Goal: Task Accomplishment & Management: Use online tool/utility

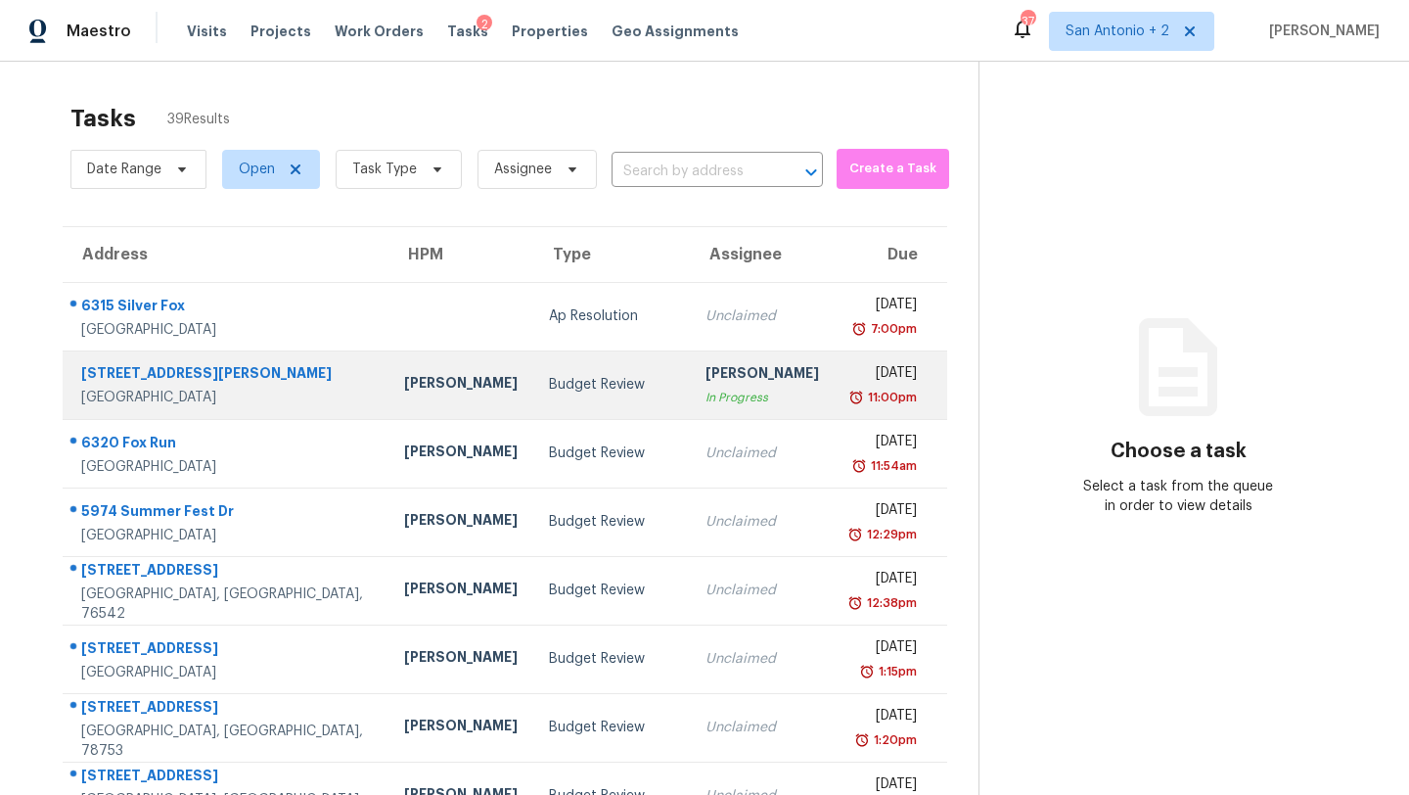
click at [549, 393] on div "Budget Review" at bounding box center [611, 385] width 125 height 20
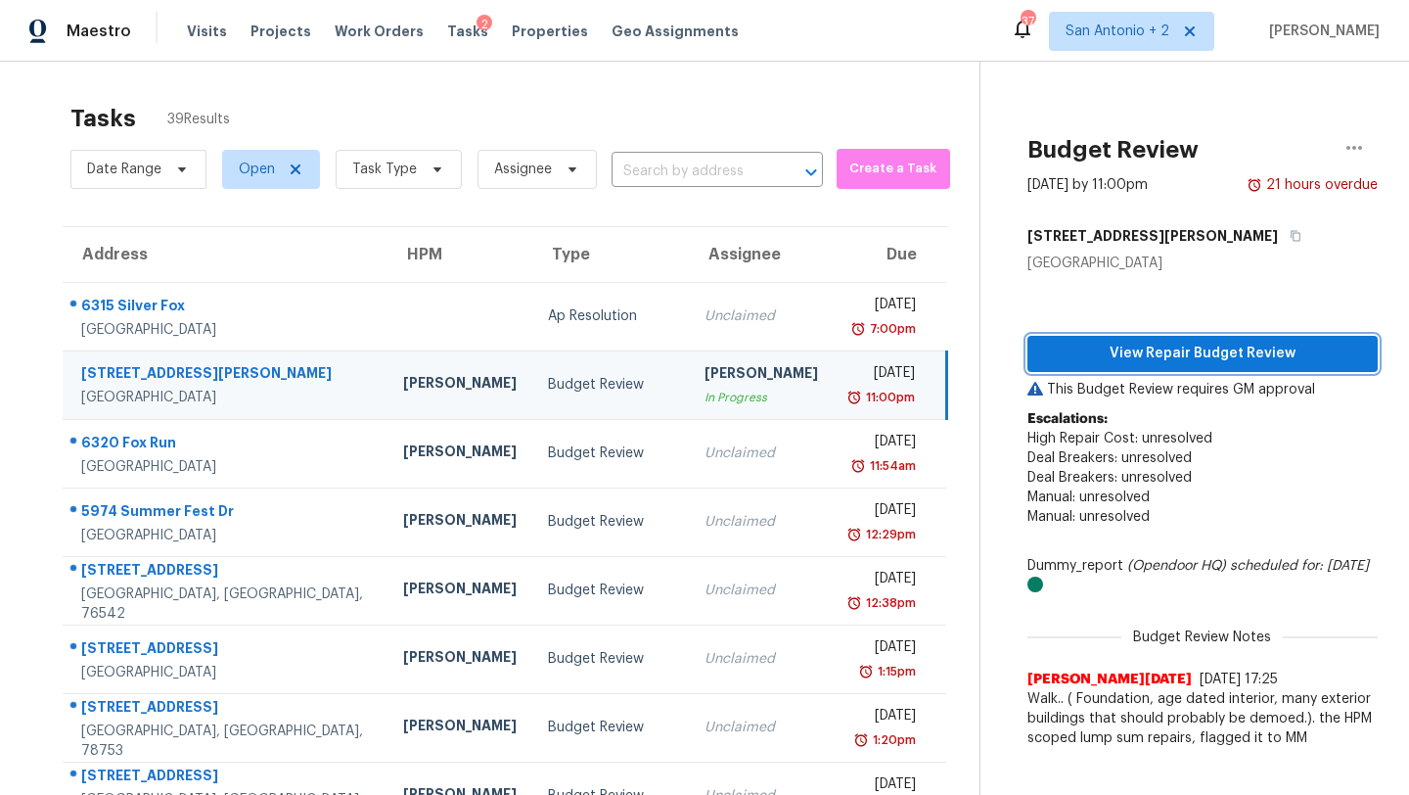
click at [1117, 364] on span "View Repair Budget Review" at bounding box center [1202, 353] width 319 height 24
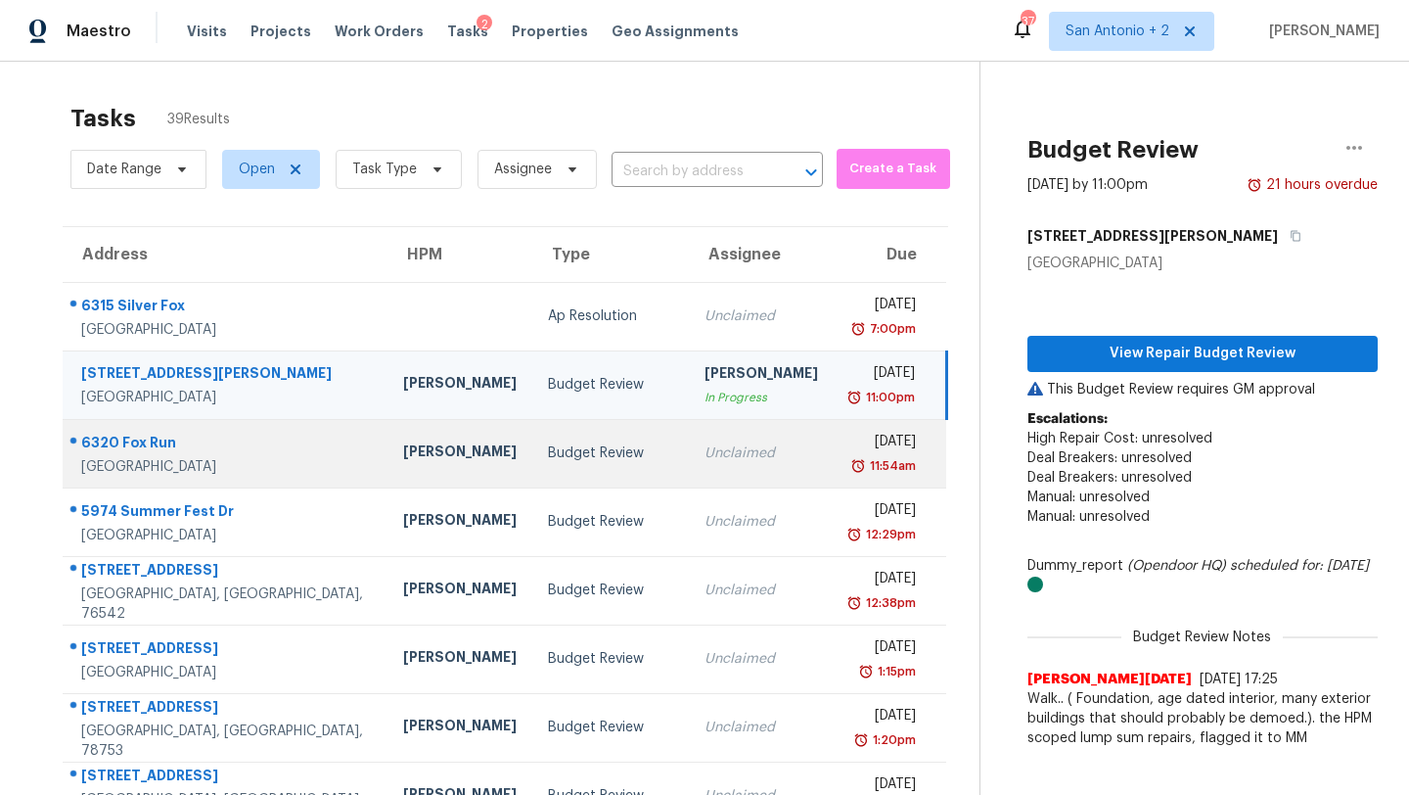
click at [548, 448] on div "Budget Review" at bounding box center [610, 453] width 125 height 20
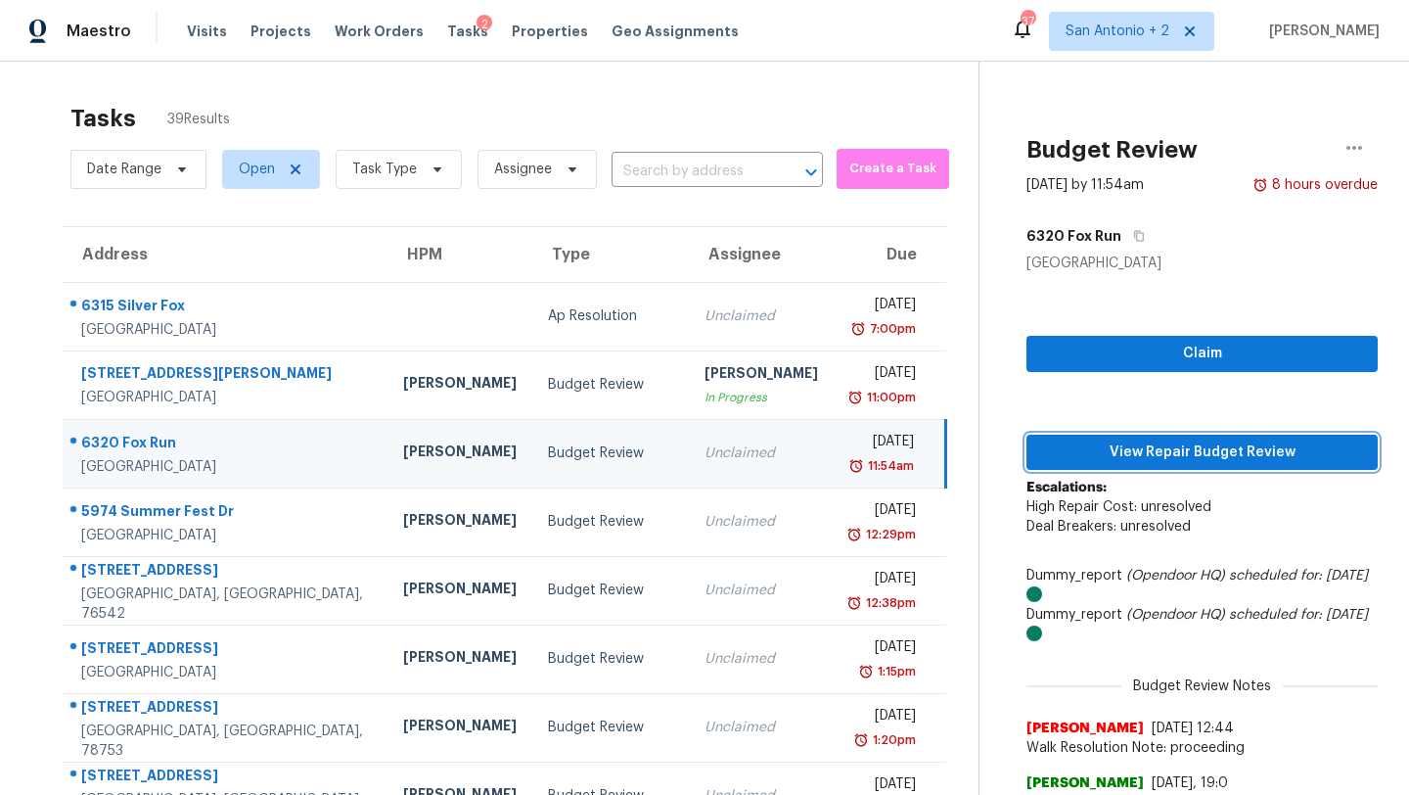
click at [1065, 458] on span "View Repair Budget Review" at bounding box center [1202, 452] width 320 height 24
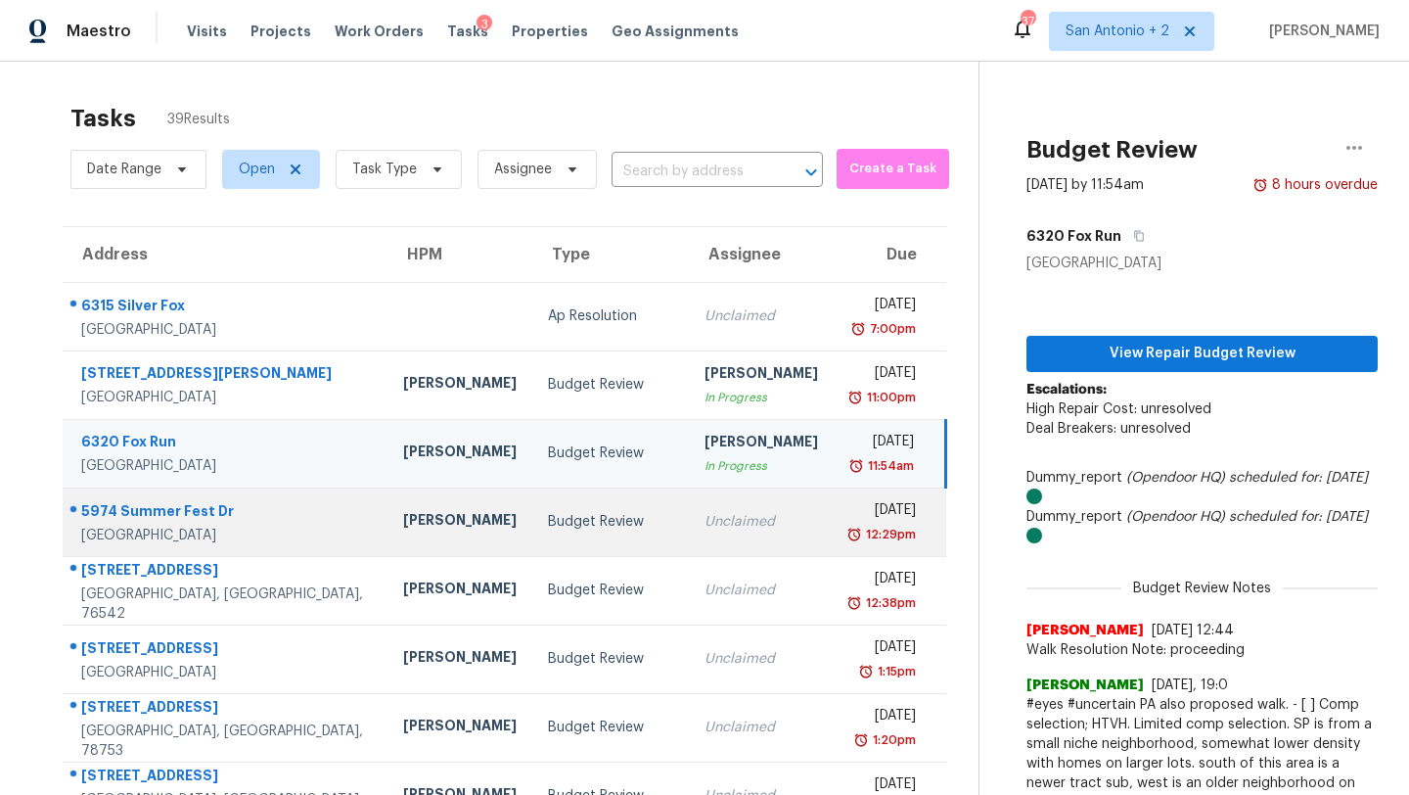
click at [548, 529] on div "Budget Review" at bounding box center [610, 522] width 125 height 20
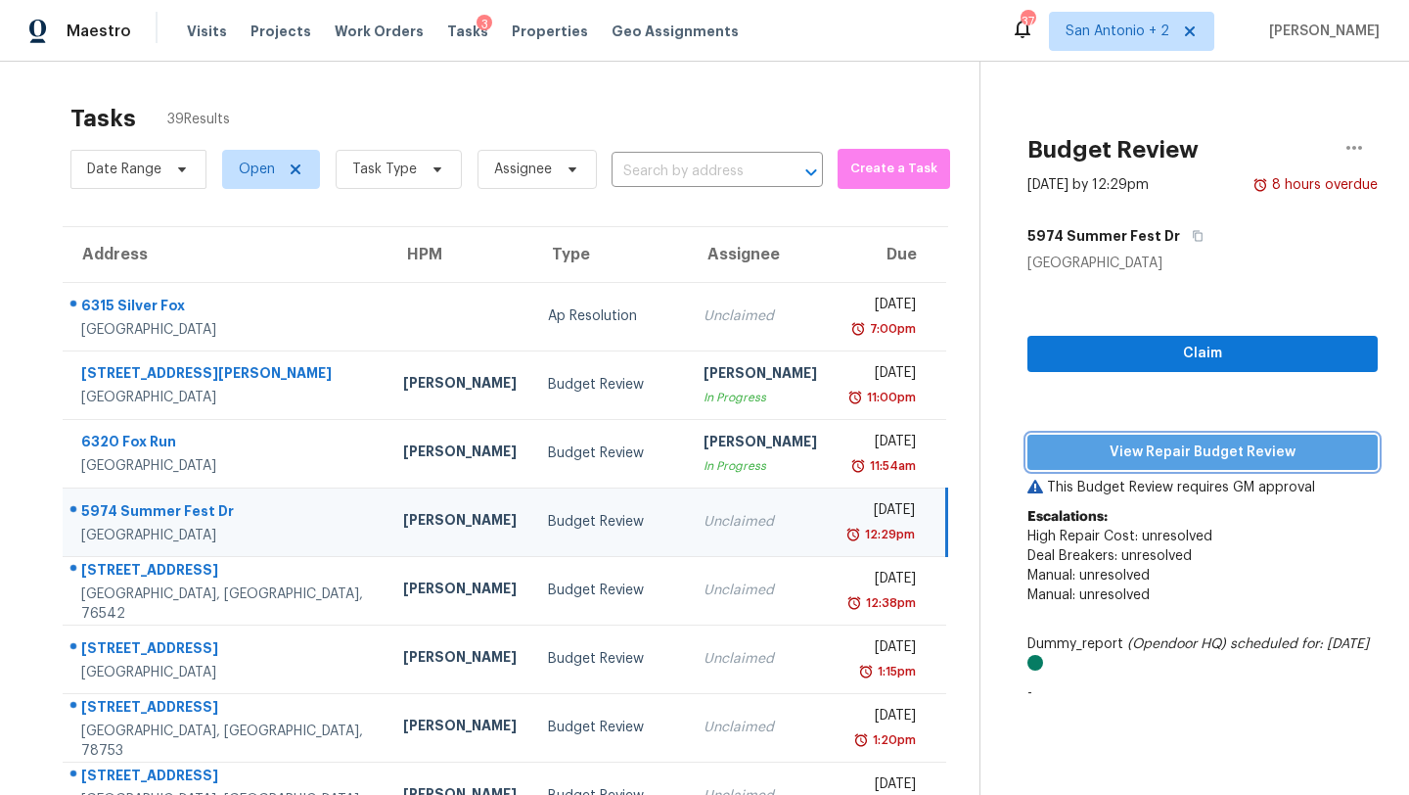
click at [1052, 436] on button "View Repair Budget Review" at bounding box center [1202, 452] width 350 height 36
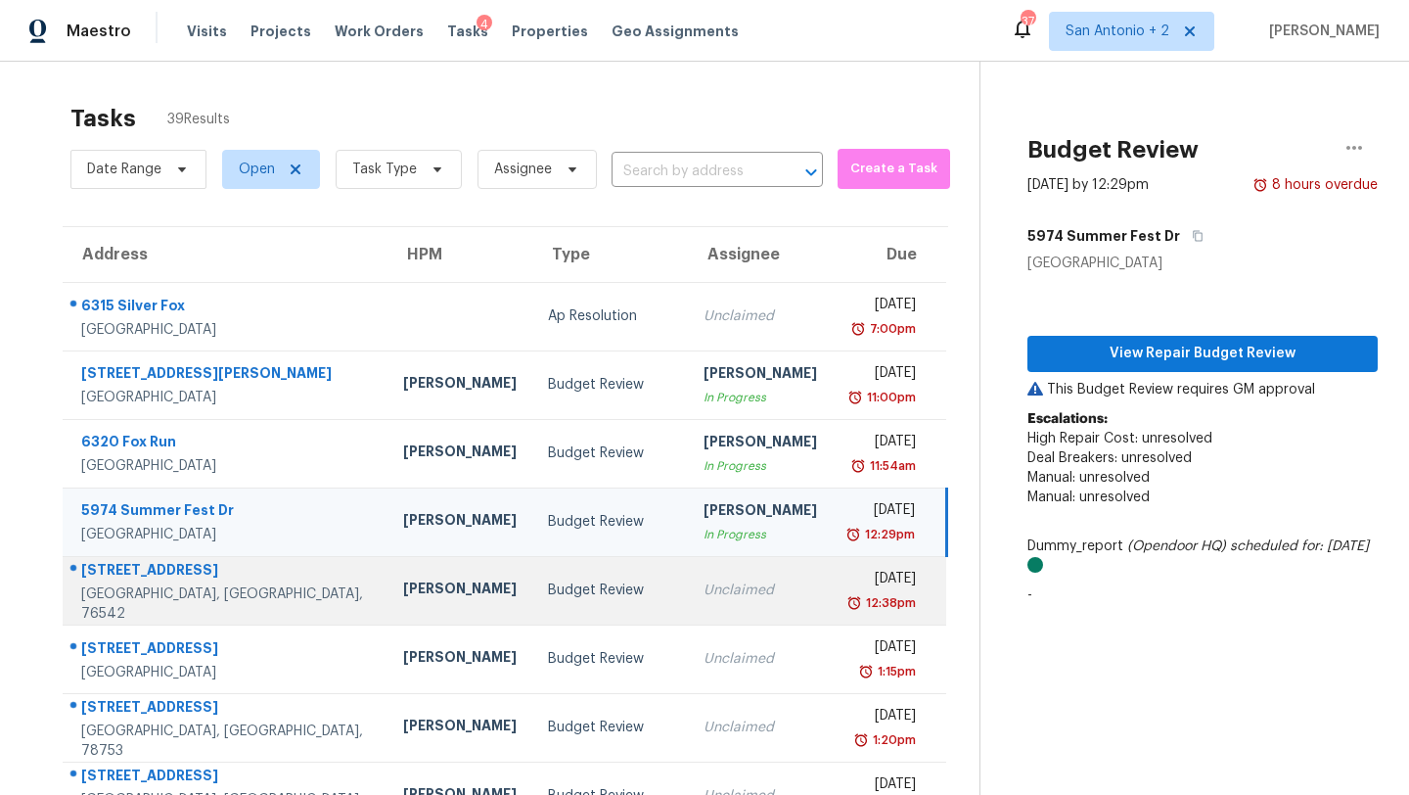
click at [532, 574] on td "Budget Review" at bounding box center [610, 590] width 157 height 68
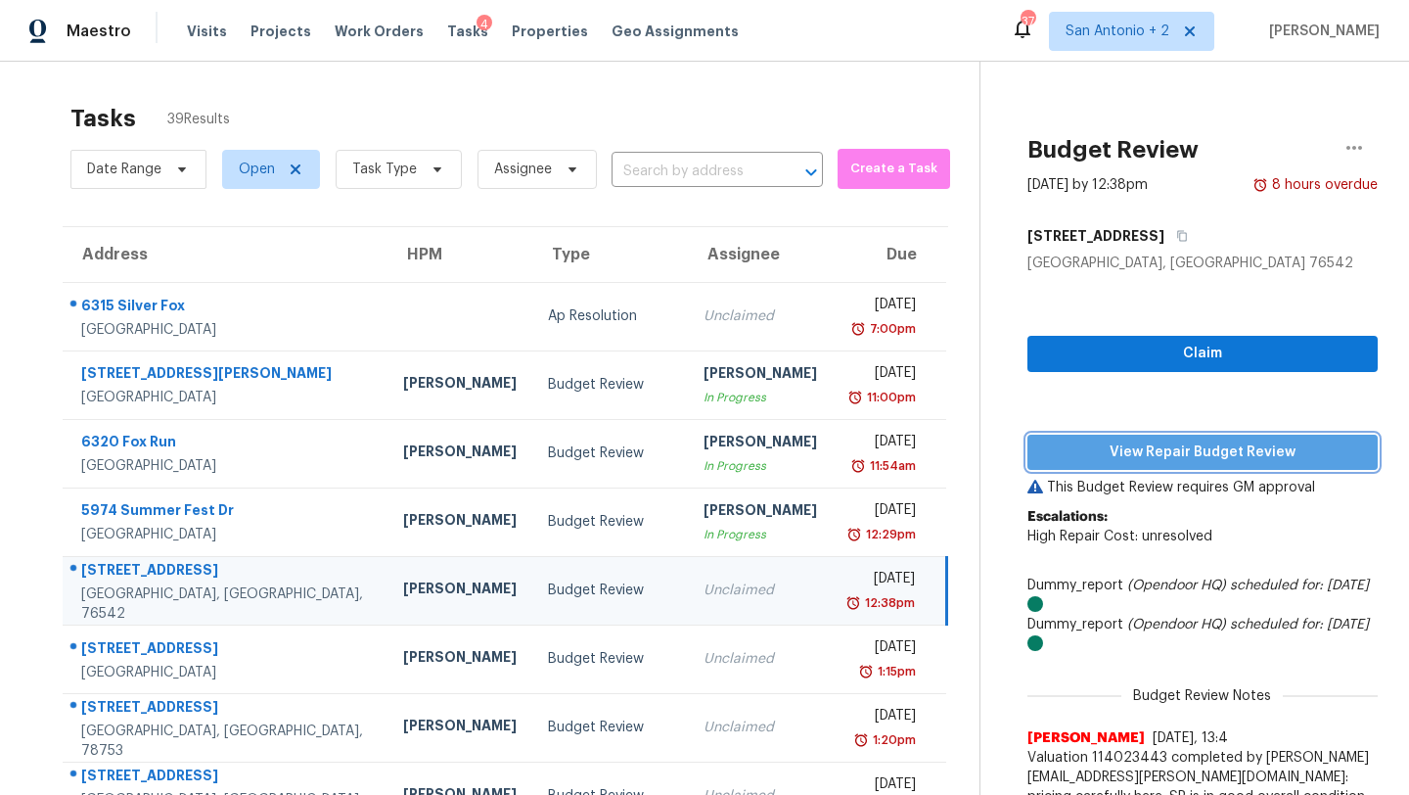
click at [1150, 446] on span "View Repair Budget Review" at bounding box center [1202, 452] width 319 height 24
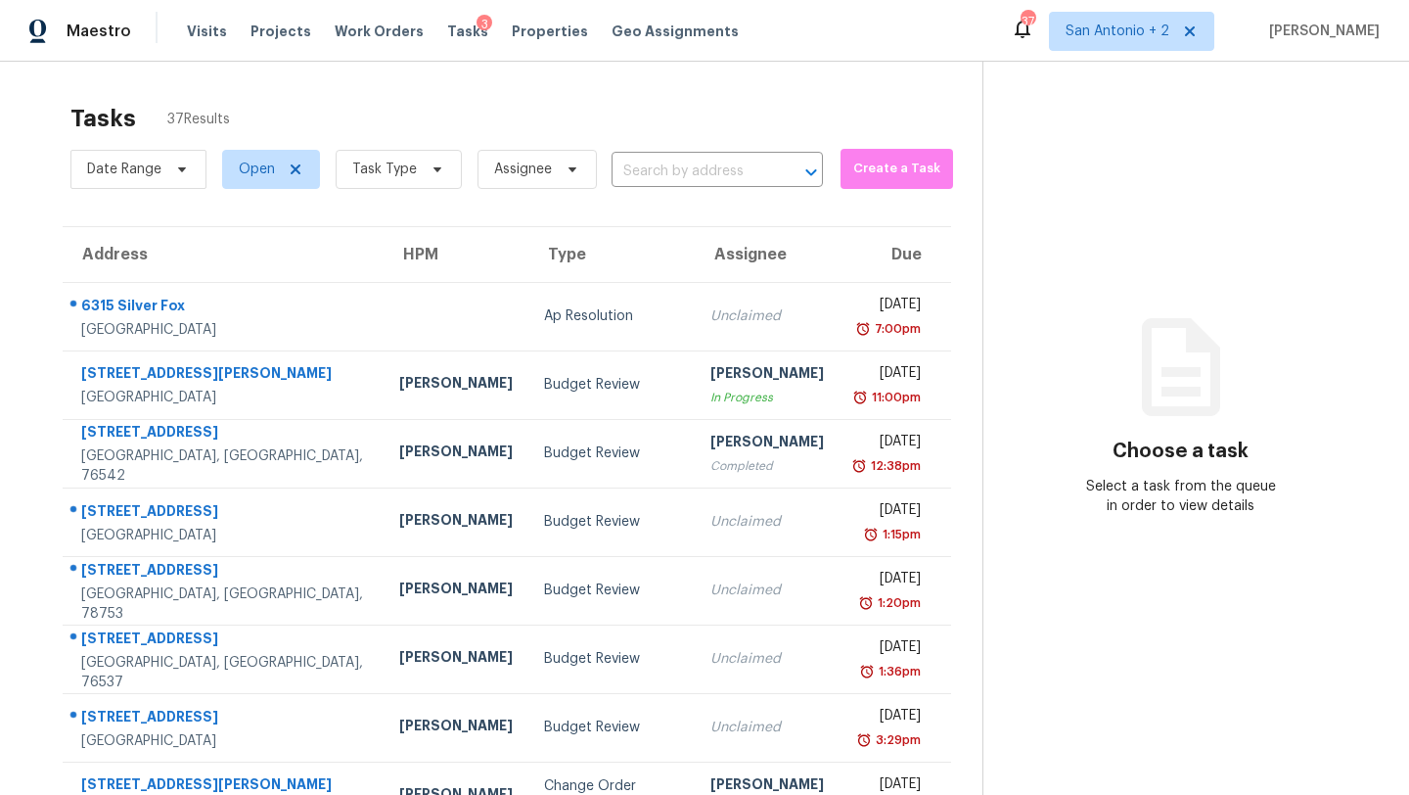
scroll to position [224, 0]
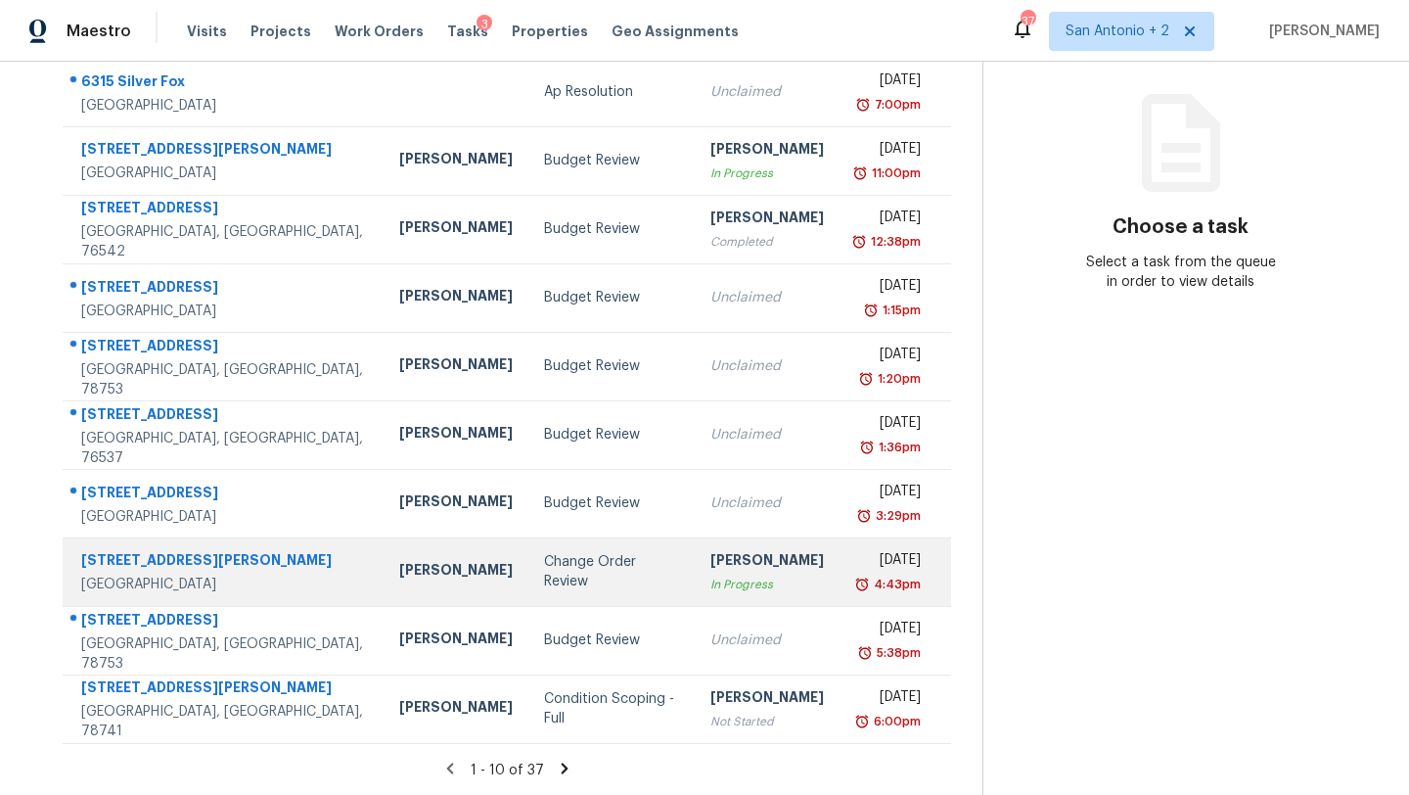
click at [545, 580] on div "Change Order Review" at bounding box center [611, 571] width 135 height 39
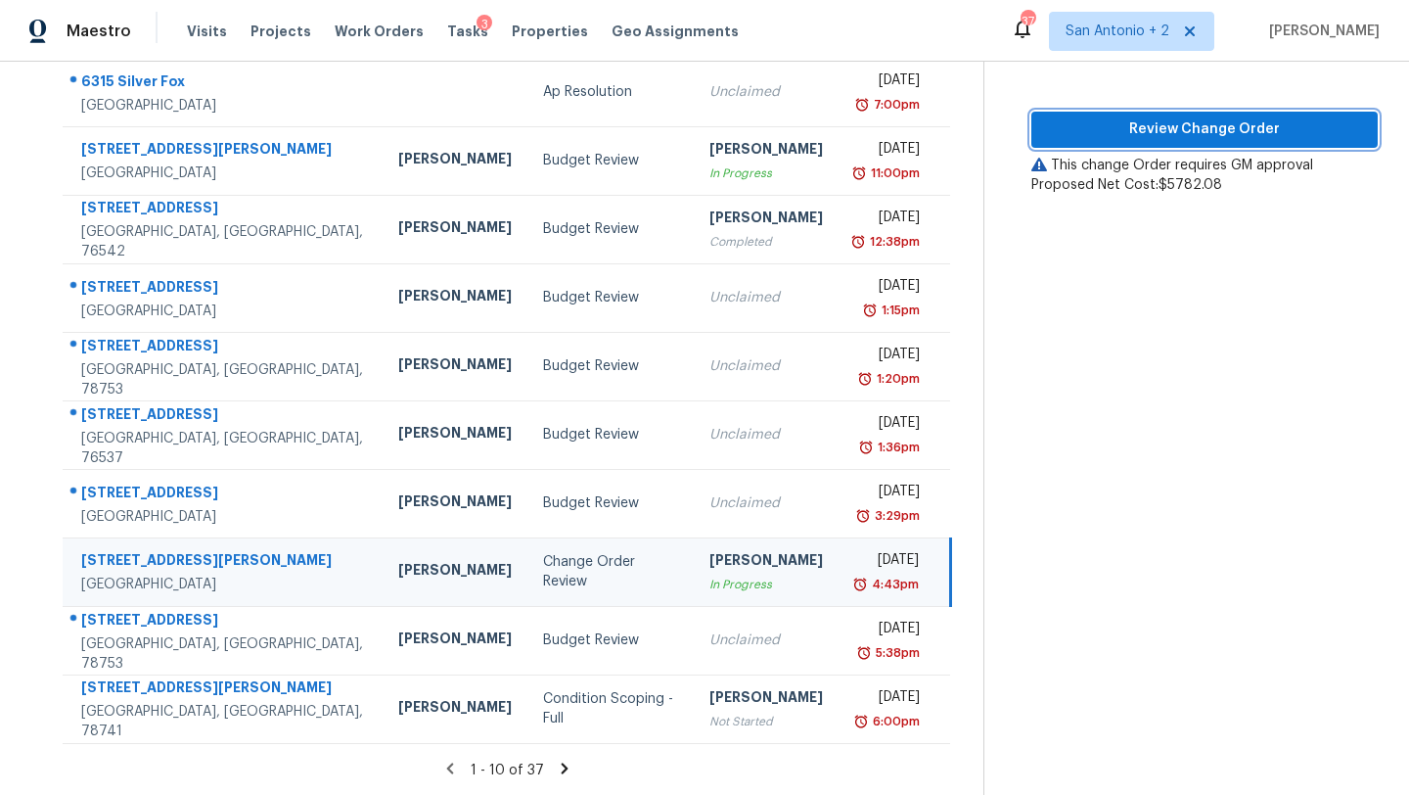
click at [1092, 125] on span "Review Change Order" at bounding box center [1204, 129] width 315 height 24
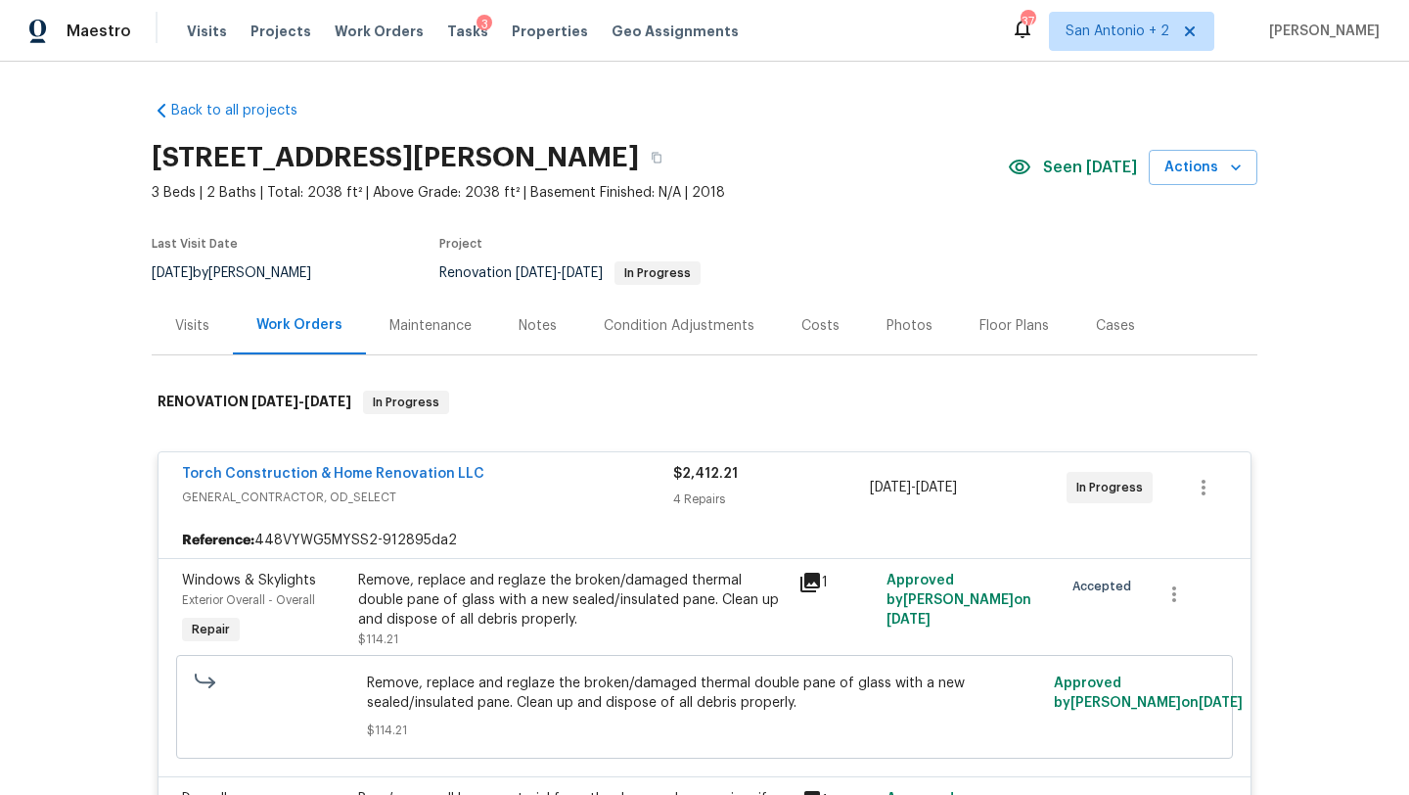
click at [447, 23] on div "Tasks 3" at bounding box center [467, 32] width 41 height 21
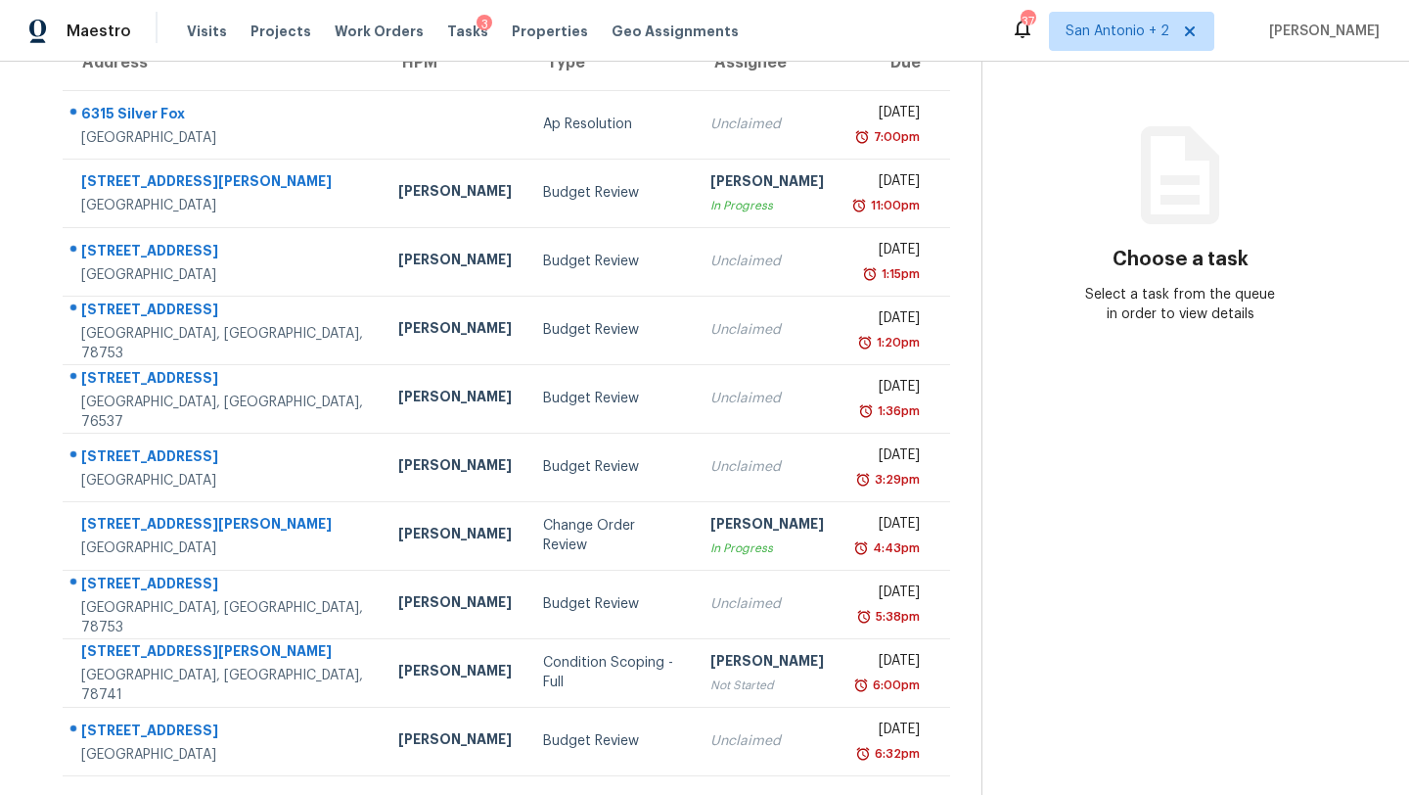
scroll to position [224, 0]
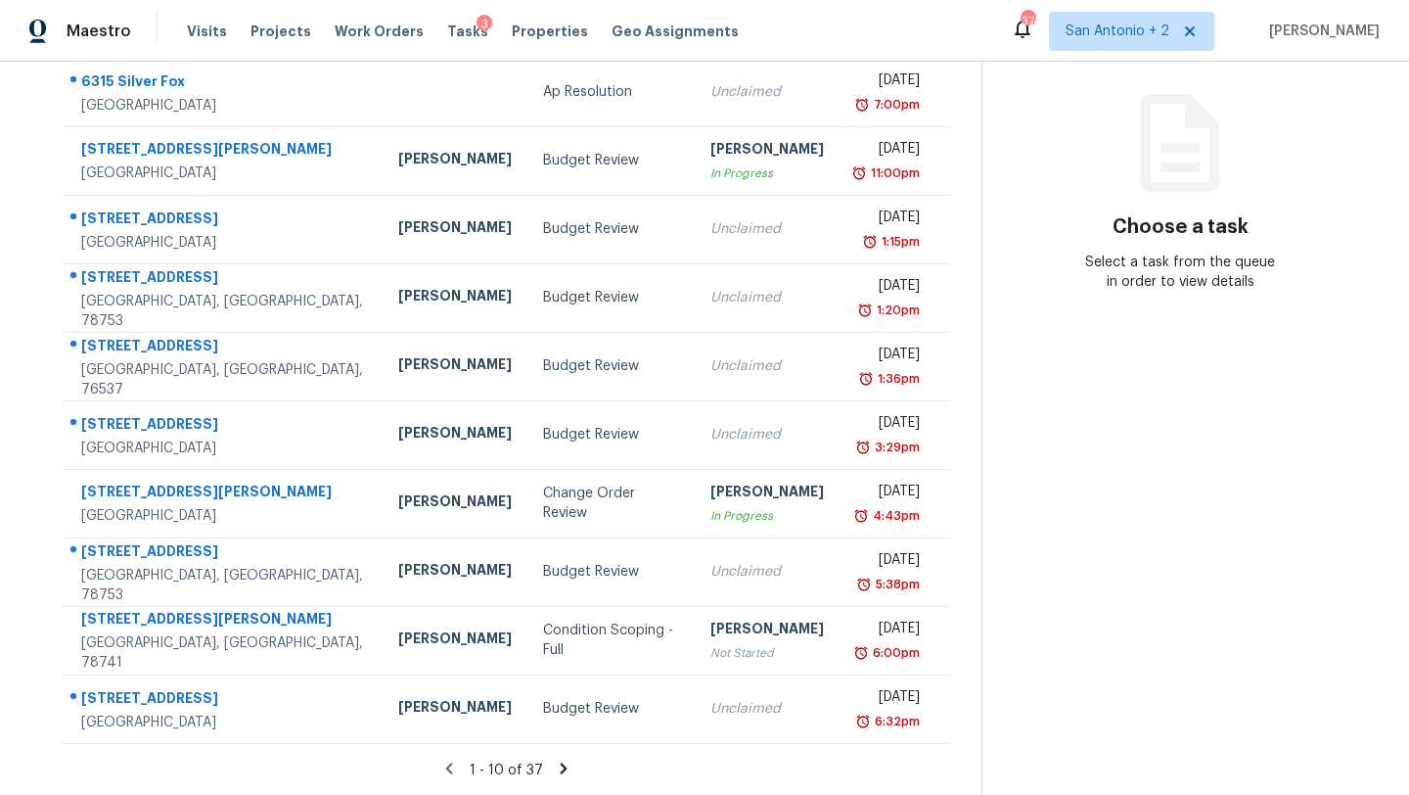
click at [561, 764] on icon at bounding box center [564, 767] width 7 height 11
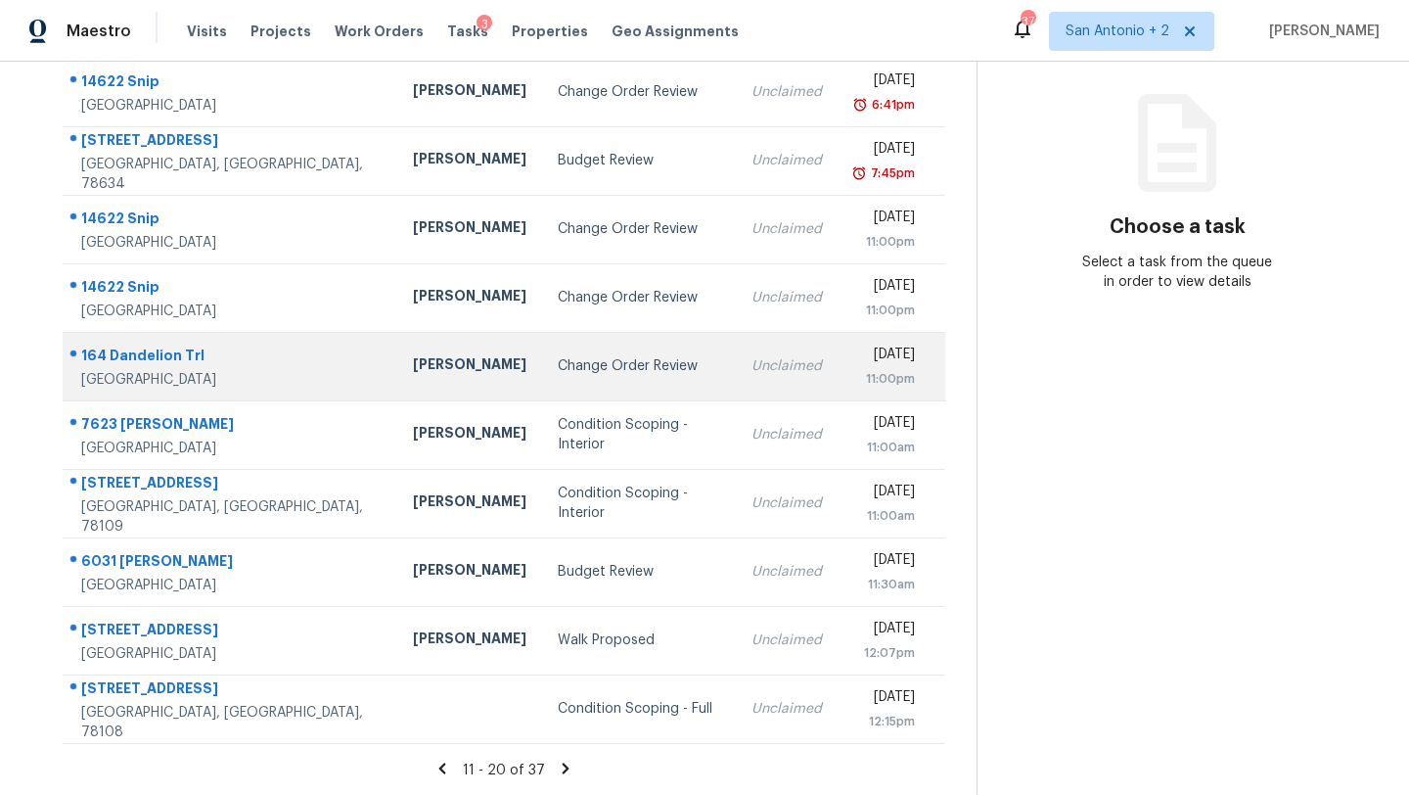
click at [558, 372] on div "Change Order Review" at bounding box center [639, 366] width 162 height 20
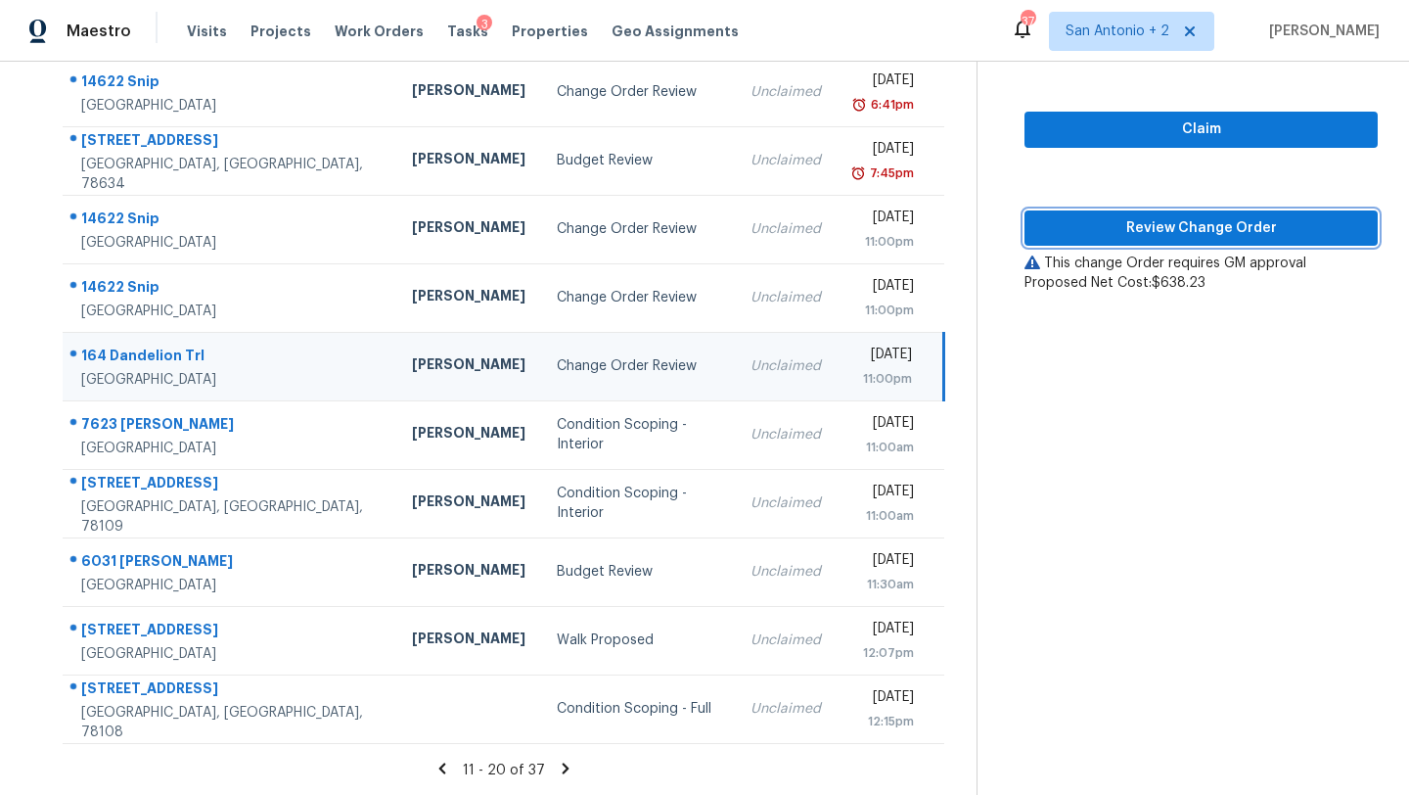
click at [1111, 234] on span "Review Change Order" at bounding box center [1201, 228] width 322 height 24
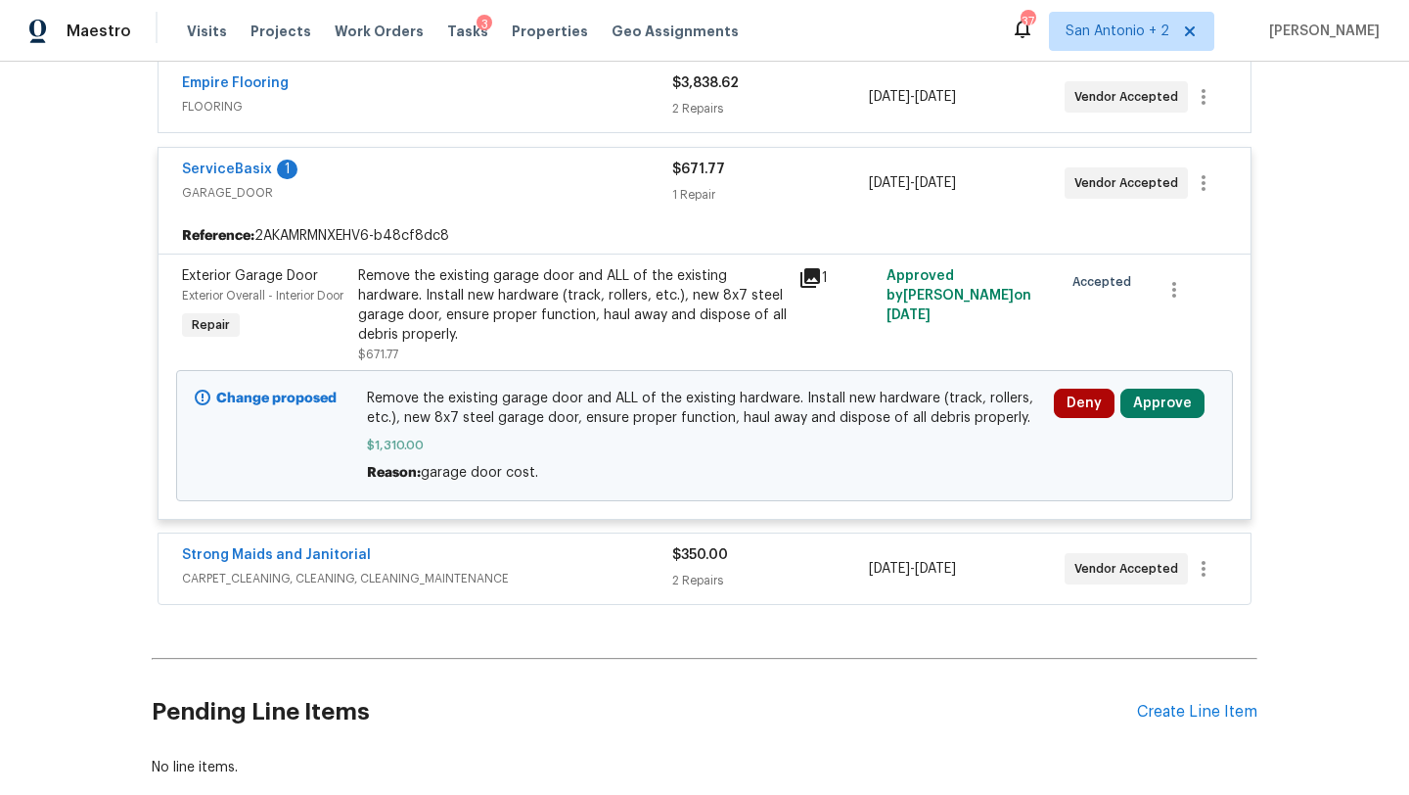
scroll to position [874, 0]
click at [1160, 420] on div "Deny Approve" at bounding box center [1134, 438] width 172 height 106
click at [1160, 405] on button "Approve" at bounding box center [1162, 404] width 84 height 29
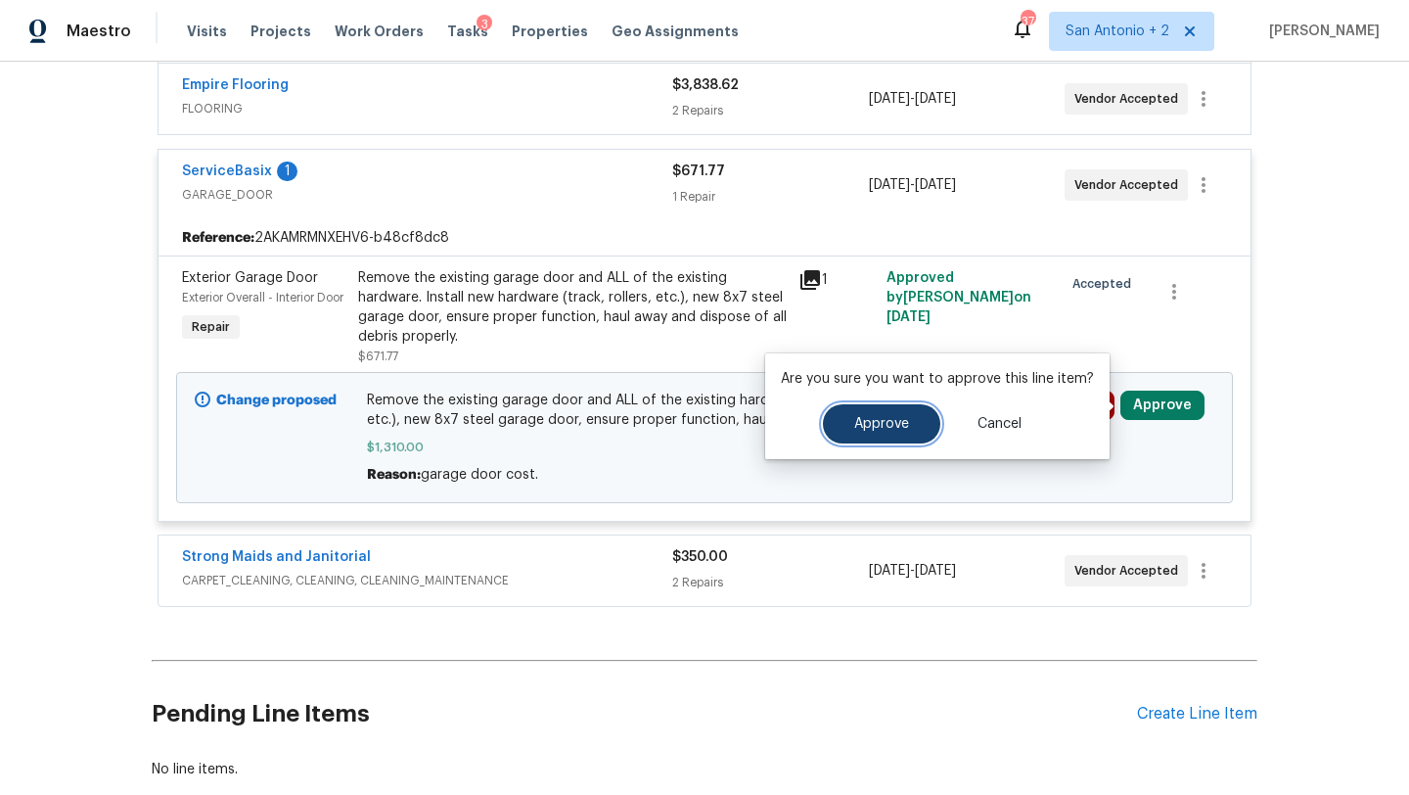
click at [845, 439] on button "Approve" at bounding box center [881, 423] width 117 height 39
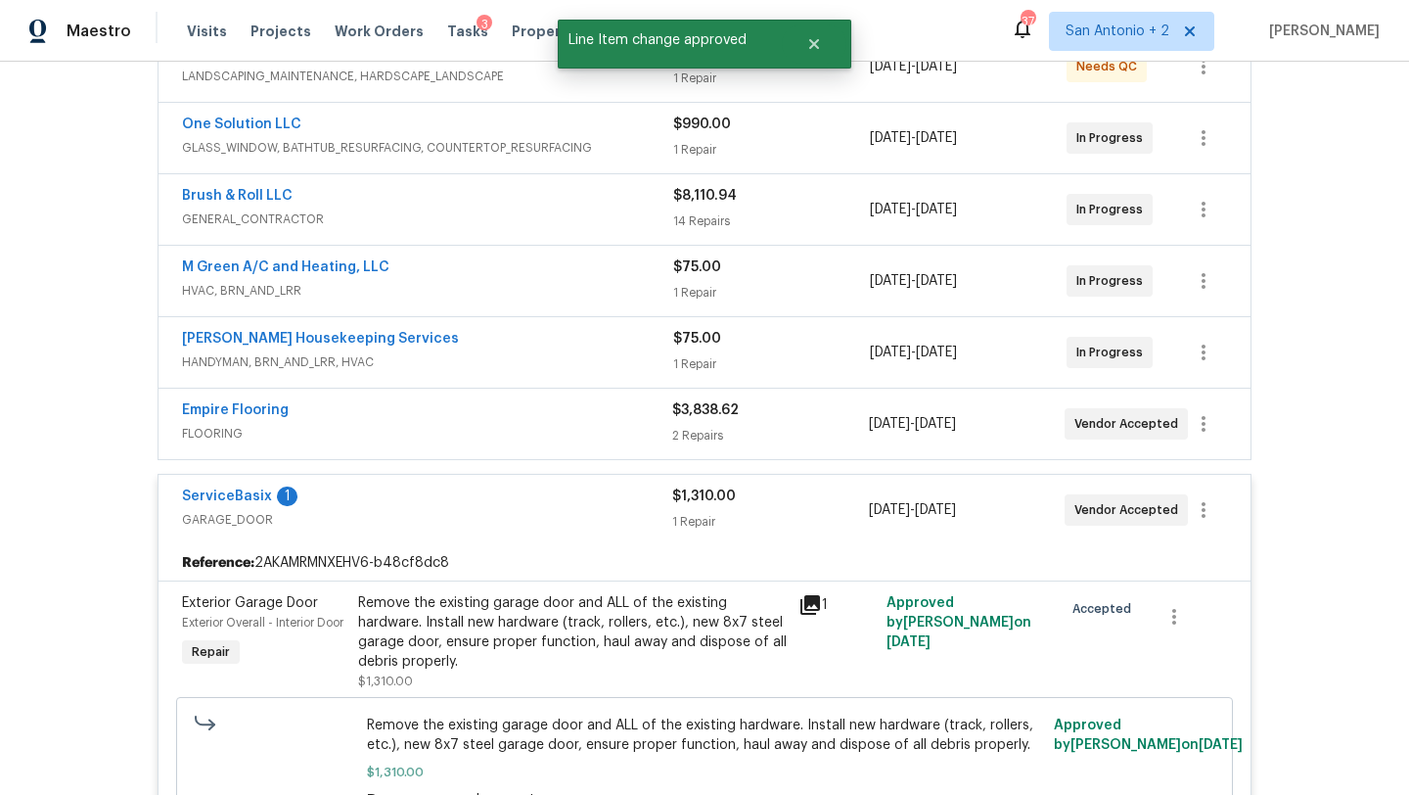
scroll to position [0, 0]
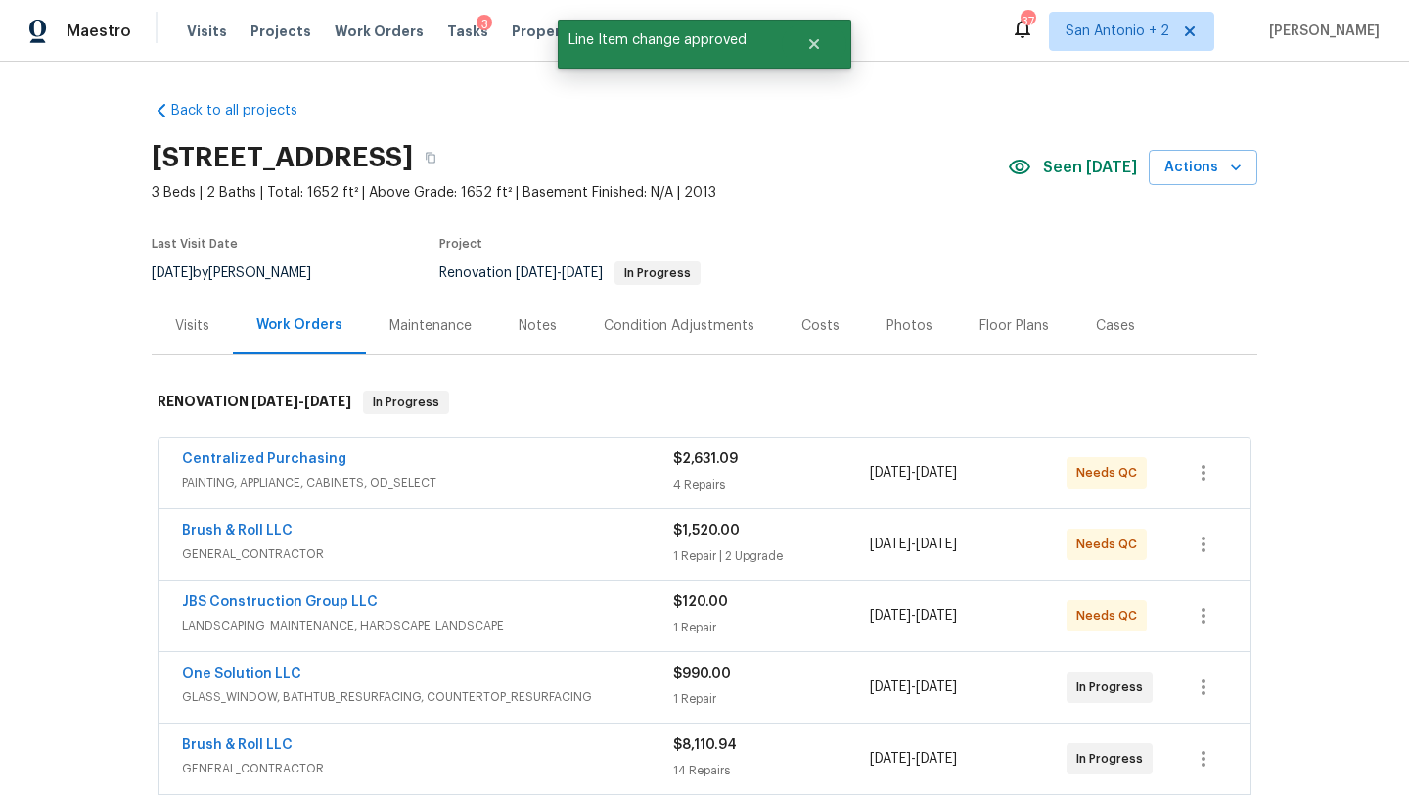
click at [819, 328] on div "Costs" at bounding box center [820, 326] width 38 height 20
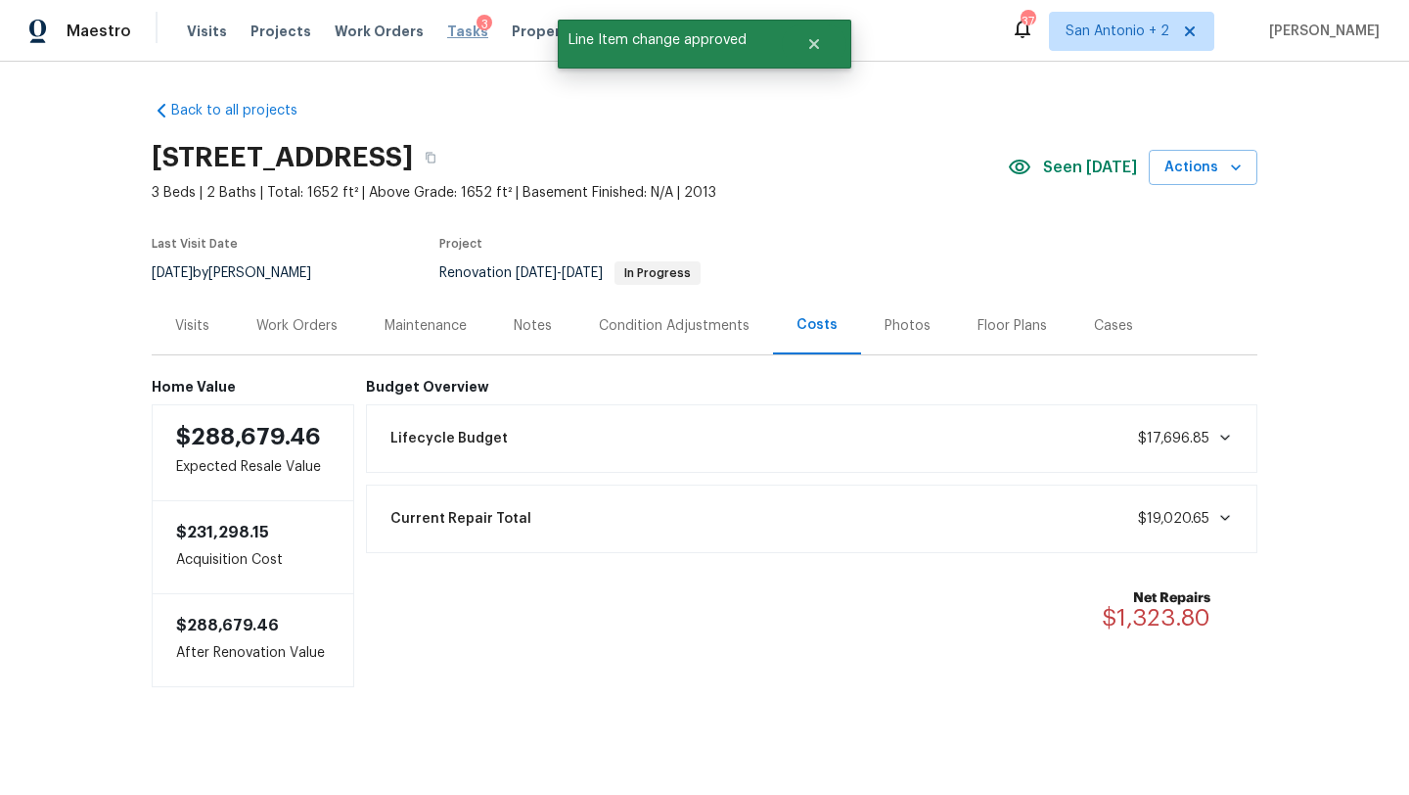
click at [448, 33] on span "Tasks" at bounding box center [467, 31] width 41 height 14
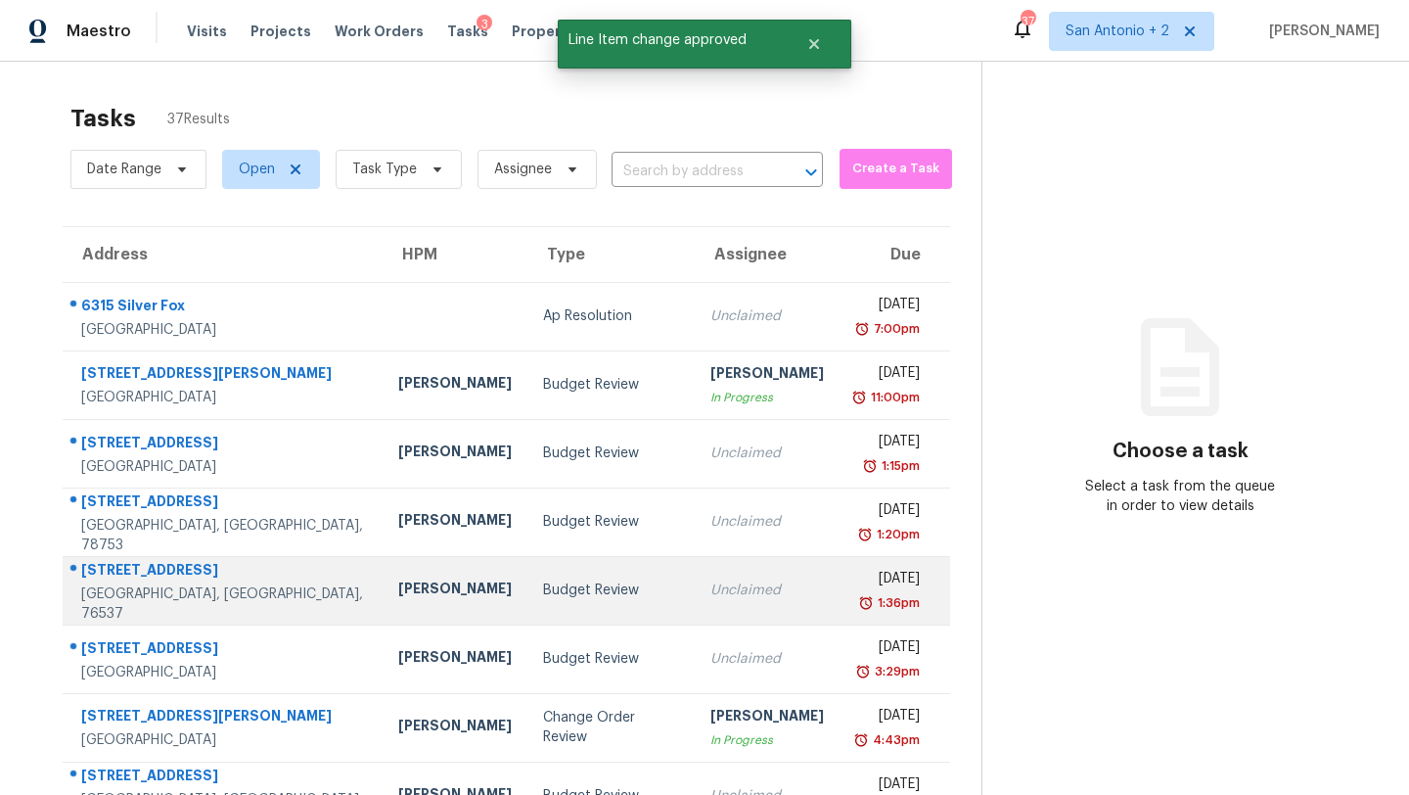
scroll to position [224, 0]
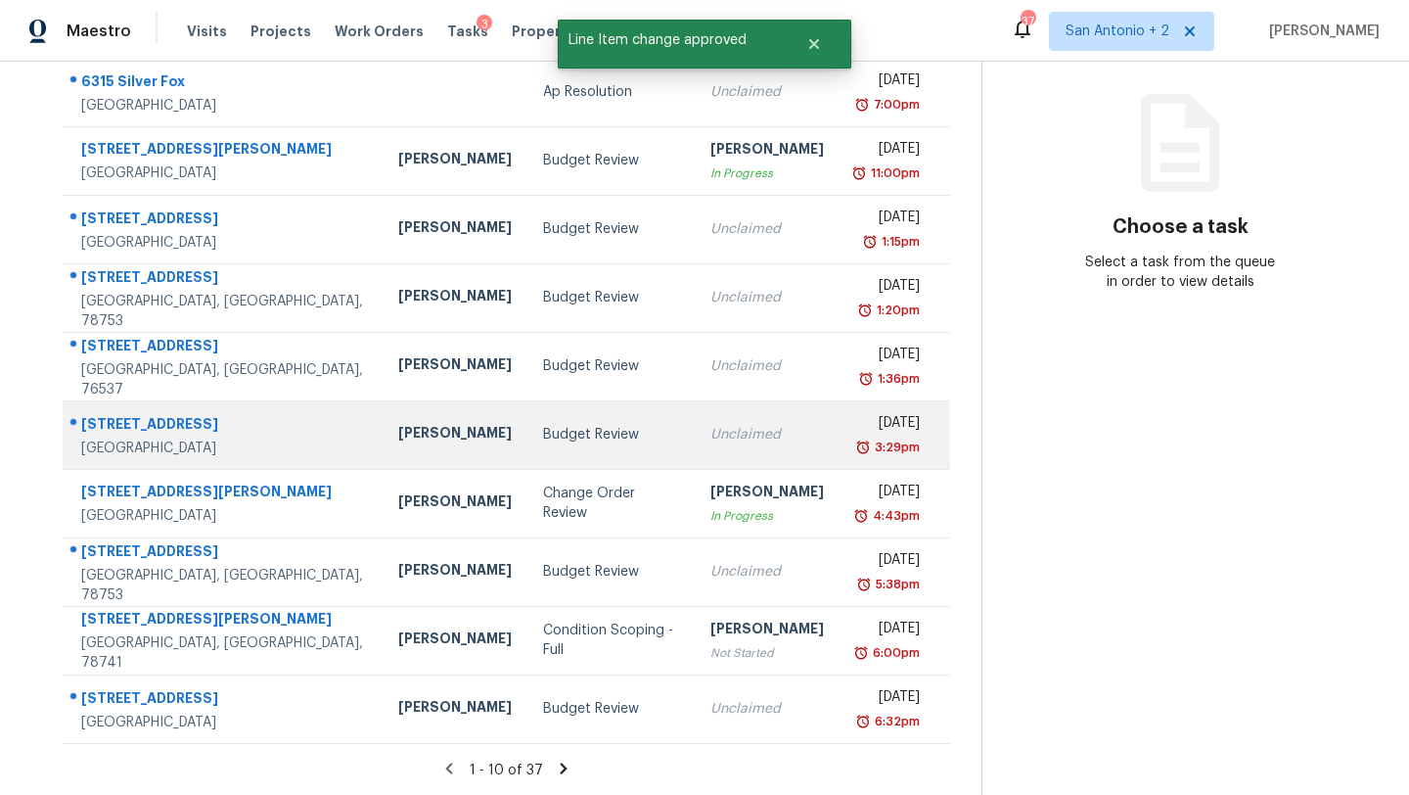
click at [543, 438] on div "Budget Review" at bounding box center [610, 435] width 135 height 20
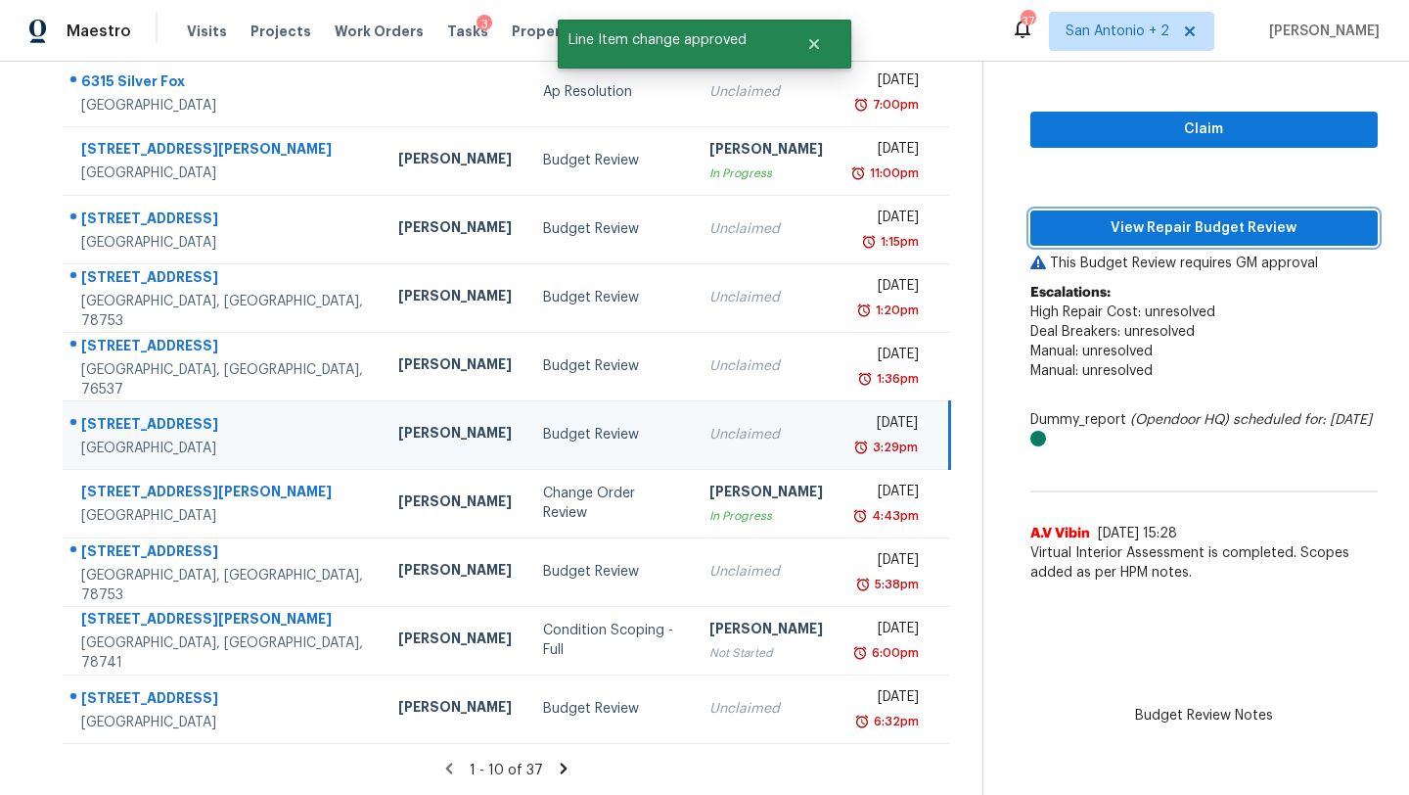
click at [1063, 244] on button "View Repair Budget Review" at bounding box center [1203, 228] width 347 height 36
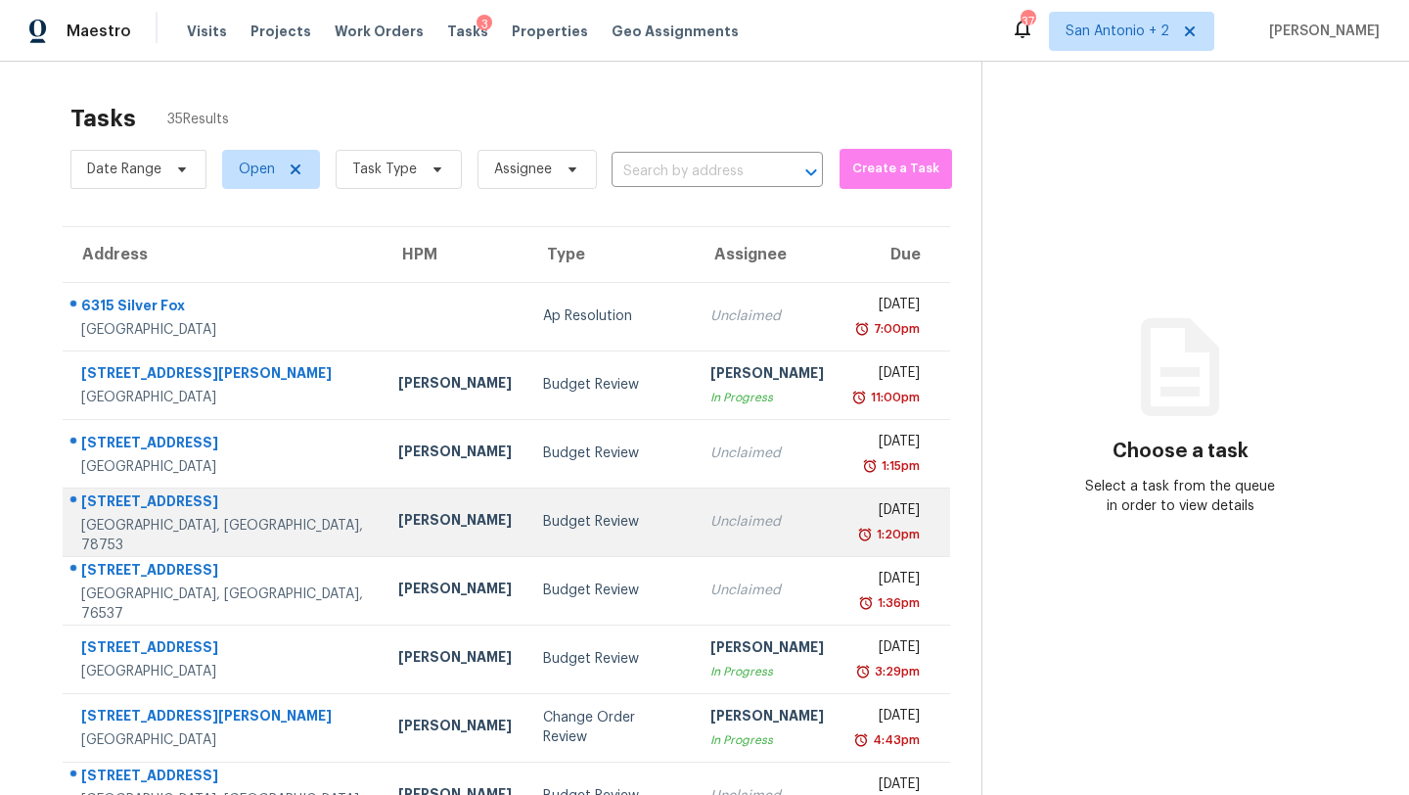
scroll to position [224, 0]
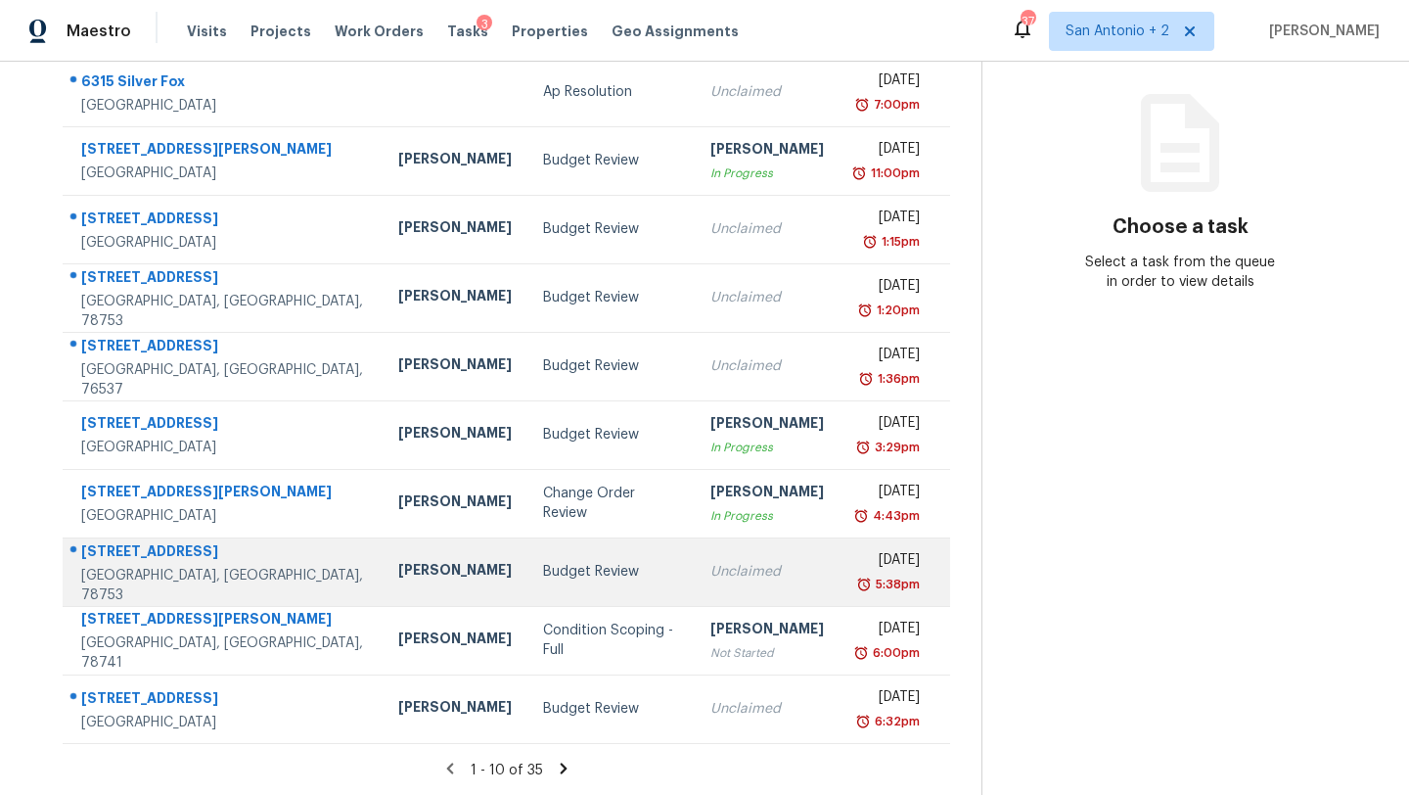
click at [543, 576] on div "Budget Review" at bounding box center [610, 572] width 135 height 20
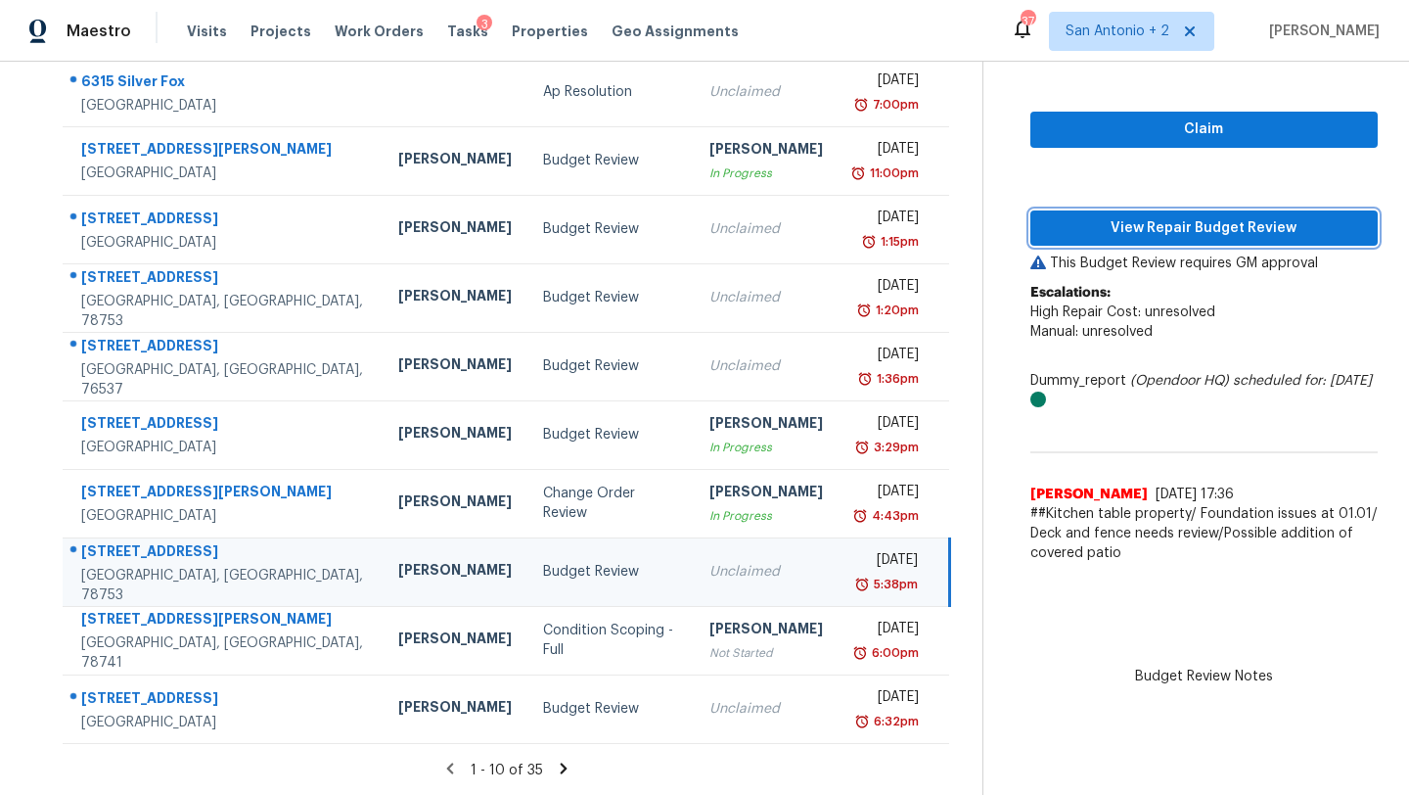
click at [1160, 235] on span "View Repair Budget Review" at bounding box center [1204, 228] width 316 height 24
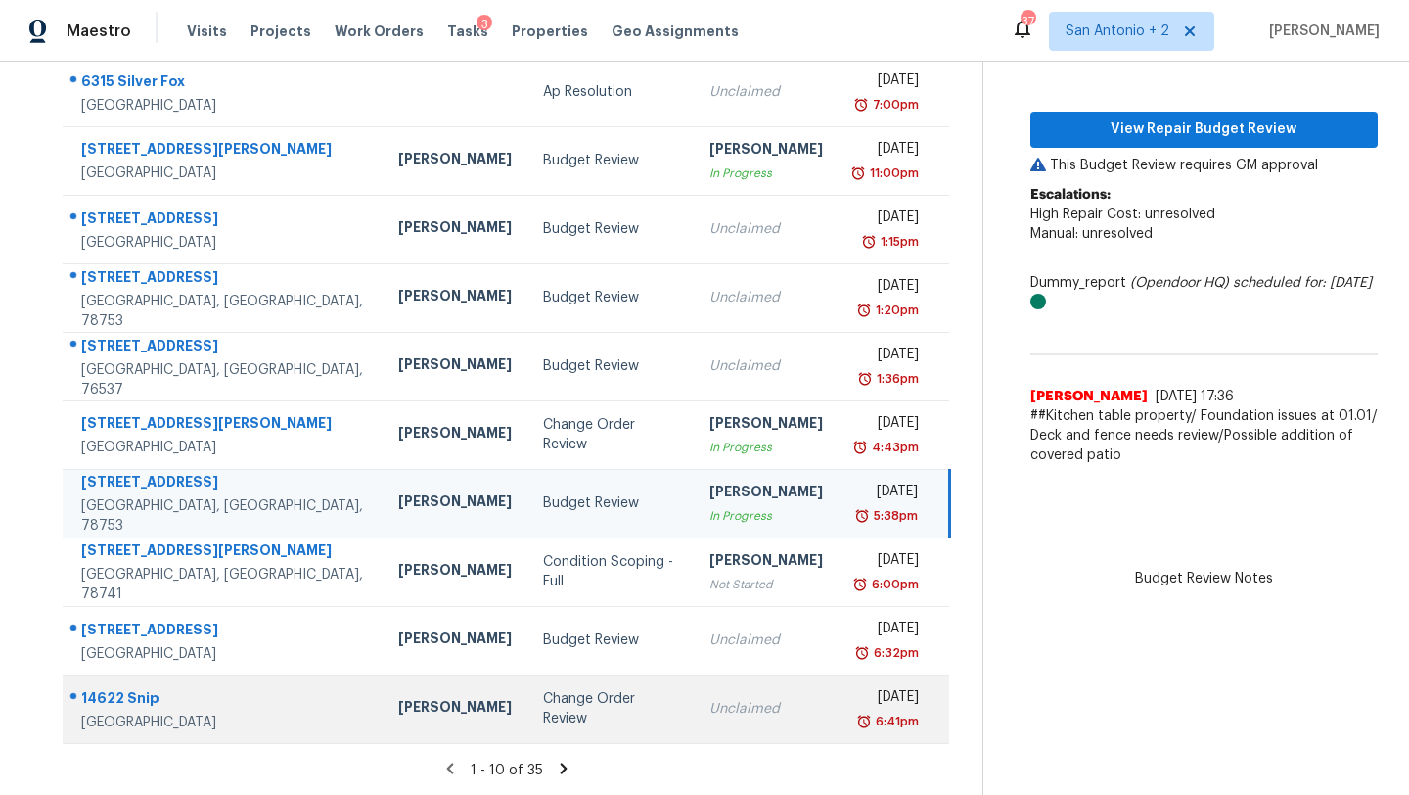
click at [543, 704] on div "Change Order Review" at bounding box center [610, 708] width 135 height 39
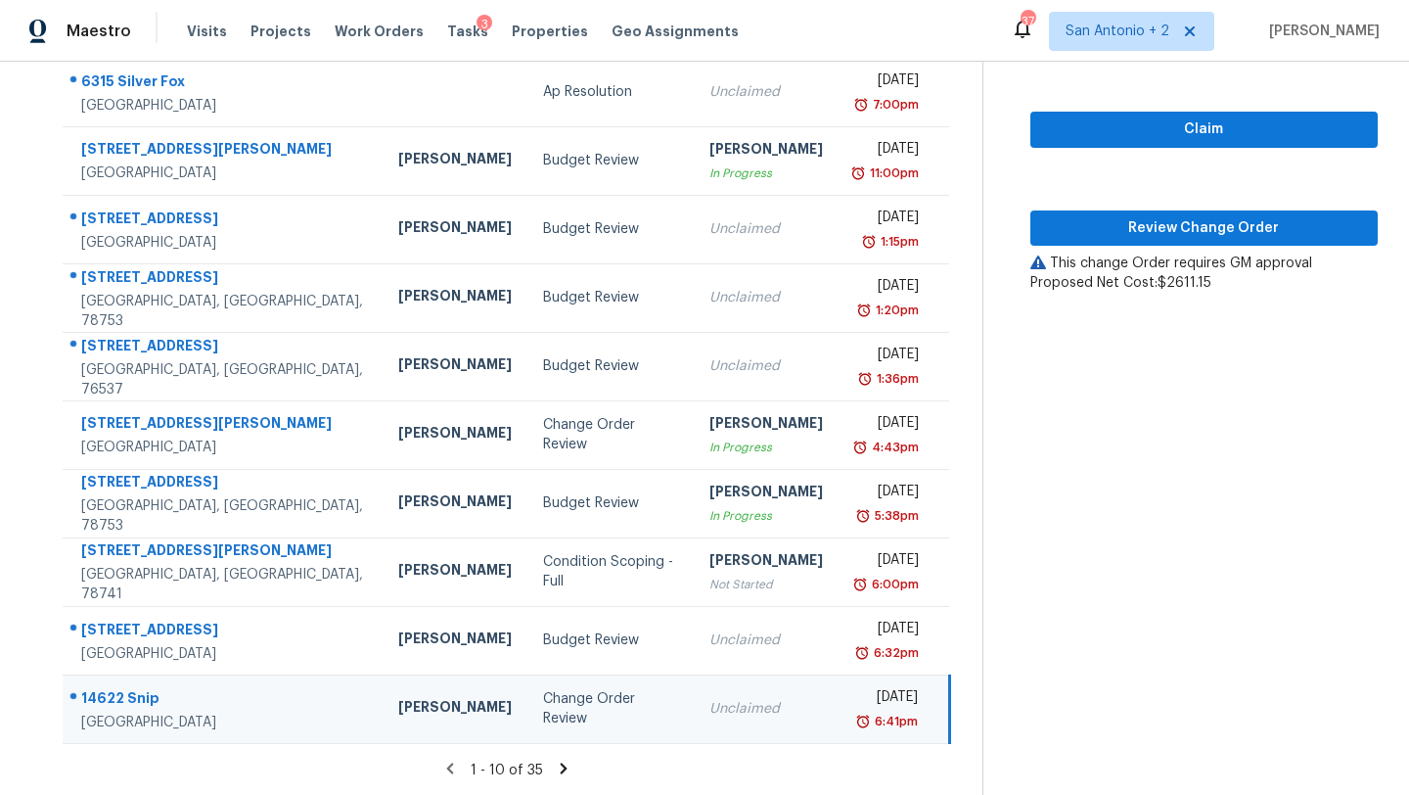
click at [1118, 248] on div "Claim Review Change Order This change Order requires GM approval Proposed Net C…" at bounding box center [1203, 171] width 347 height 244
click at [1118, 231] on span "Review Change Order" at bounding box center [1204, 228] width 316 height 24
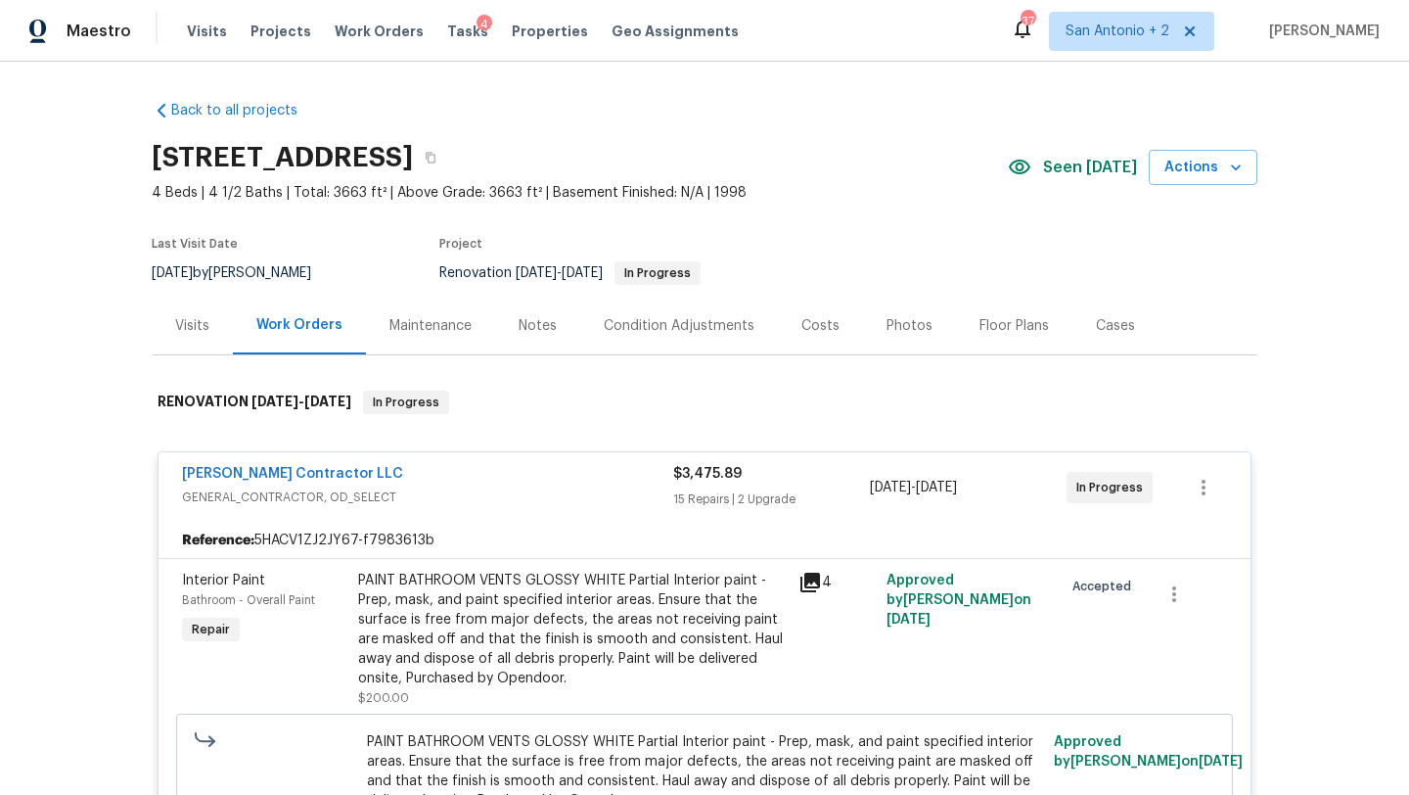
click at [801, 319] on div "Costs" at bounding box center [820, 326] width 38 height 20
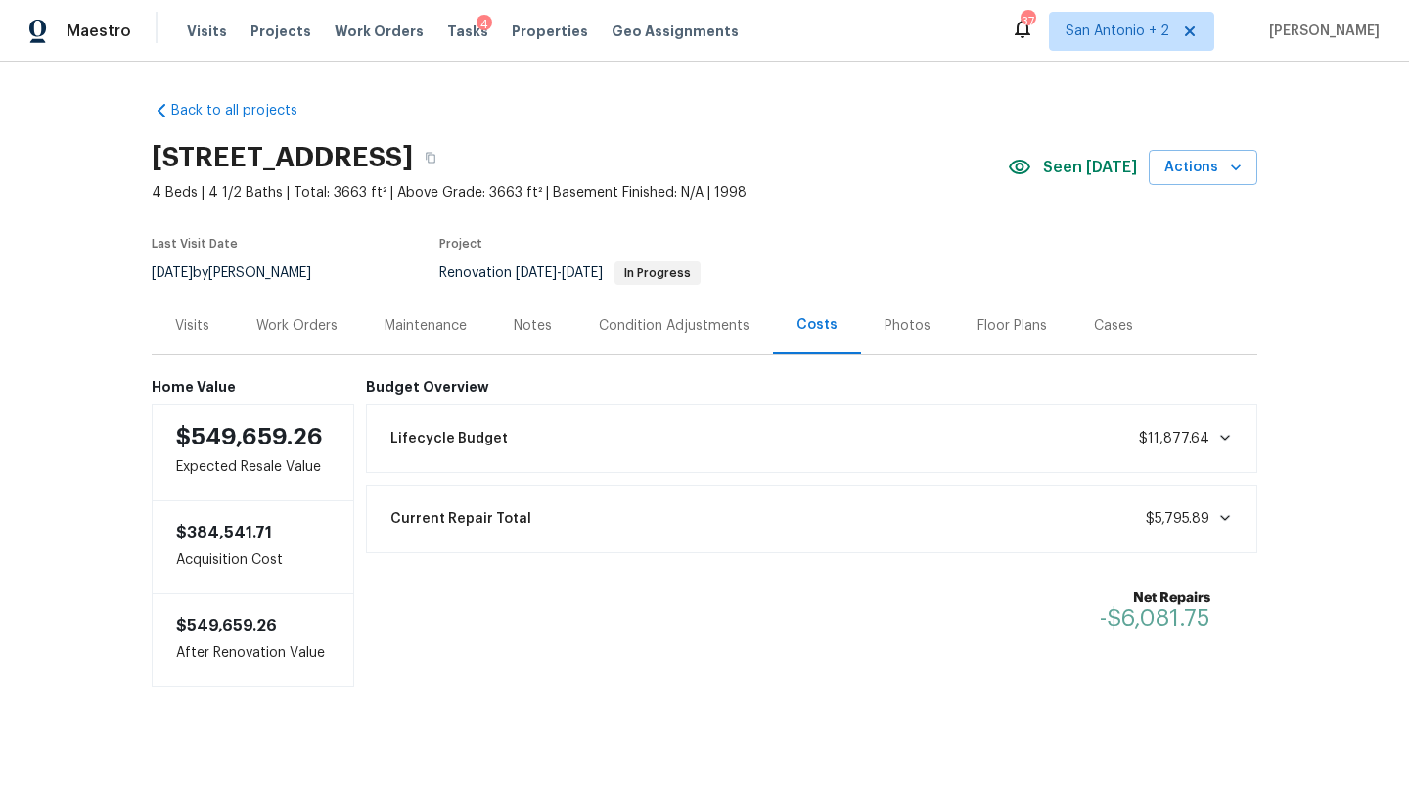
click at [319, 330] on div "Work Orders" at bounding box center [296, 326] width 81 height 20
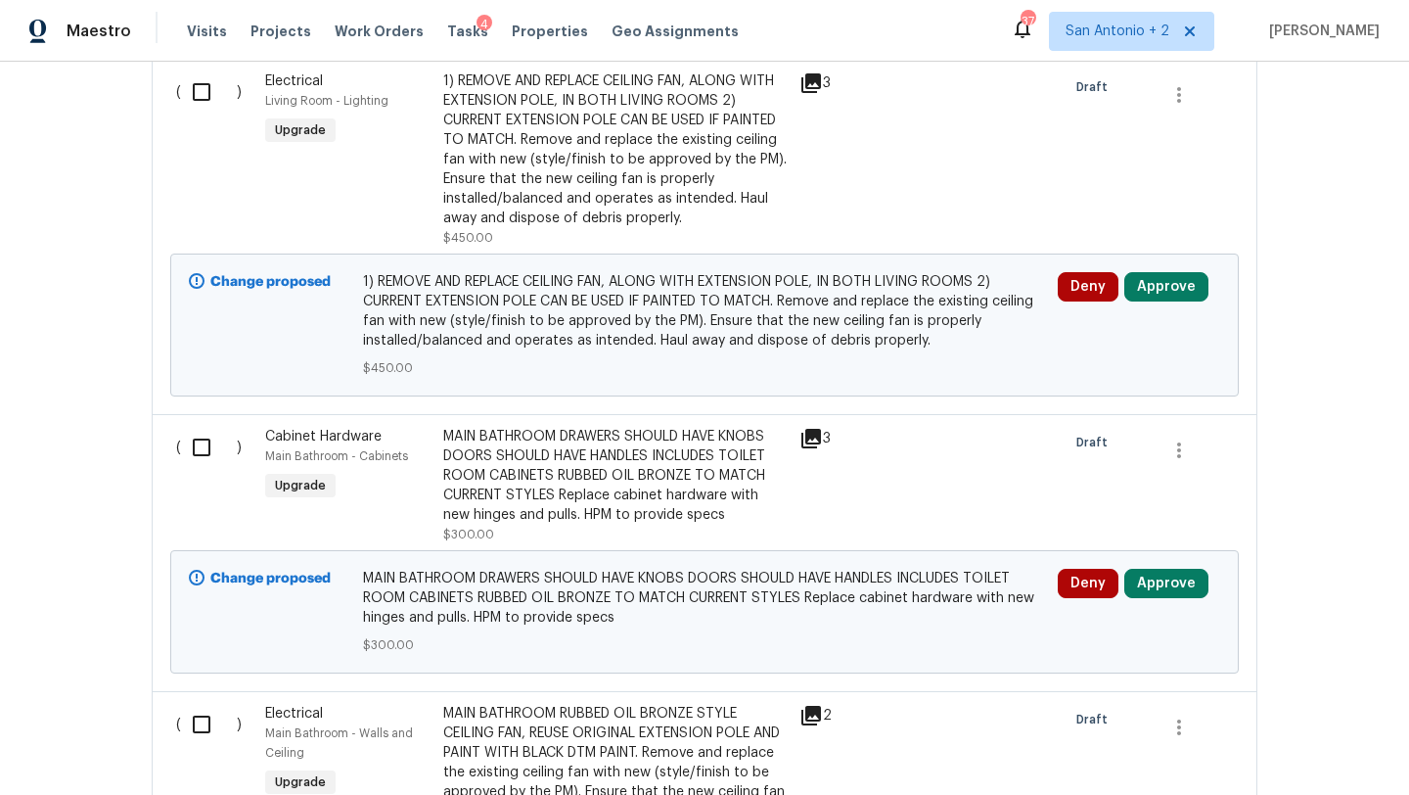
scroll to position [3179, 0]
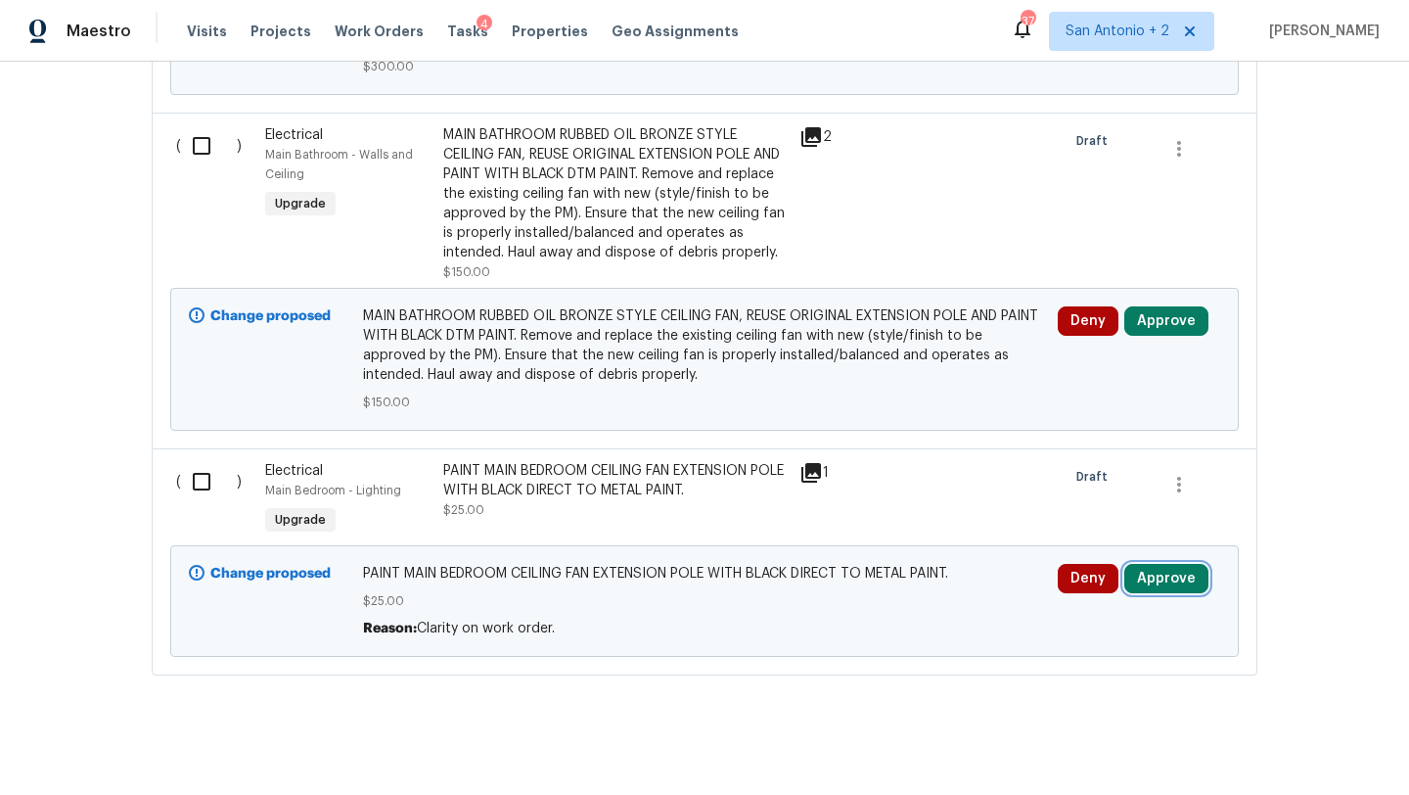
click at [1183, 569] on button "Approve" at bounding box center [1166, 578] width 84 height 29
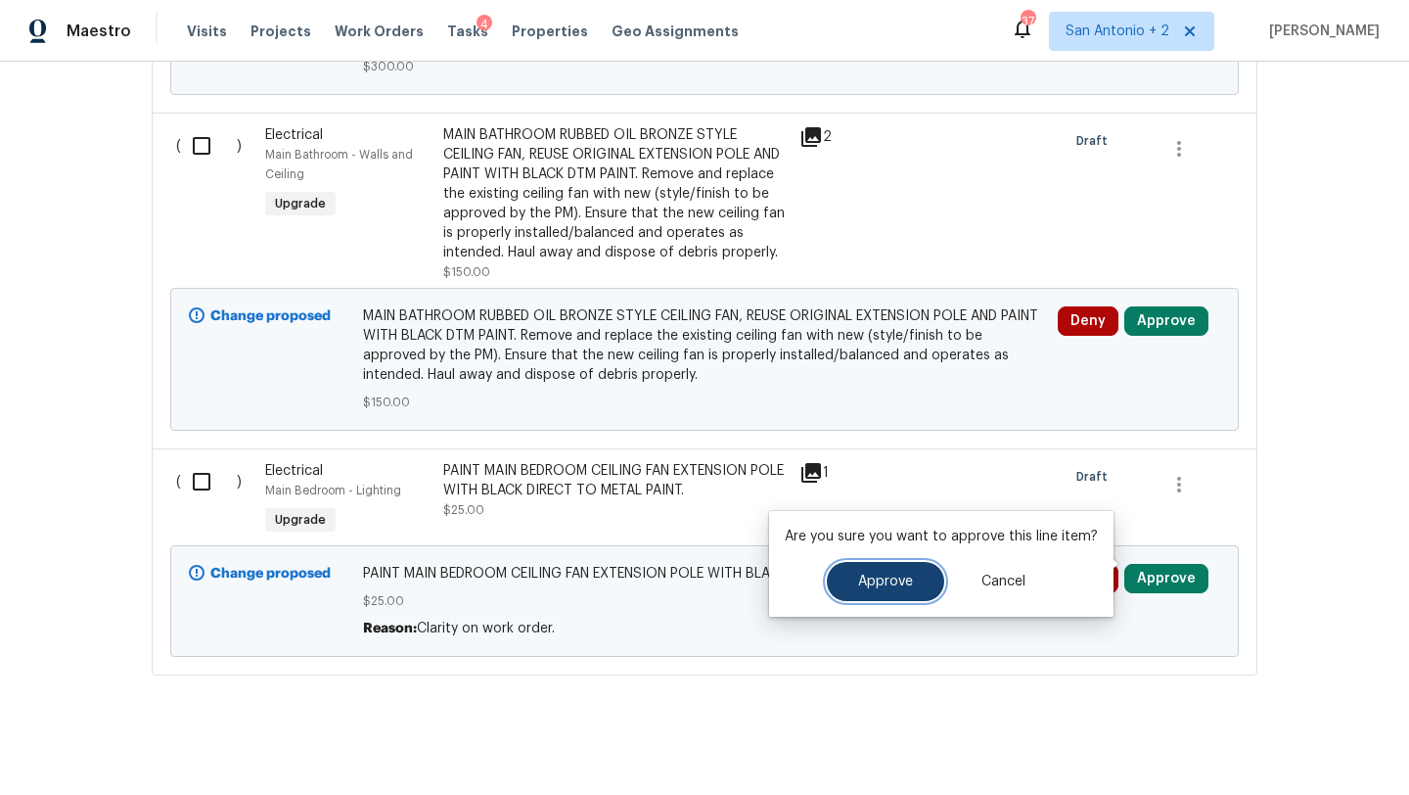
click at [918, 578] on button "Approve" at bounding box center [885, 581] width 117 height 39
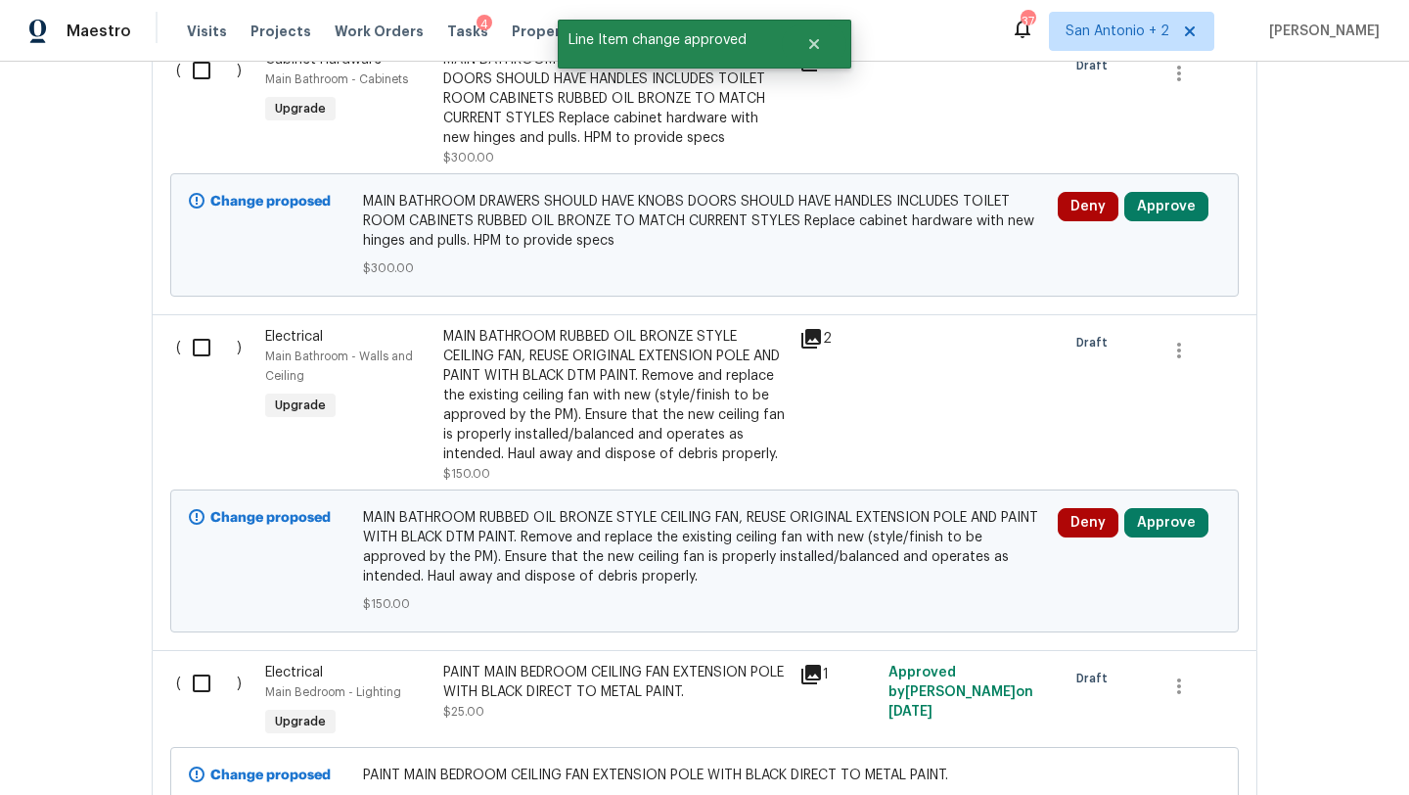
scroll to position [2978, 0]
click at [1159, 507] on button "Approve" at bounding box center [1166, 521] width 84 height 29
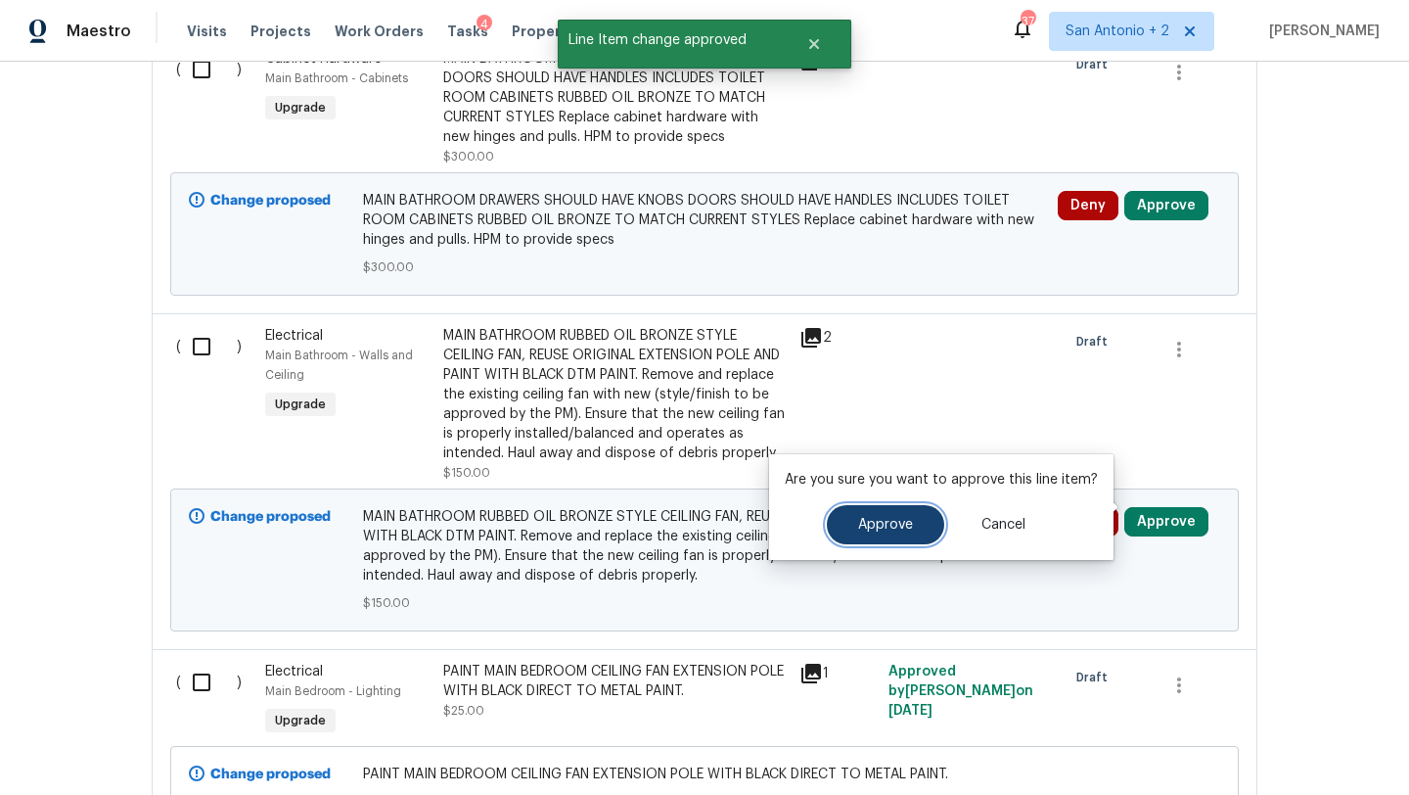
click at [886, 522] on span "Approve" at bounding box center [885, 525] width 55 height 15
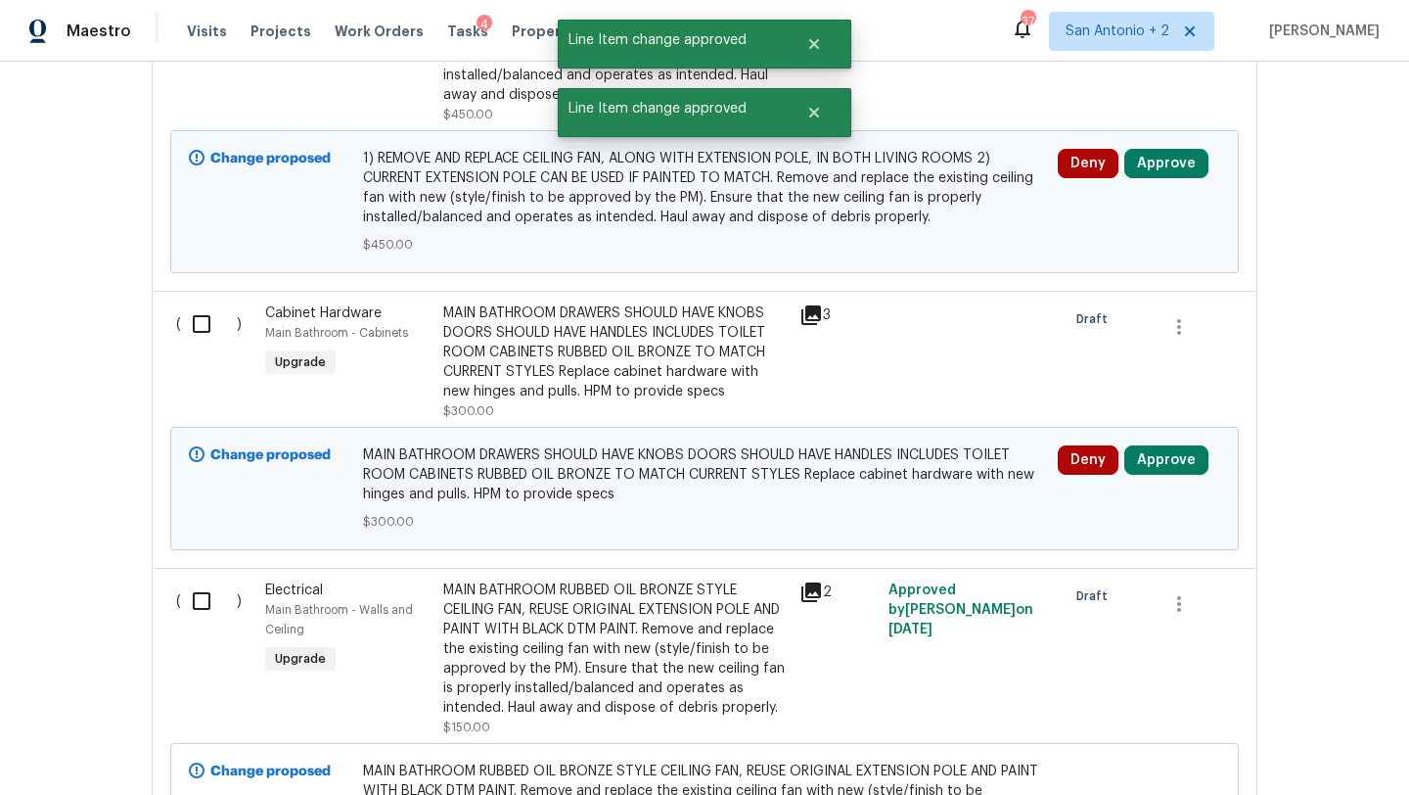
scroll to position [2723, 0]
click at [1159, 446] on button "Approve" at bounding box center [1166, 460] width 84 height 29
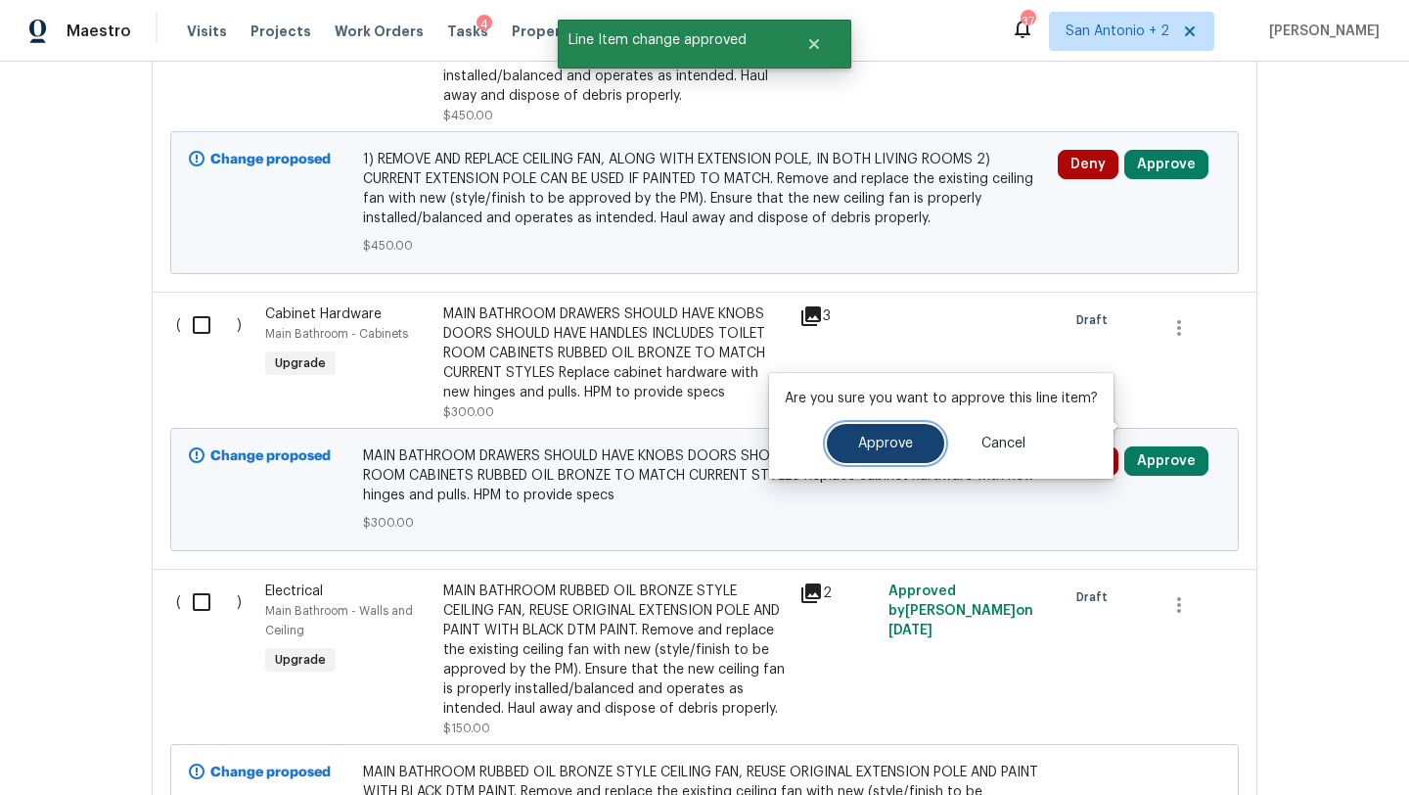
click at [871, 436] on span "Approve" at bounding box center [885, 443] width 55 height 15
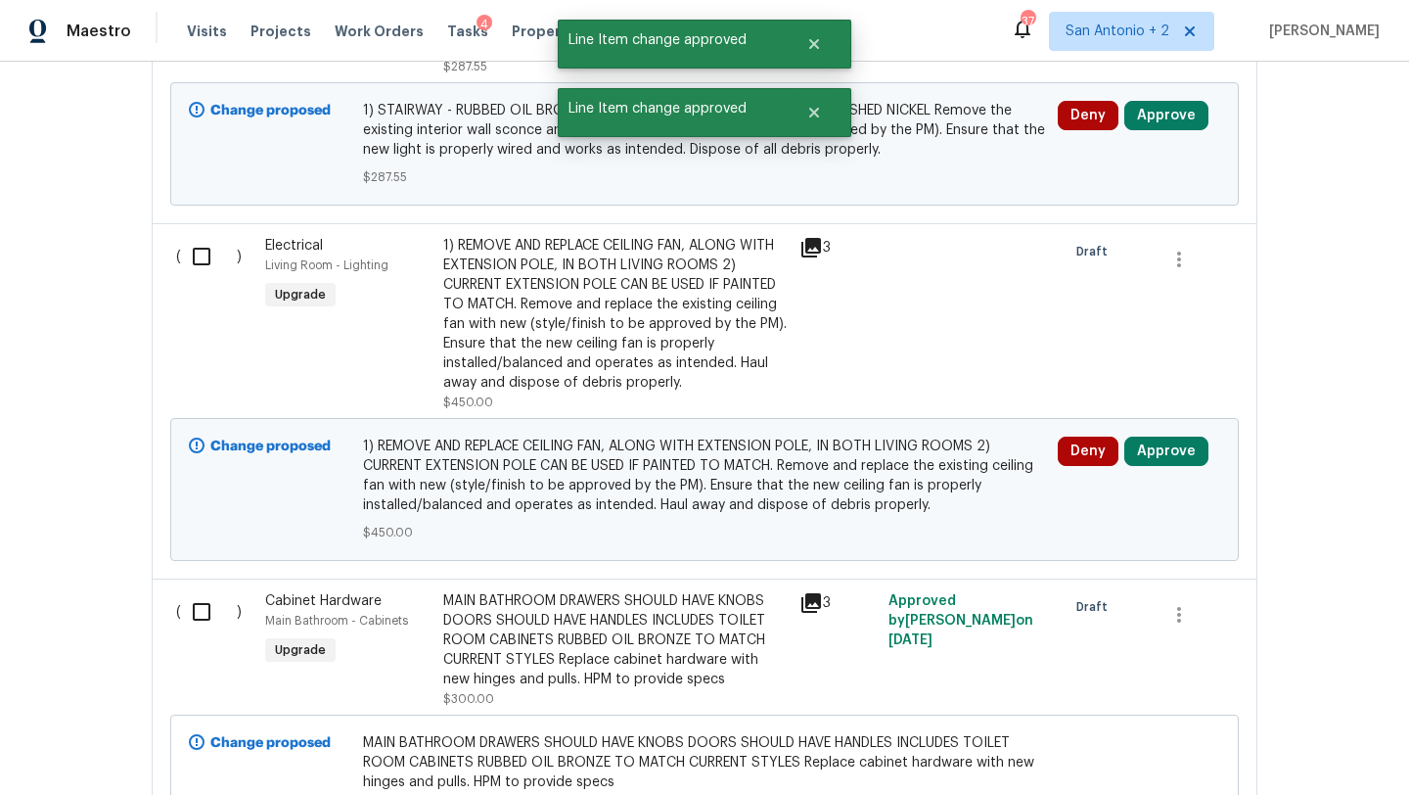
scroll to position [2435, 0]
click at [1160, 437] on button "Approve" at bounding box center [1166, 451] width 84 height 29
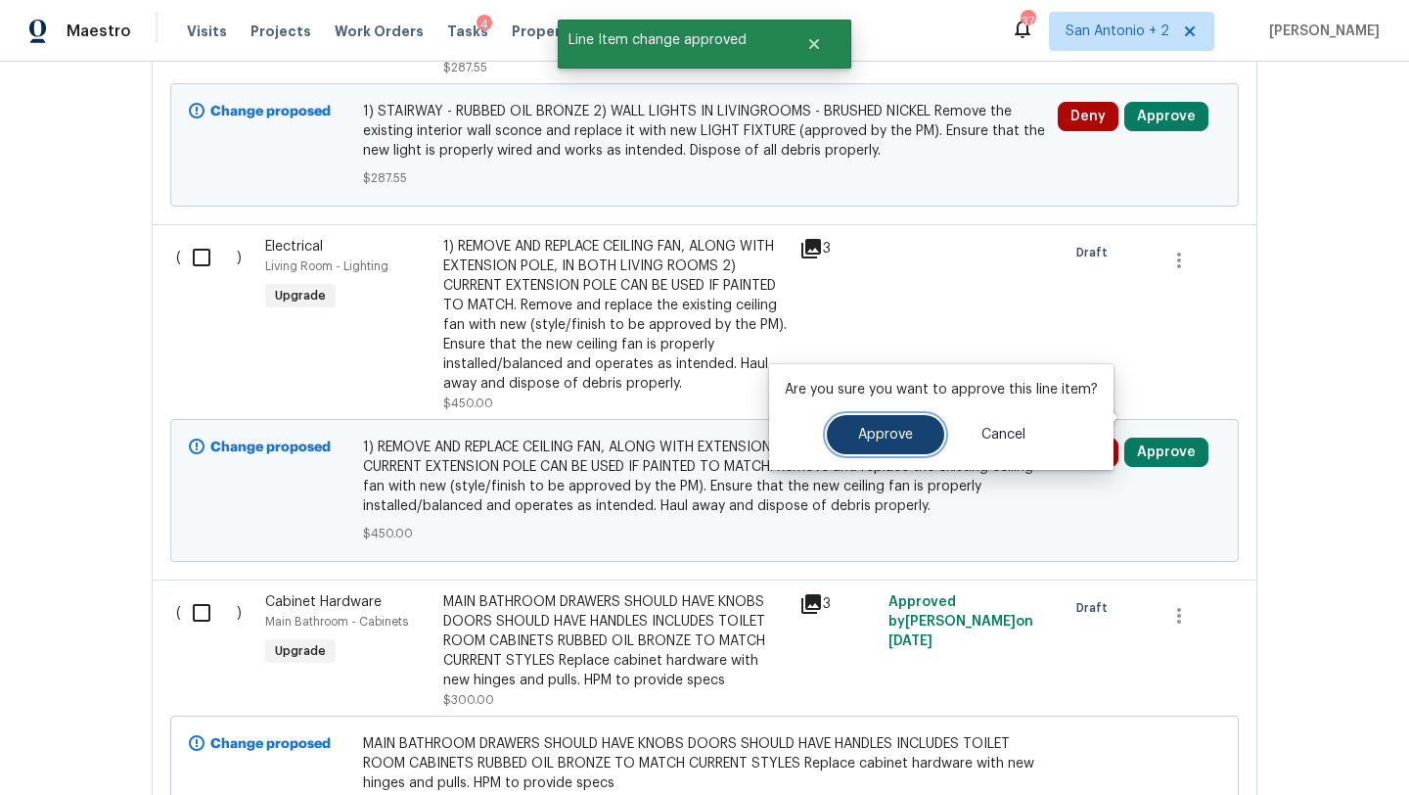
click at [897, 439] on span "Approve" at bounding box center [885, 435] width 55 height 15
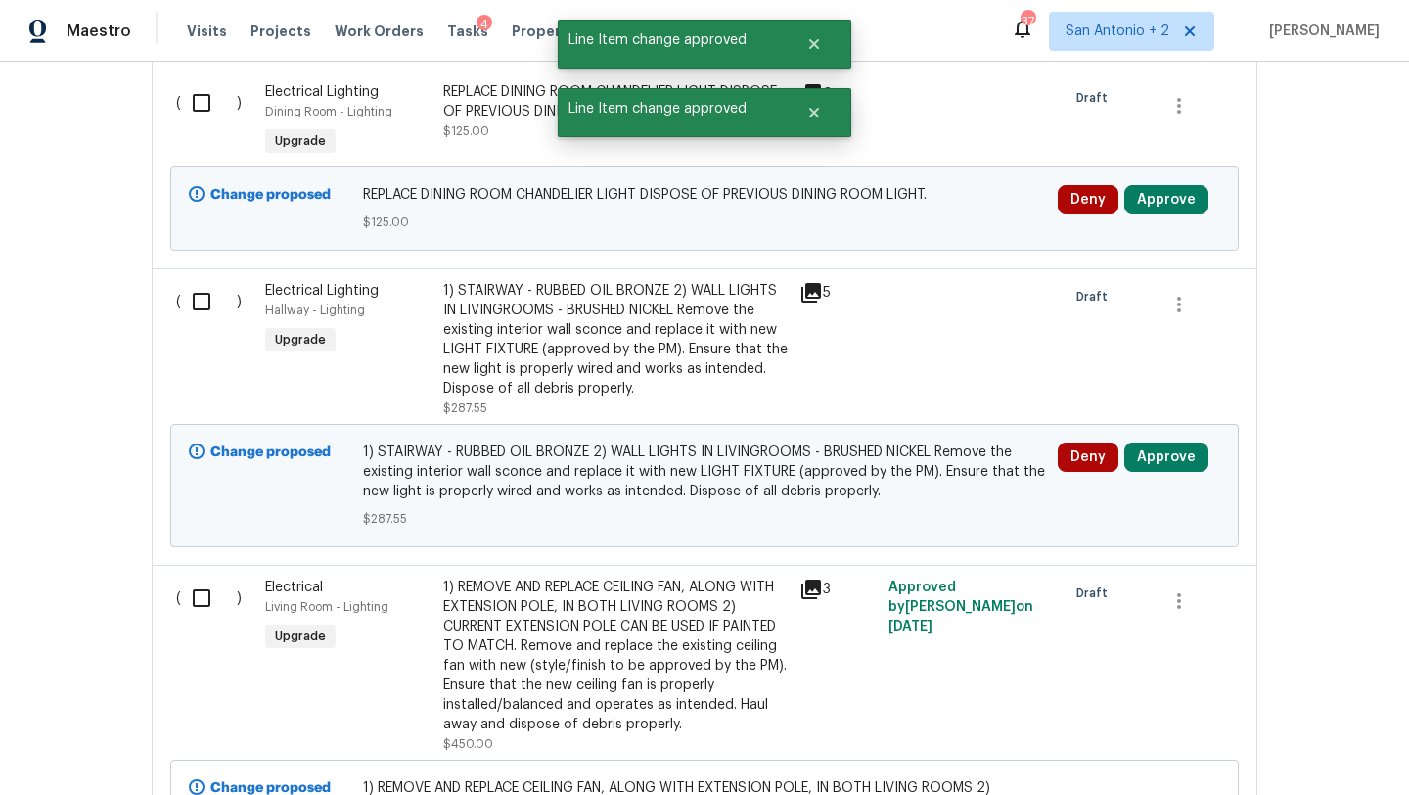
scroll to position [2093, 0]
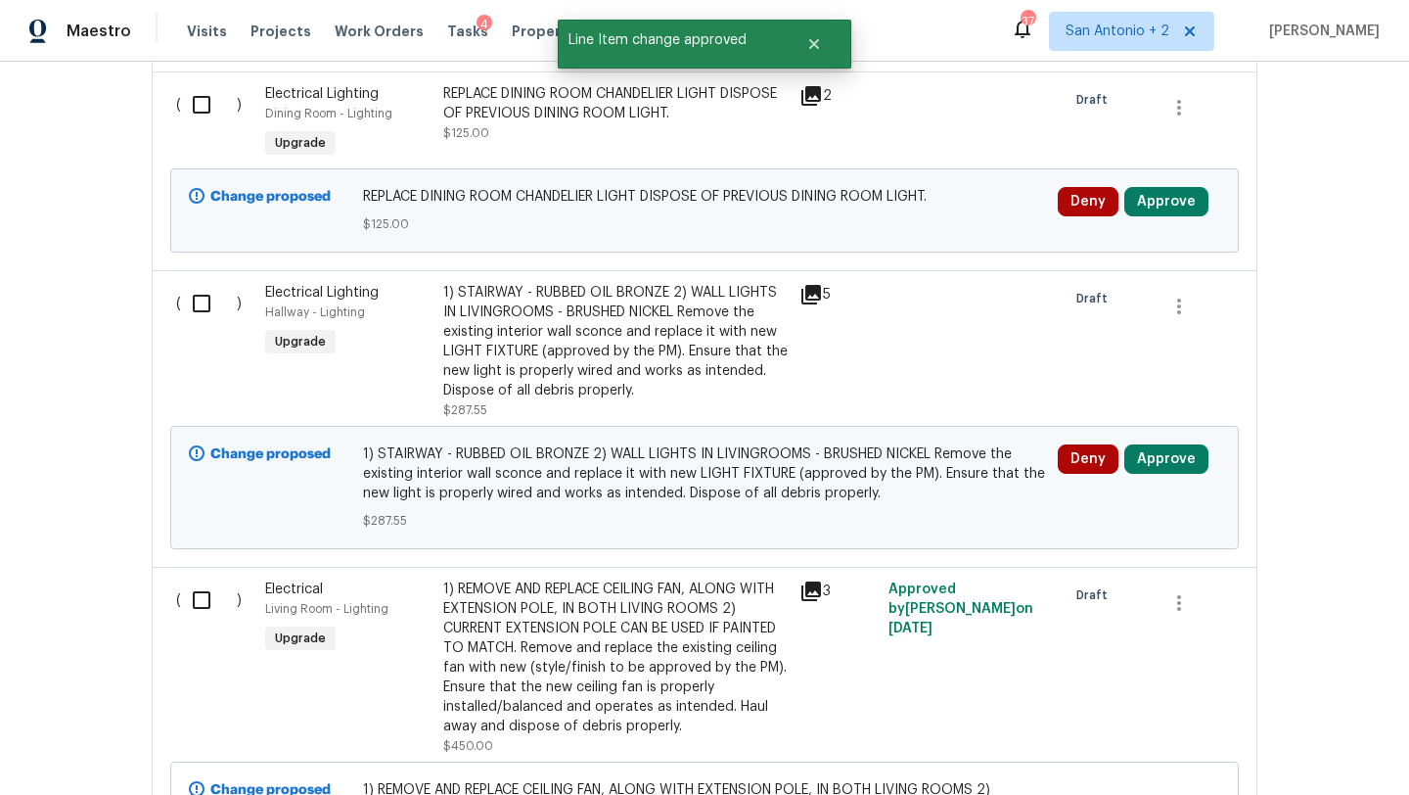
click at [1179, 438] on div "Deny Approve" at bounding box center [1139, 487] width 174 height 98
click at [1177, 444] on button "Approve" at bounding box center [1166, 458] width 84 height 29
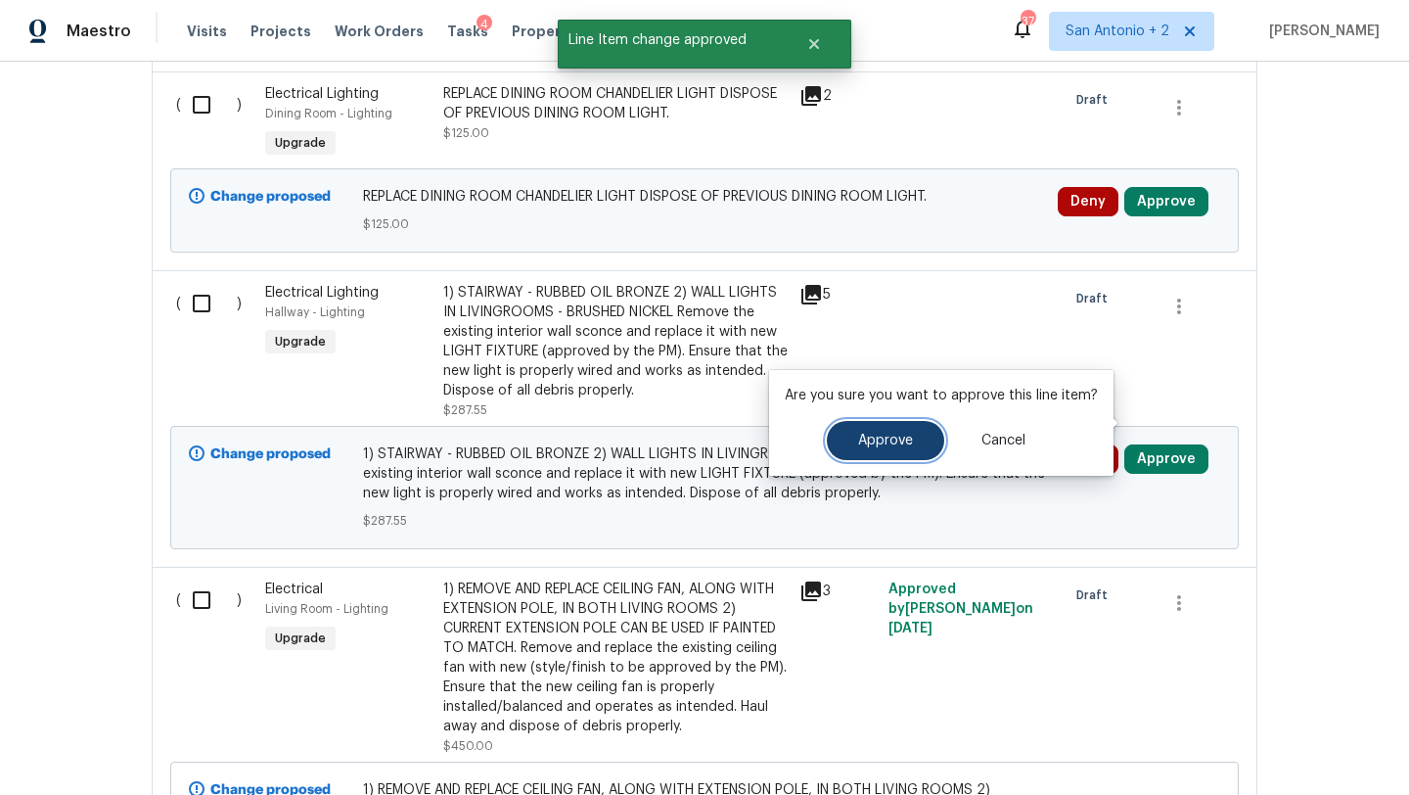
click at [864, 443] on span "Approve" at bounding box center [885, 440] width 55 height 15
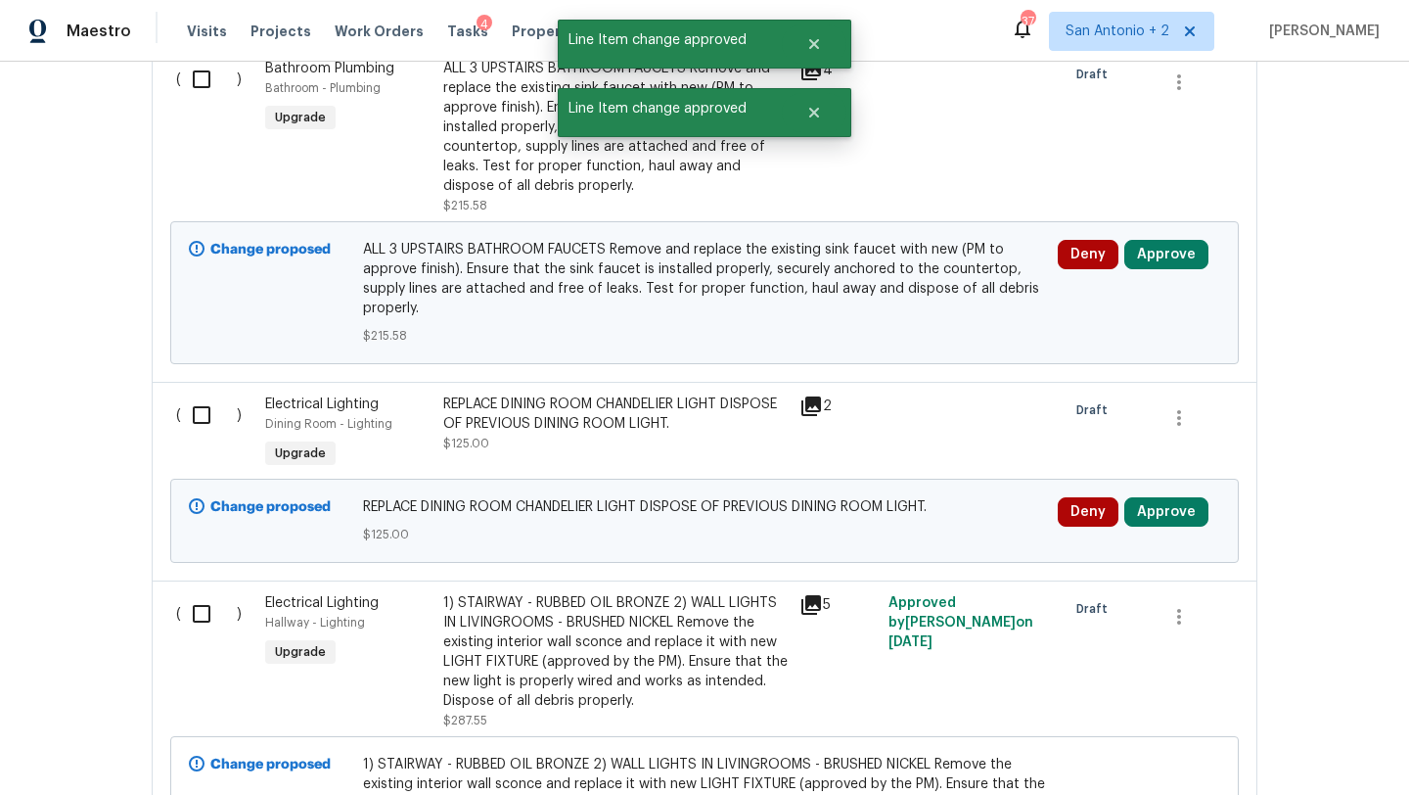
scroll to position [1778, 0]
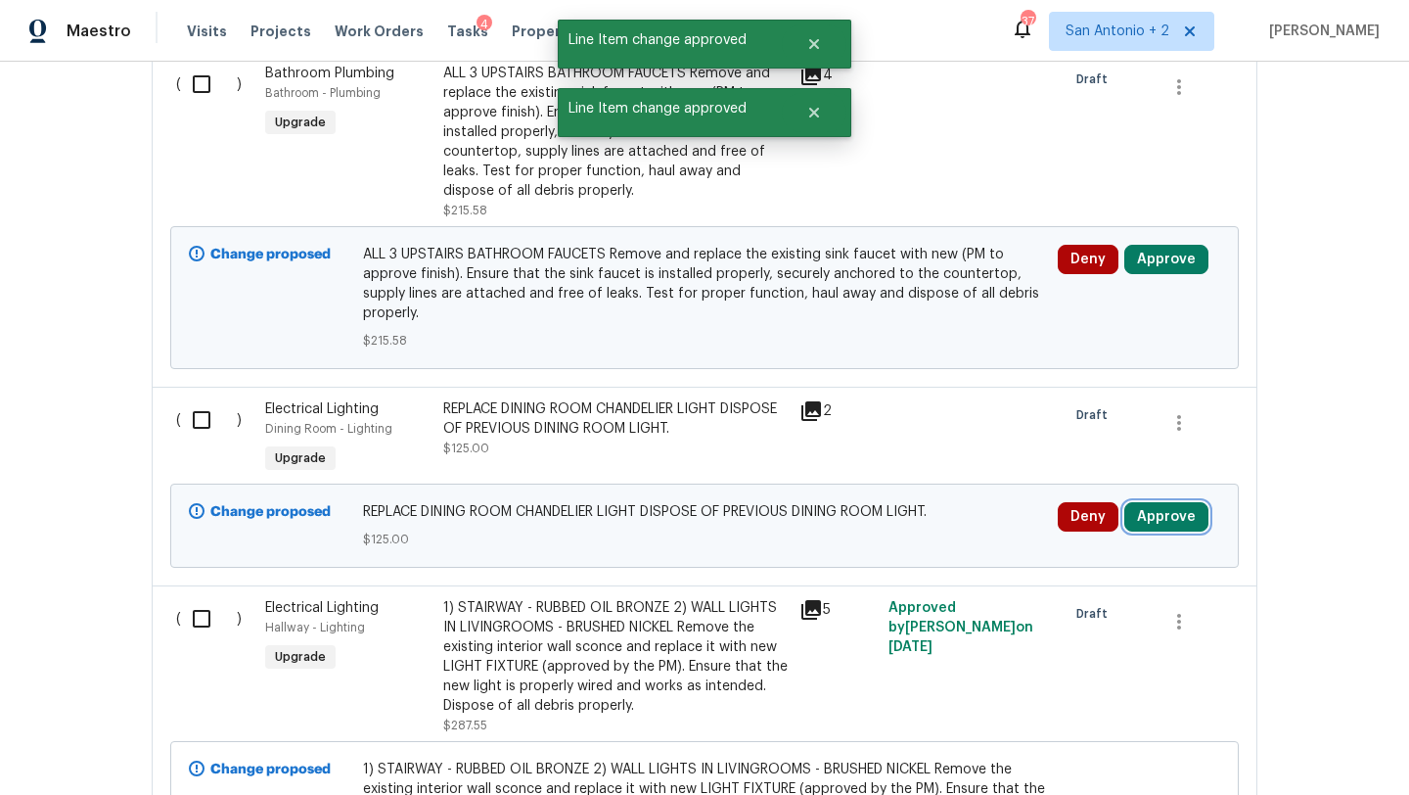
click at [1139, 502] on button "Approve" at bounding box center [1166, 516] width 84 height 29
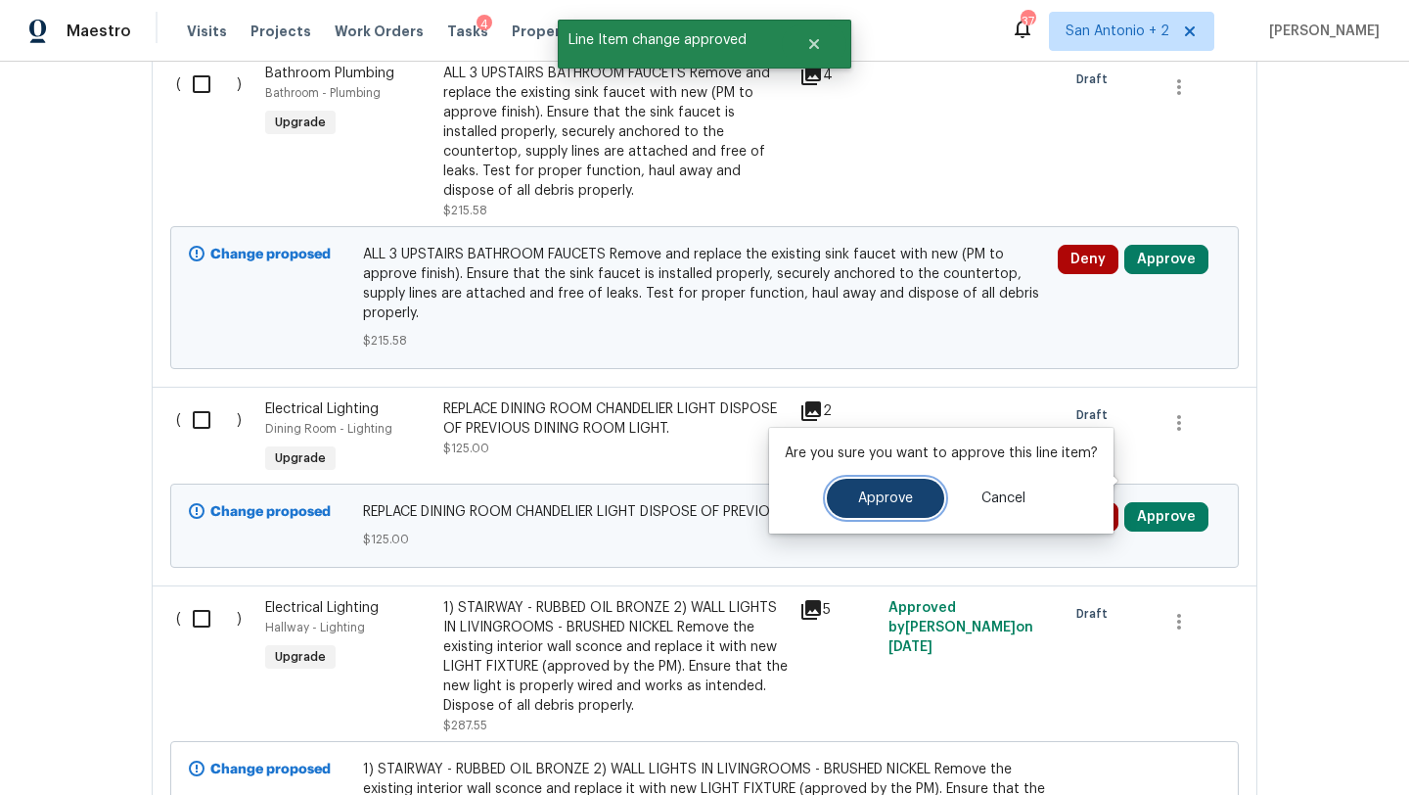
click at [898, 507] on button "Approve" at bounding box center [885, 497] width 117 height 39
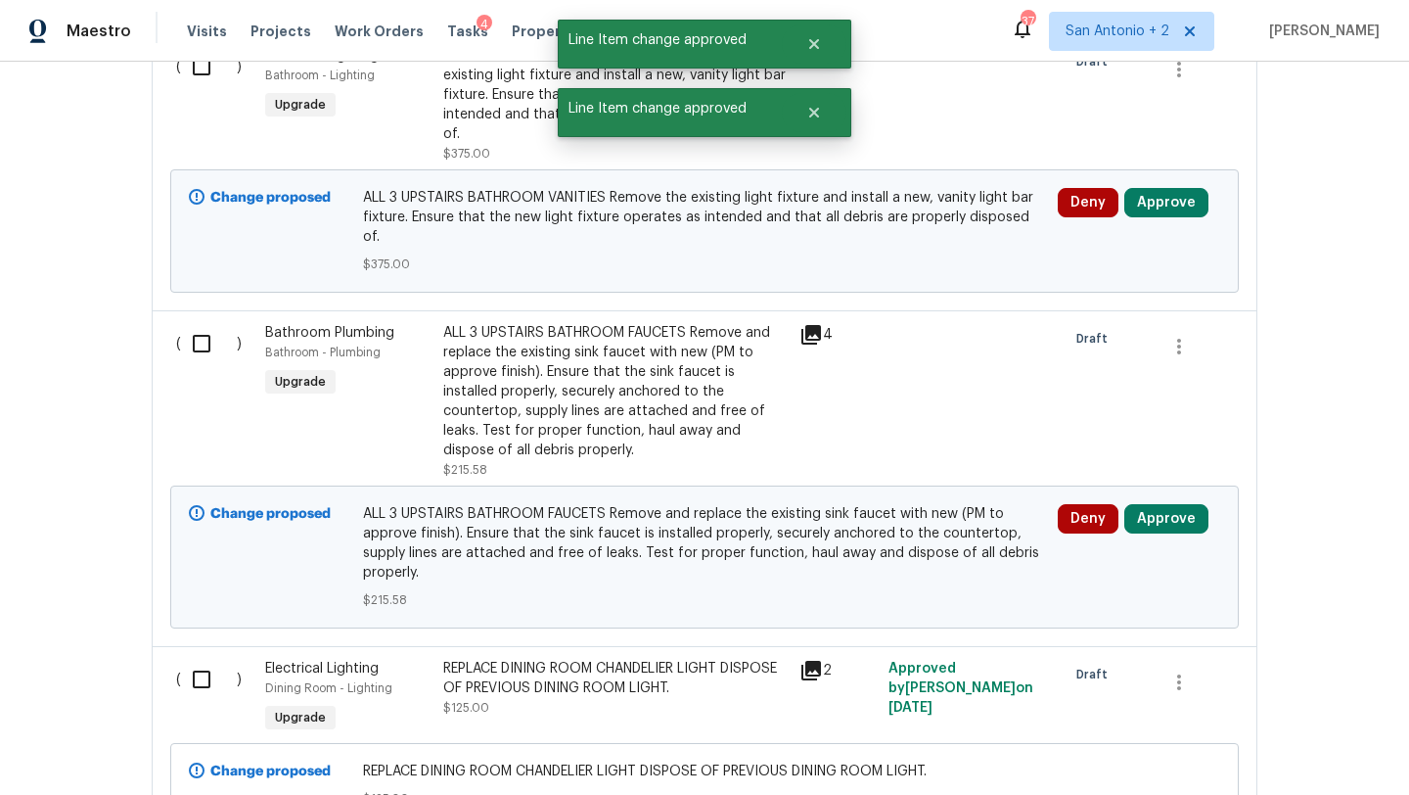
scroll to position [1518, 0]
click at [1158, 505] on button "Approve" at bounding box center [1166, 519] width 84 height 29
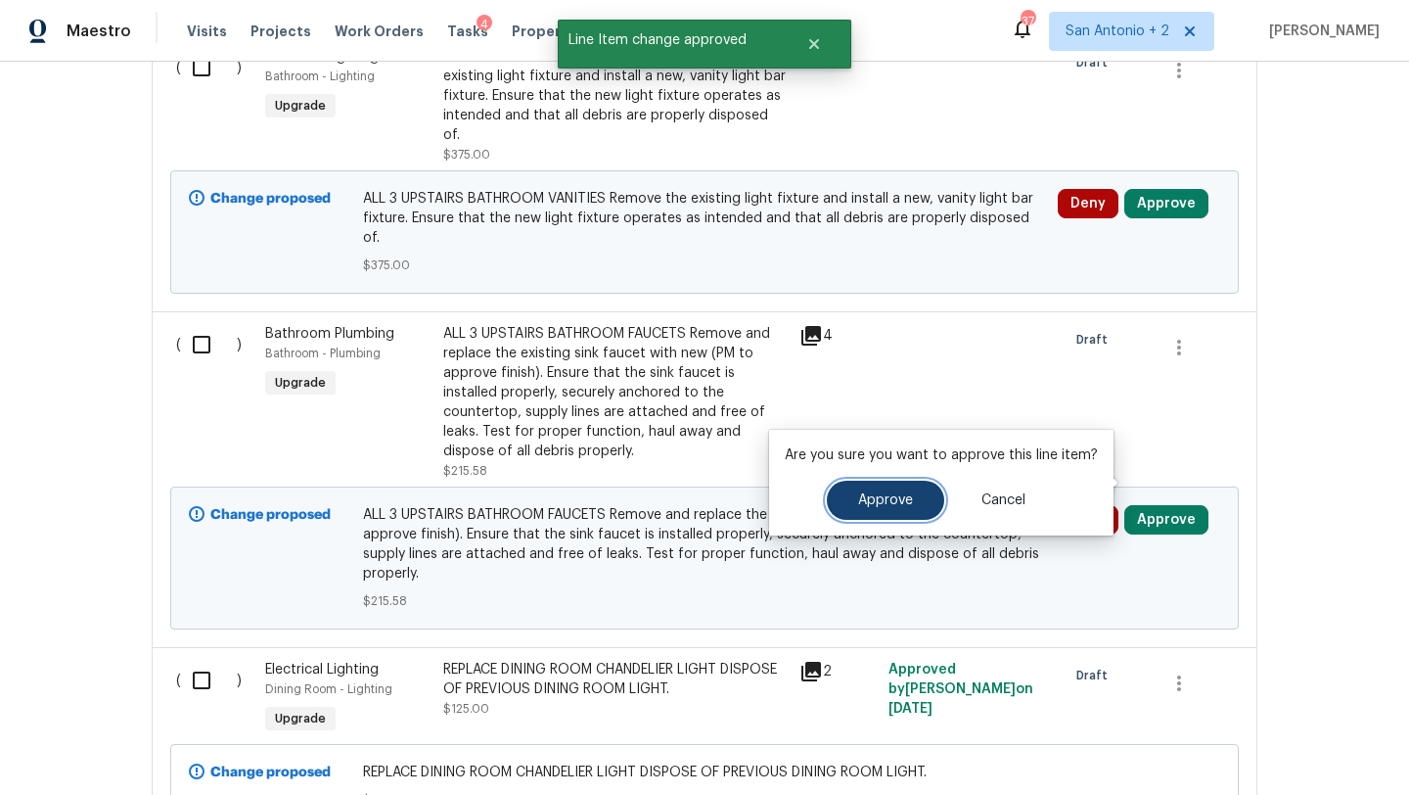
click at [910, 489] on button "Approve" at bounding box center [885, 499] width 117 height 39
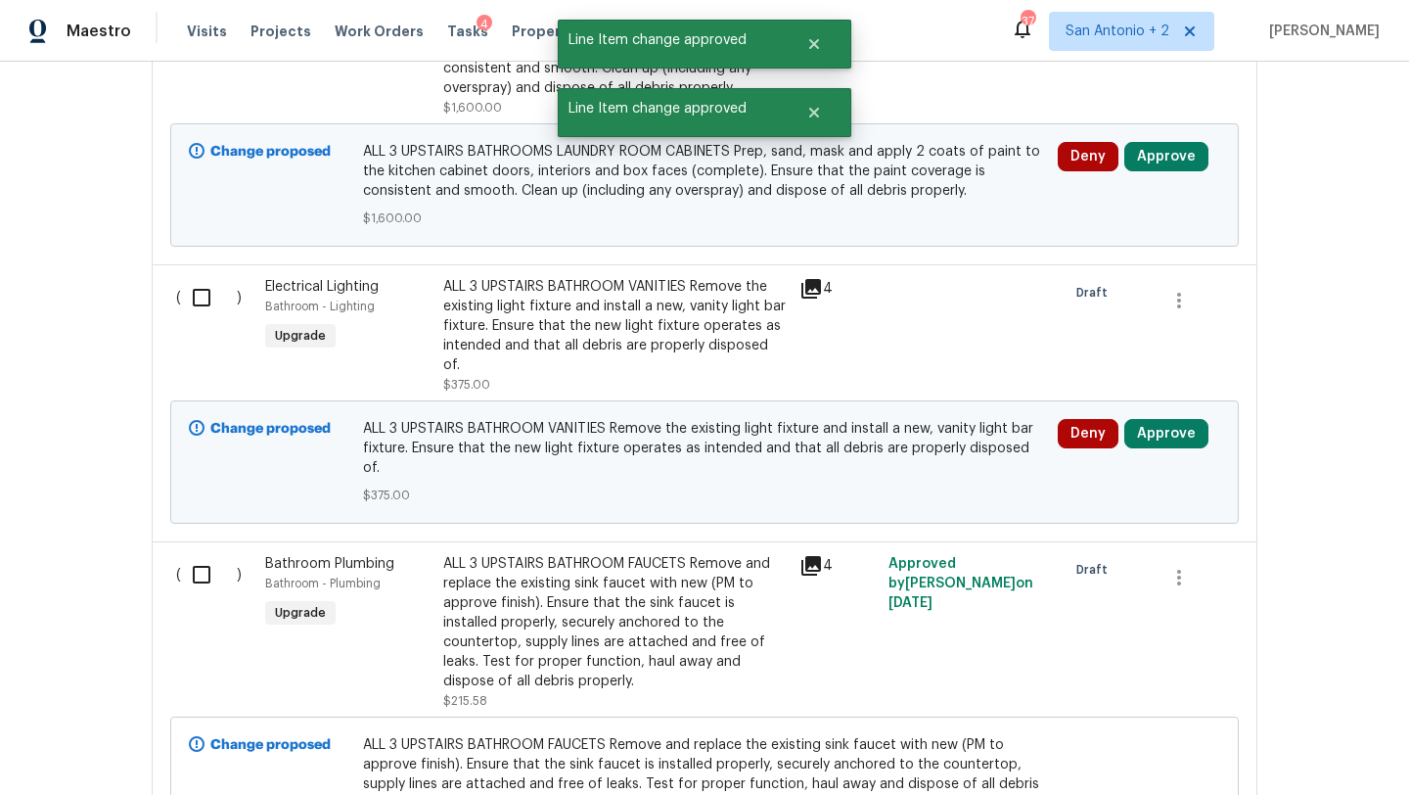
scroll to position [1280, 0]
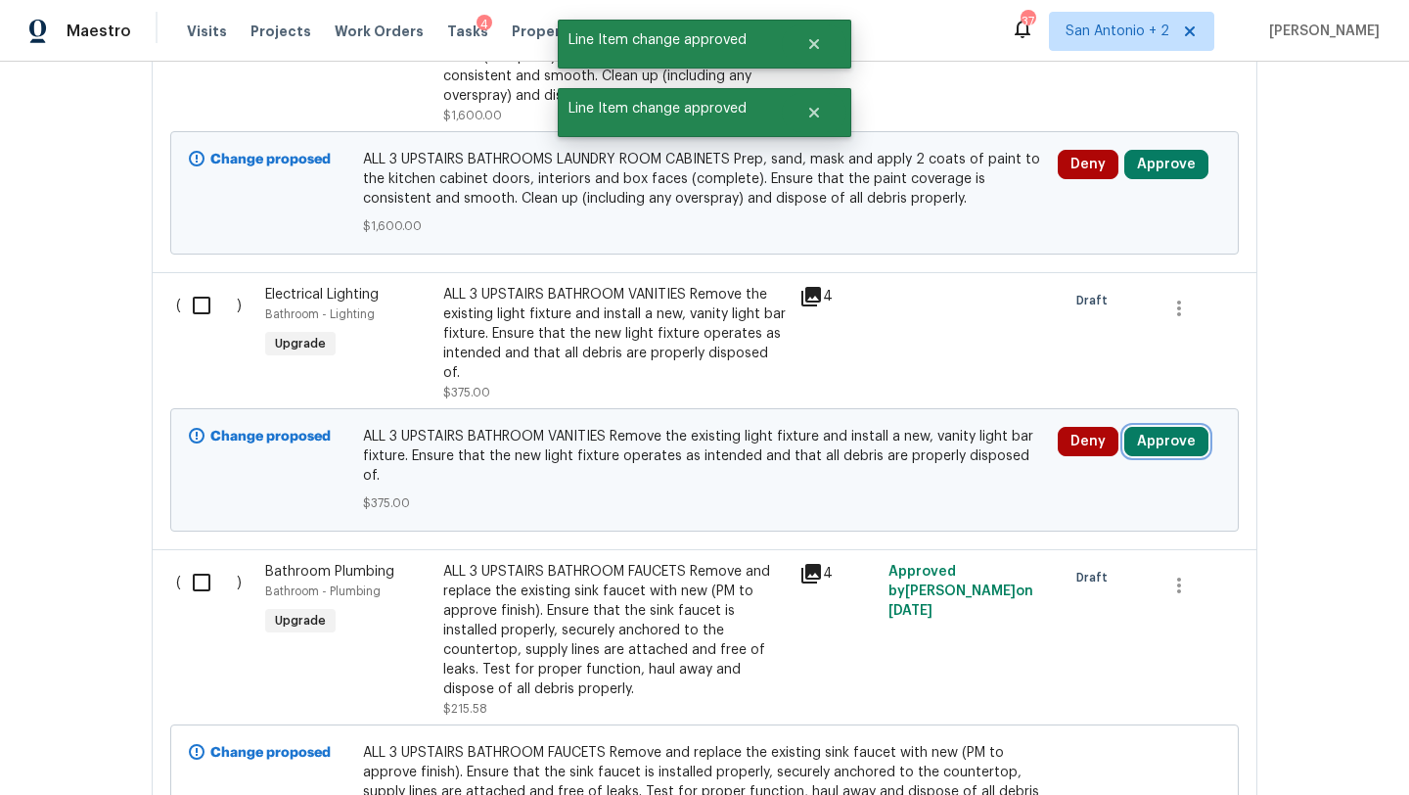
click at [1163, 427] on button "Approve" at bounding box center [1166, 441] width 84 height 29
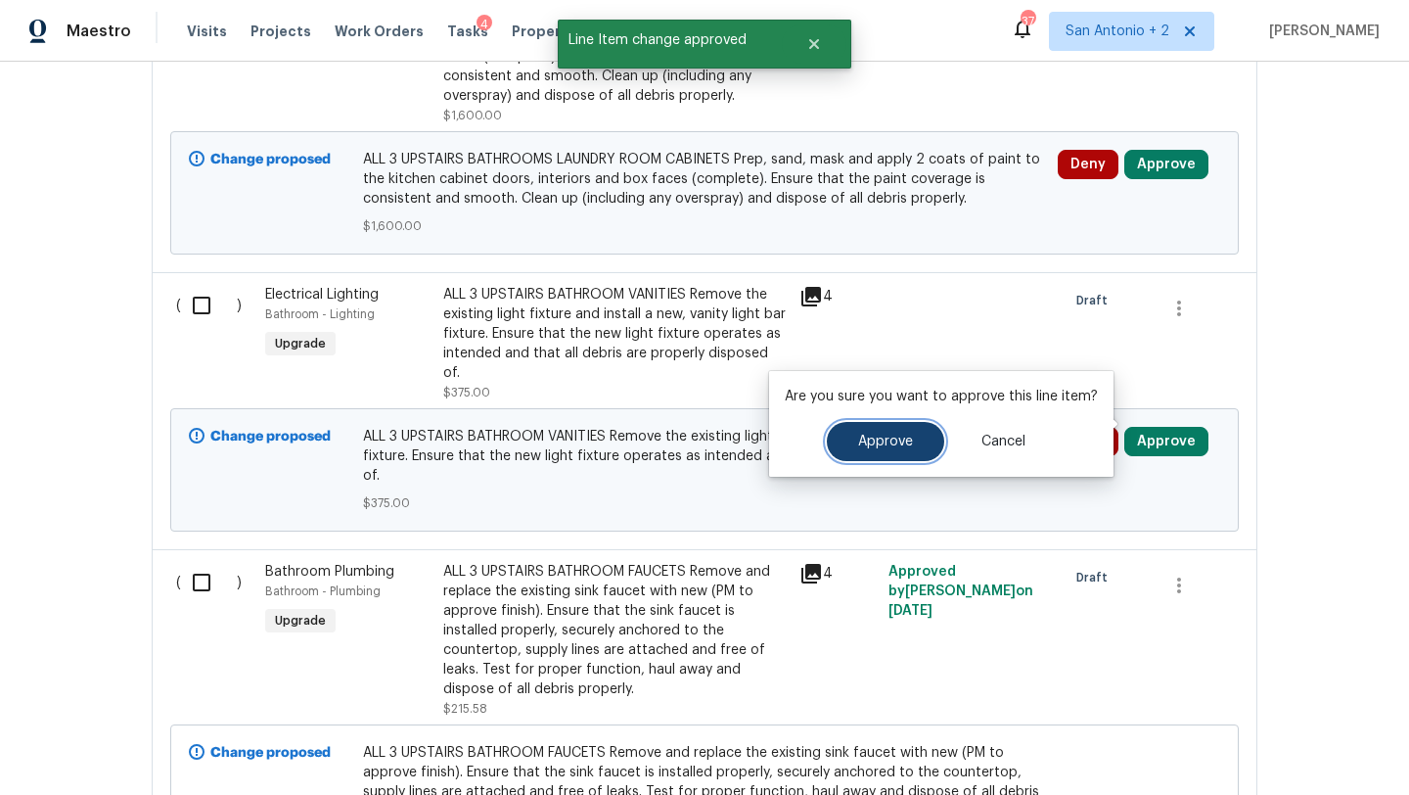
click at [881, 445] on span "Approve" at bounding box center [885, 441] width 55 height 15
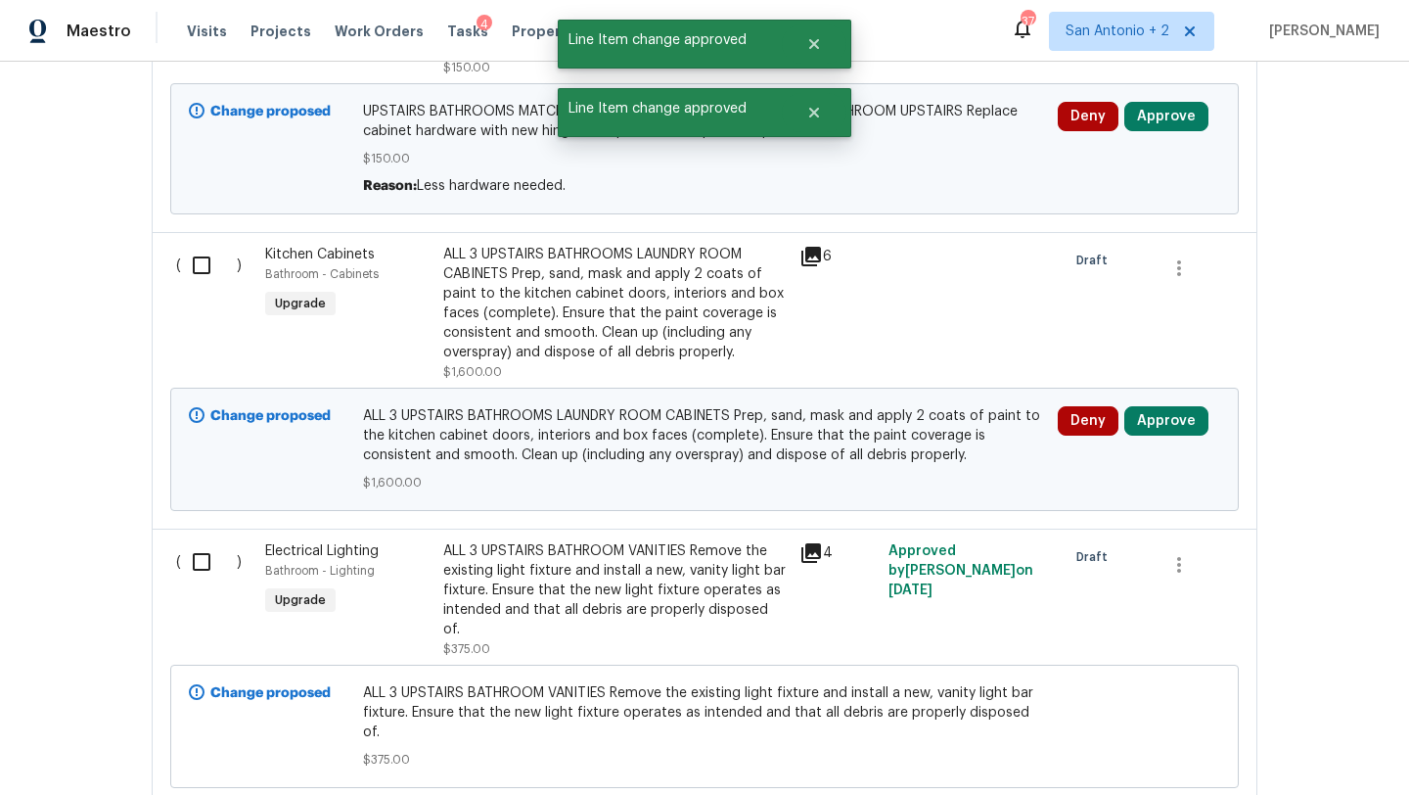
scroll to position [1020, 0]
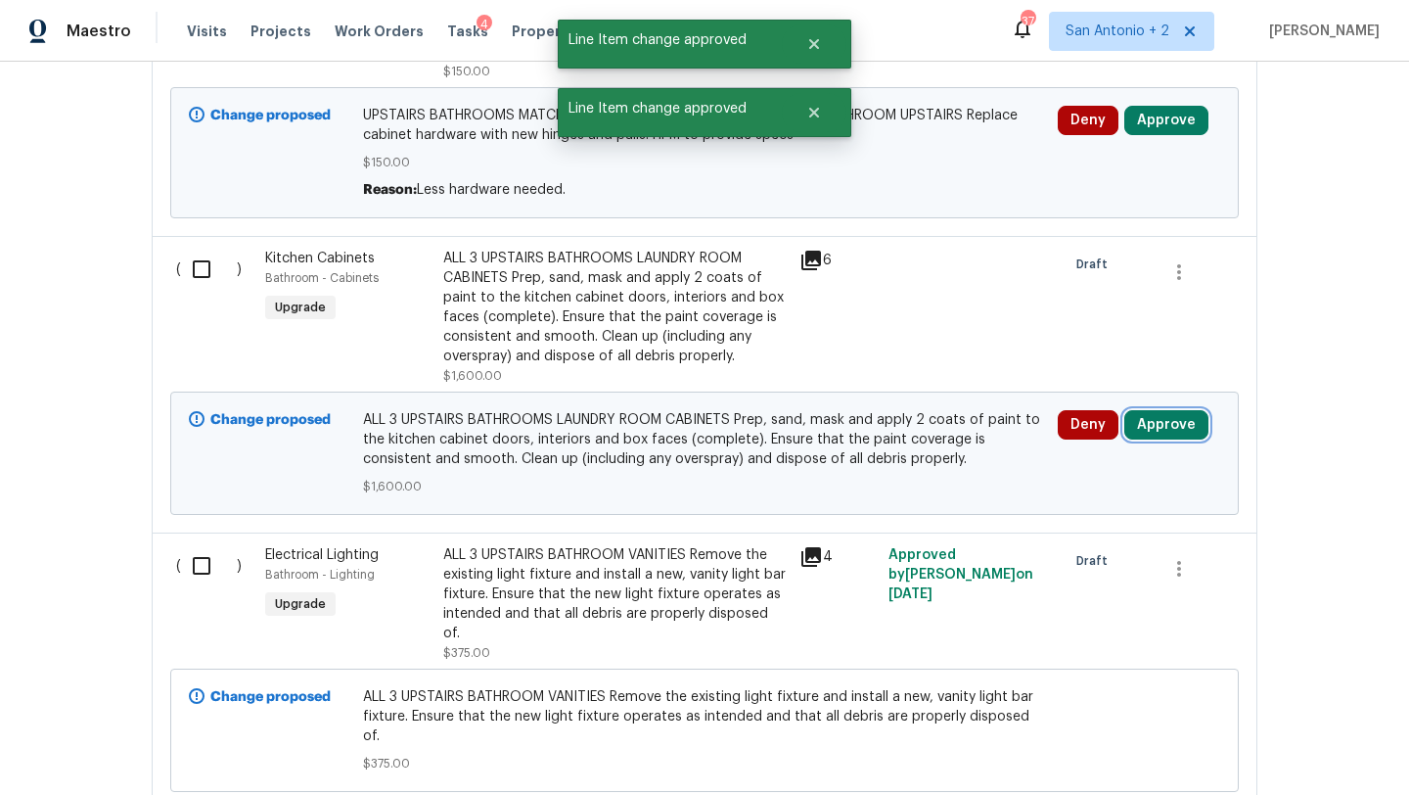
click at [1182, 432] on button "Approve" at bounding box center [1166, 424] width 84 height 29
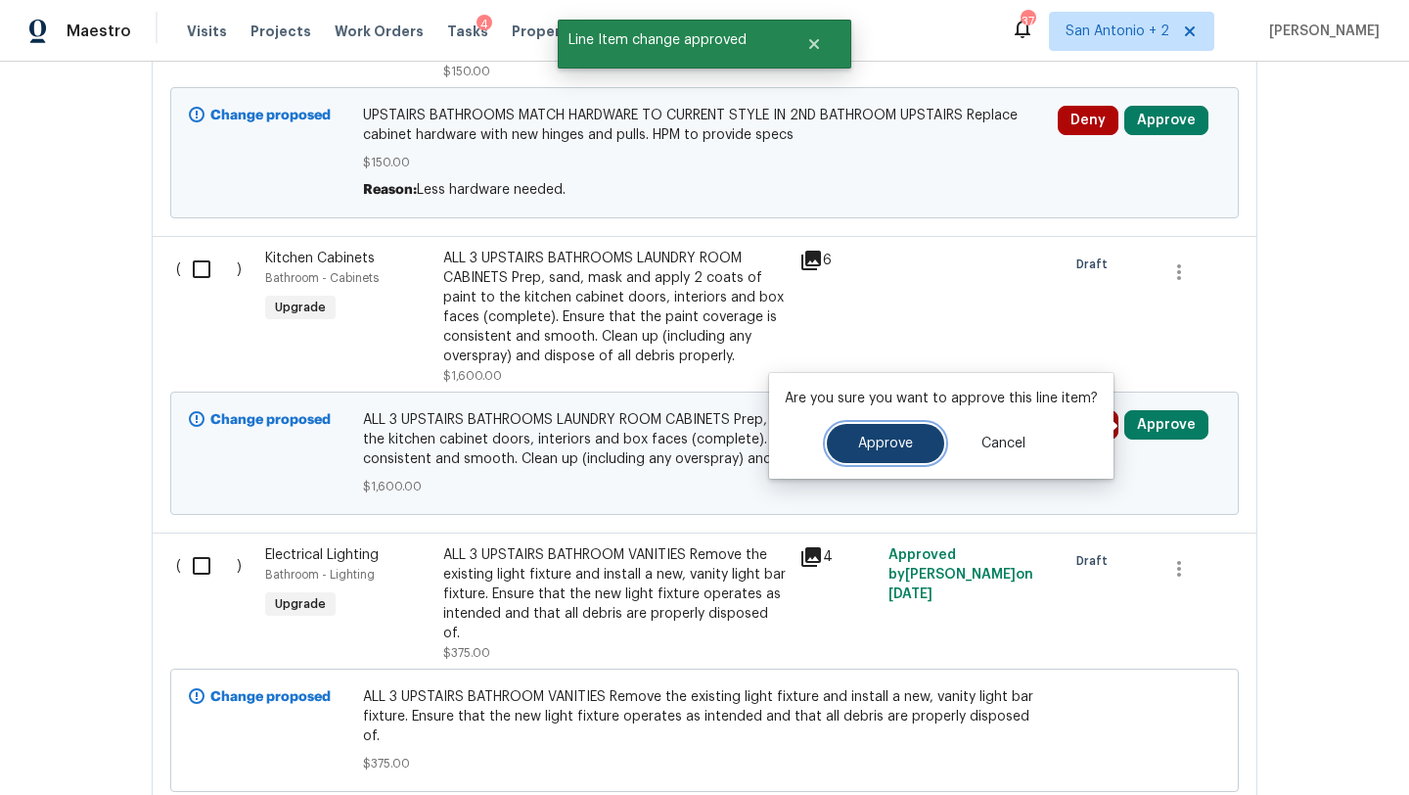
click at [871, 442] on span "Approve" at bounding box center [885, 443] width 55 height 15
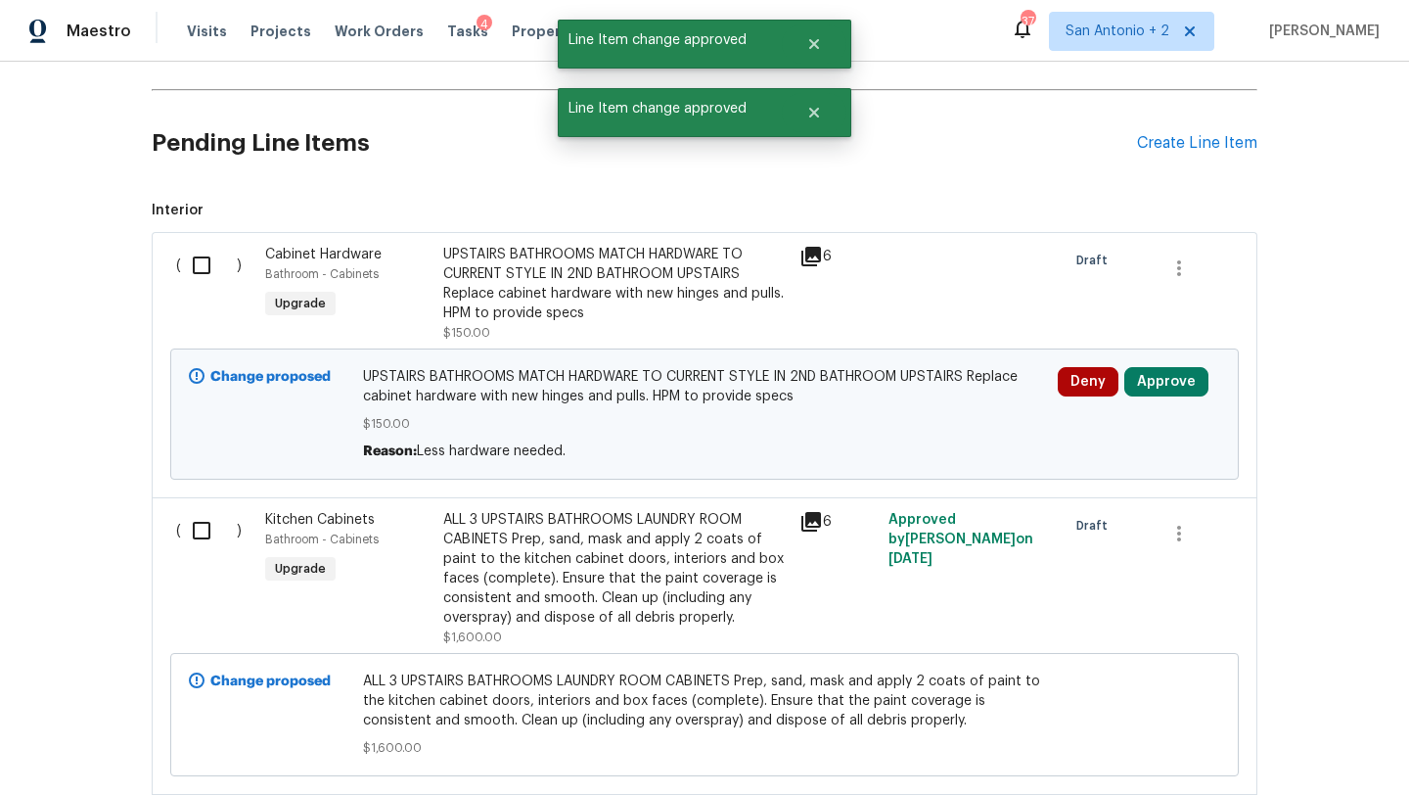
scroll to position [759, 0]
click at [1149, 380] on button "Approve" at bounding box center [1166, 380] width 84 height 29
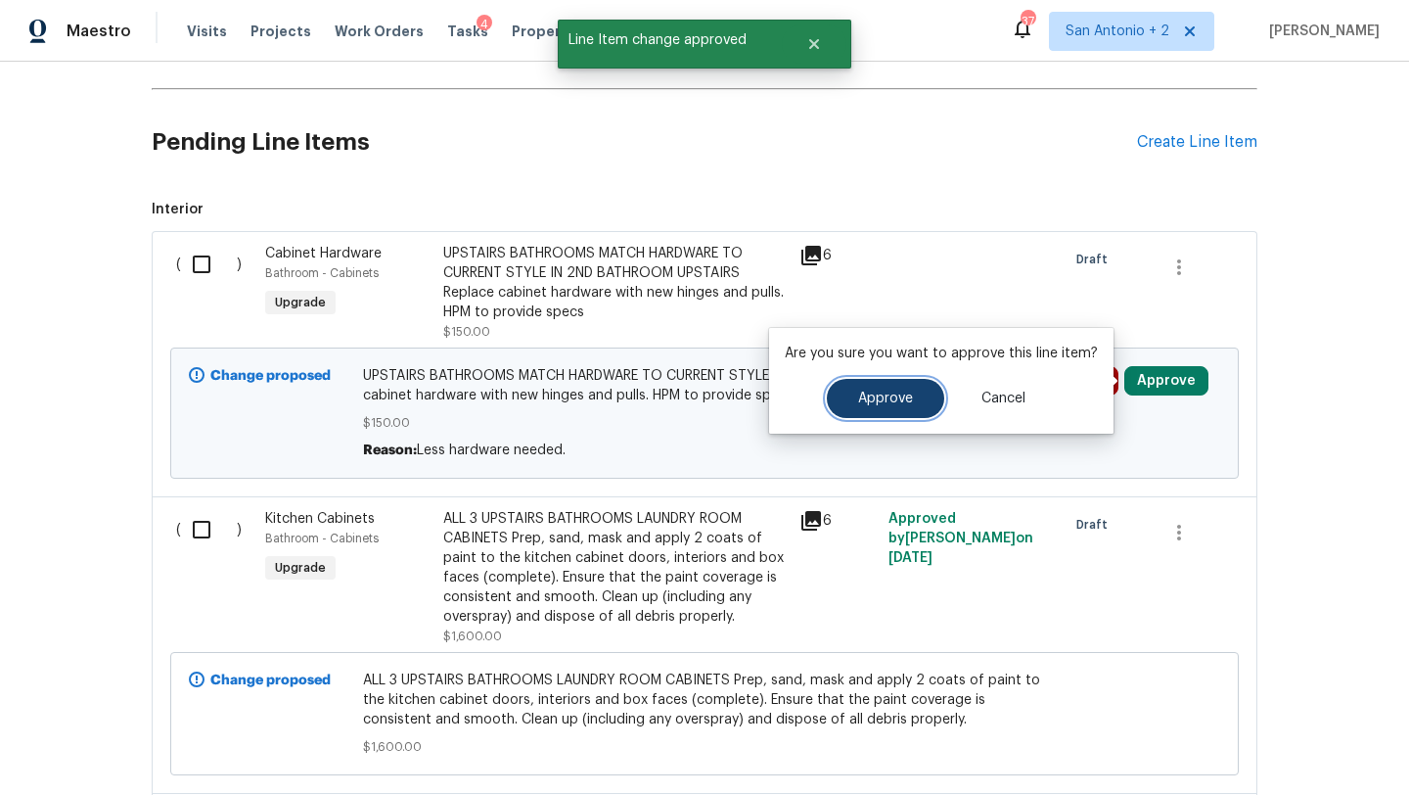
click at [881, 401] on span "Approve" at bounding box center [885, 398] width 55 height 15
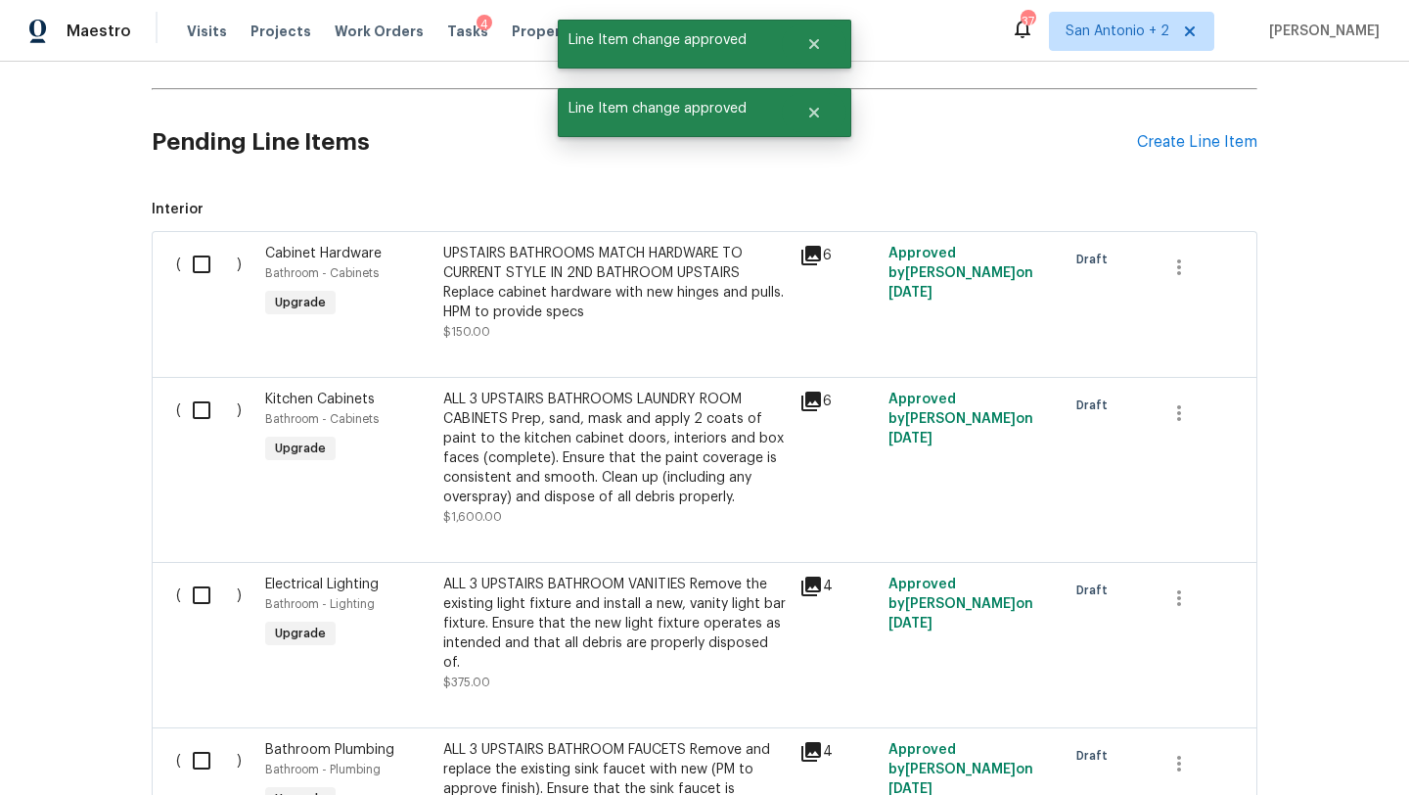
scroll to position [0, 0]
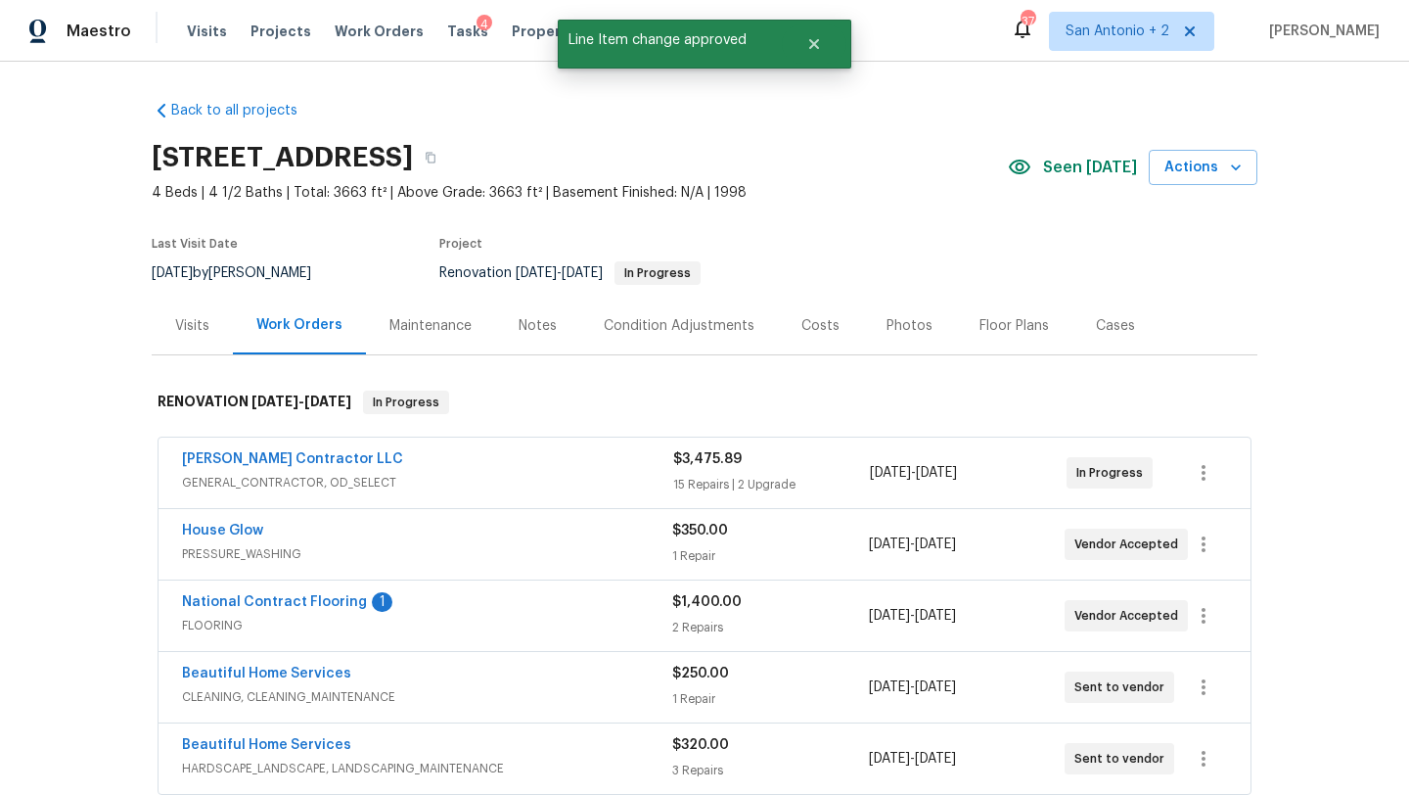
click at [449, 38] on div "Tasks 4" at bounding box center [467, 32] width 41 height 21
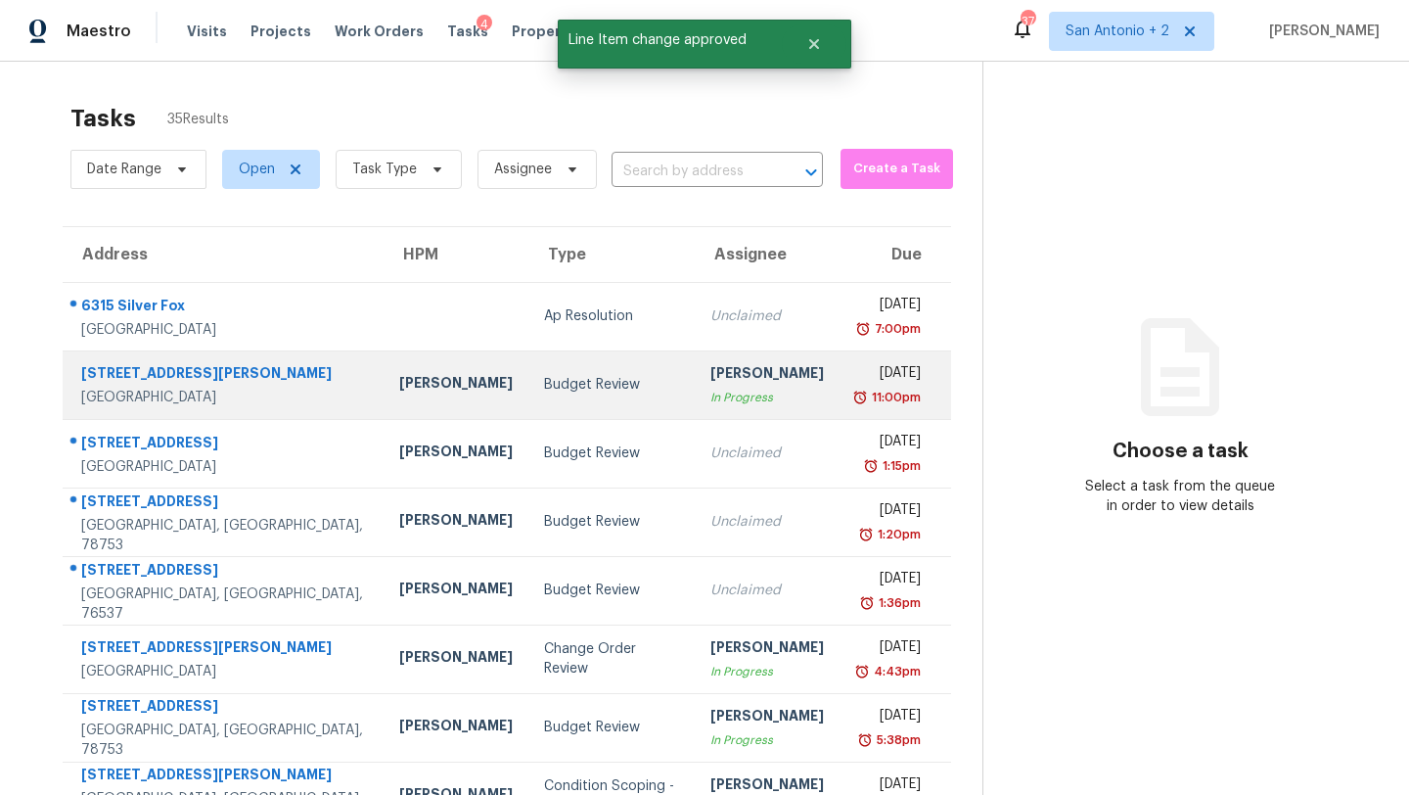
scroll to position [224, 0]
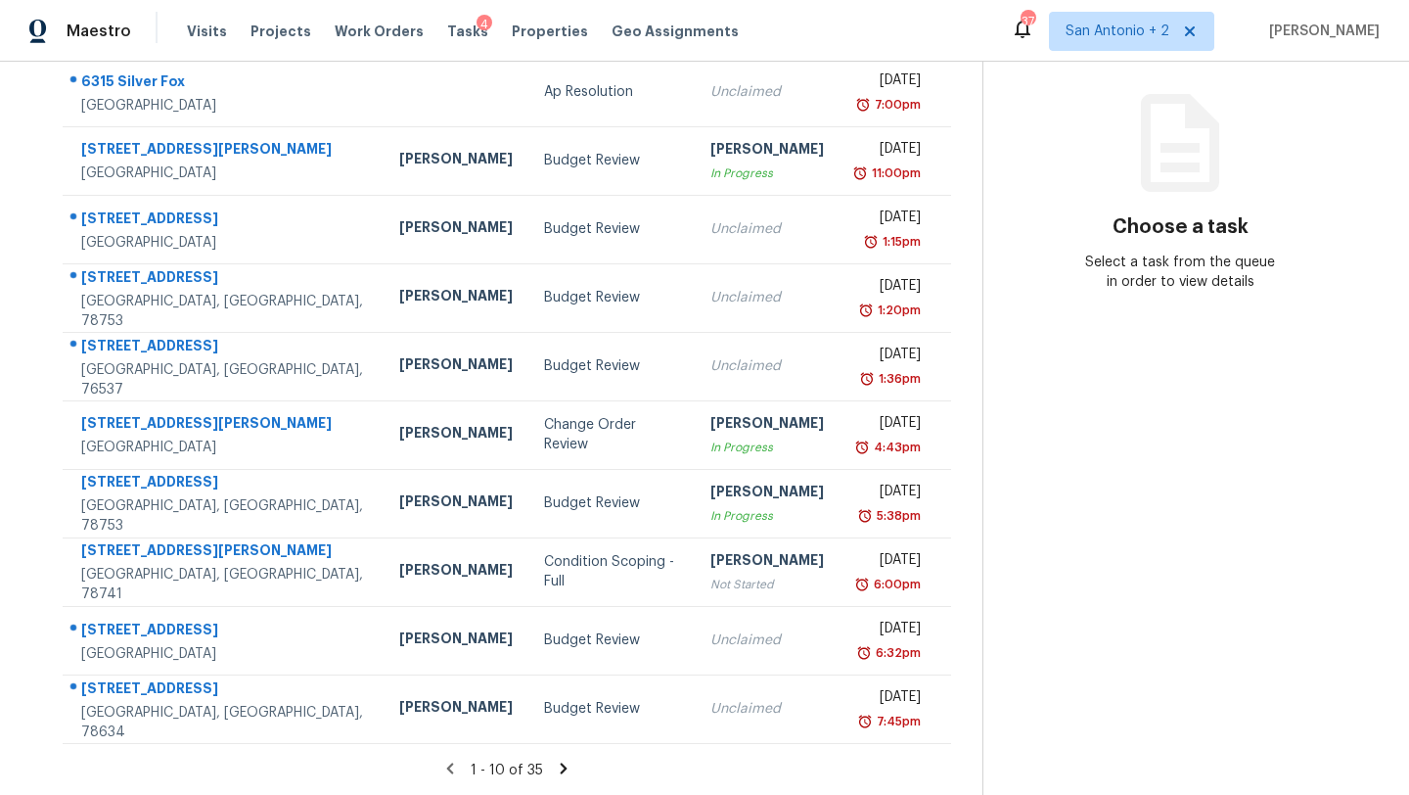
click at [561, 764] on icon at bounding box center [564, 767] width 7 height 11
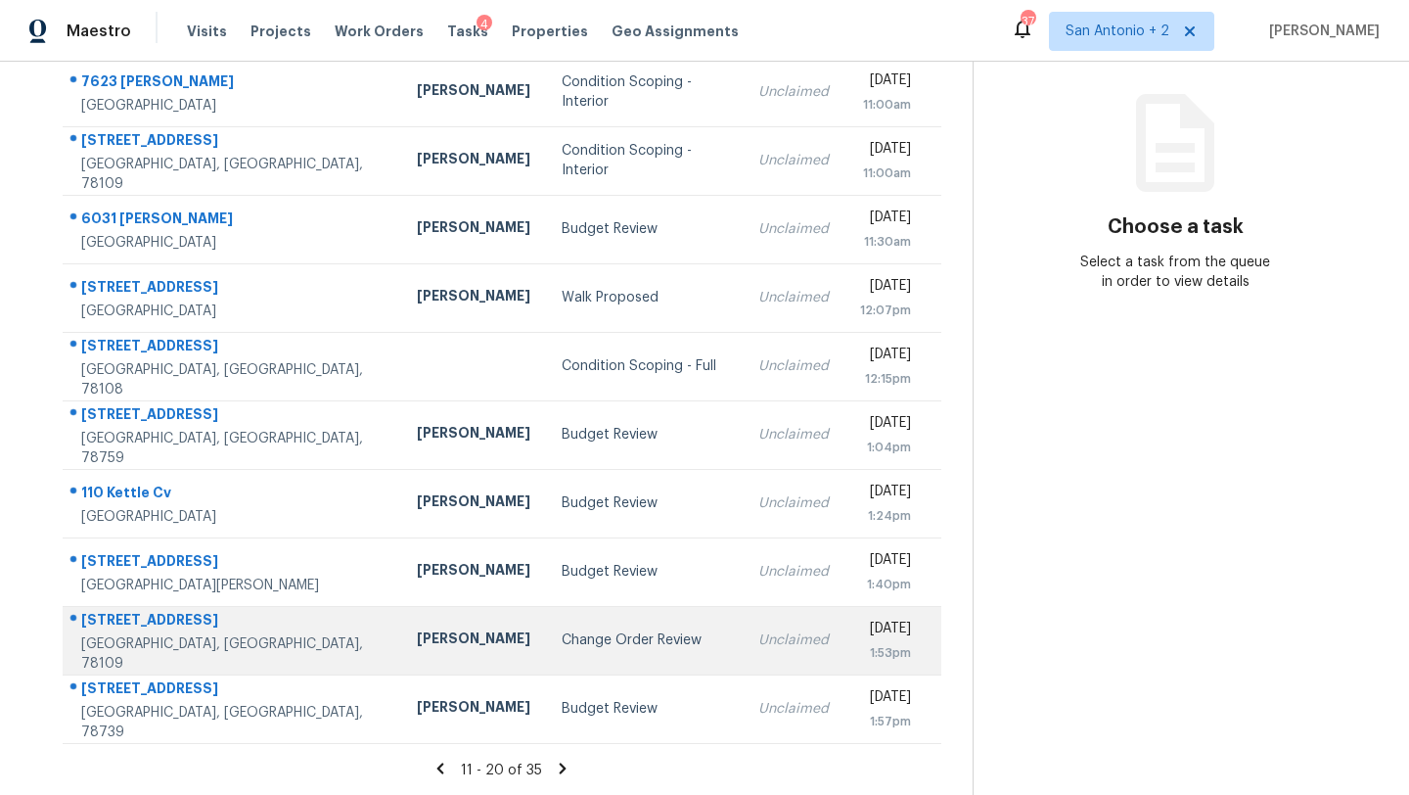
click at [546, 626] on td "Change Order Review" at bounding box center [644, 640] width 197 height 68
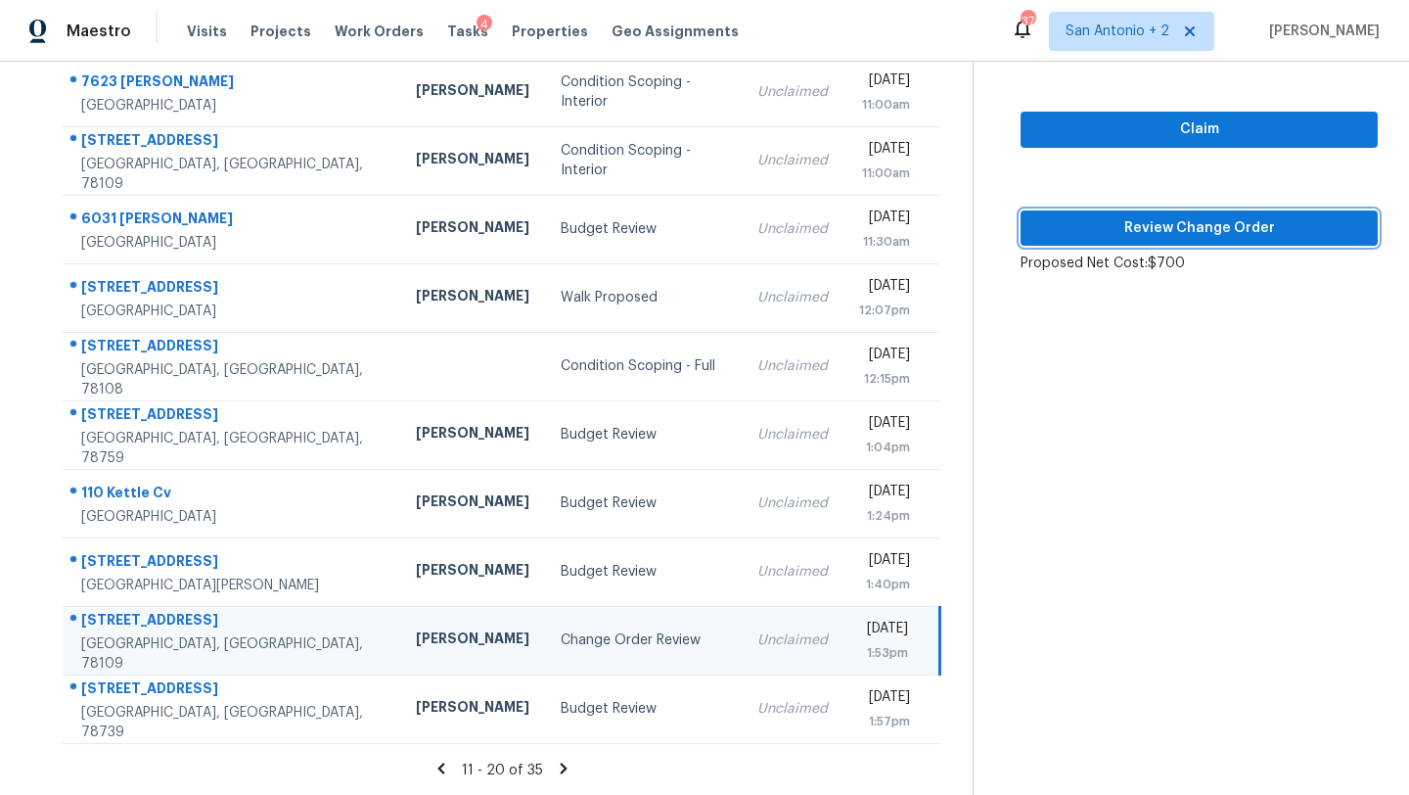
click at [1160, 226] on span "Review Change Order" at bounding box center [1199, 228] width 326 height 24
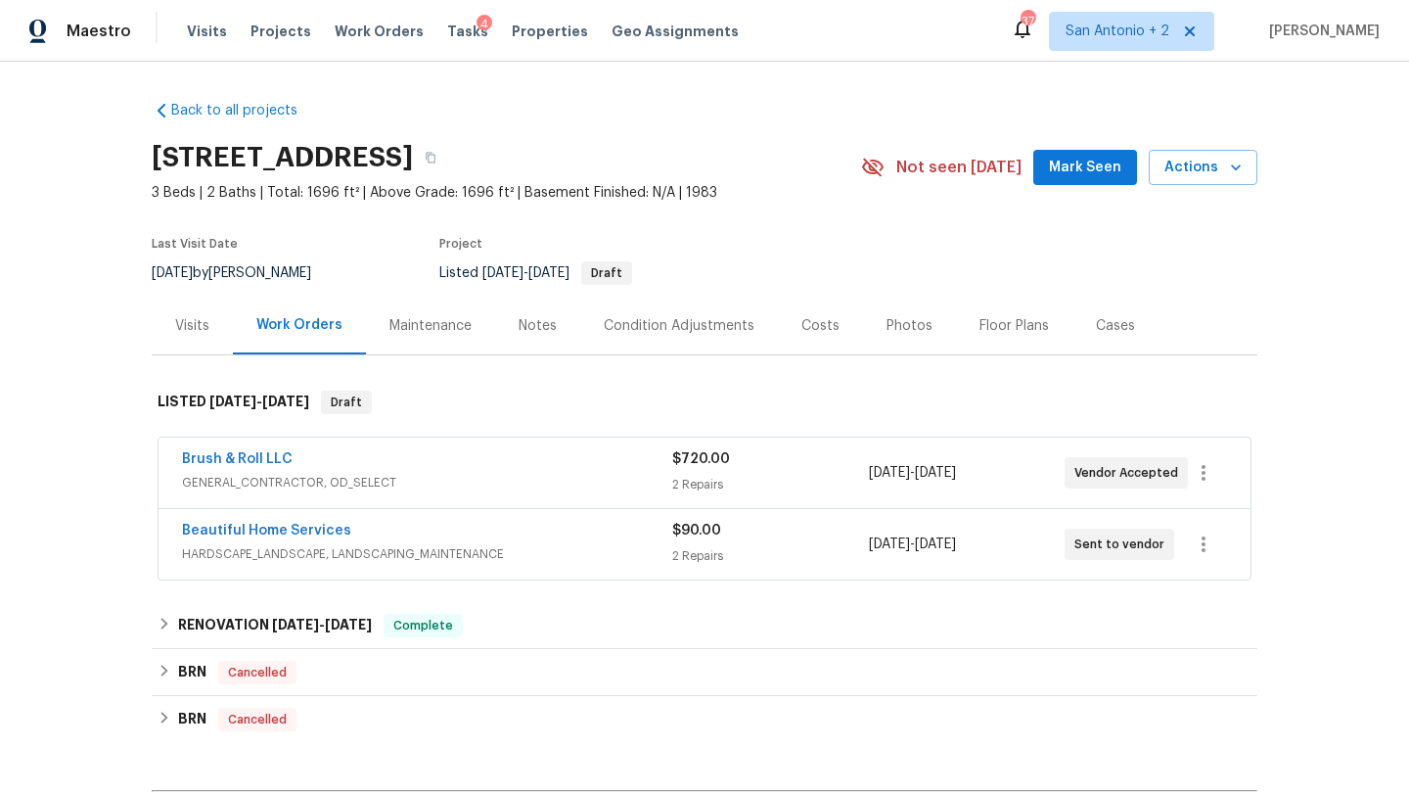
click at [1059, 167] on span "Mark Seen" at bounding box center [1085, 168] width 72 height 24
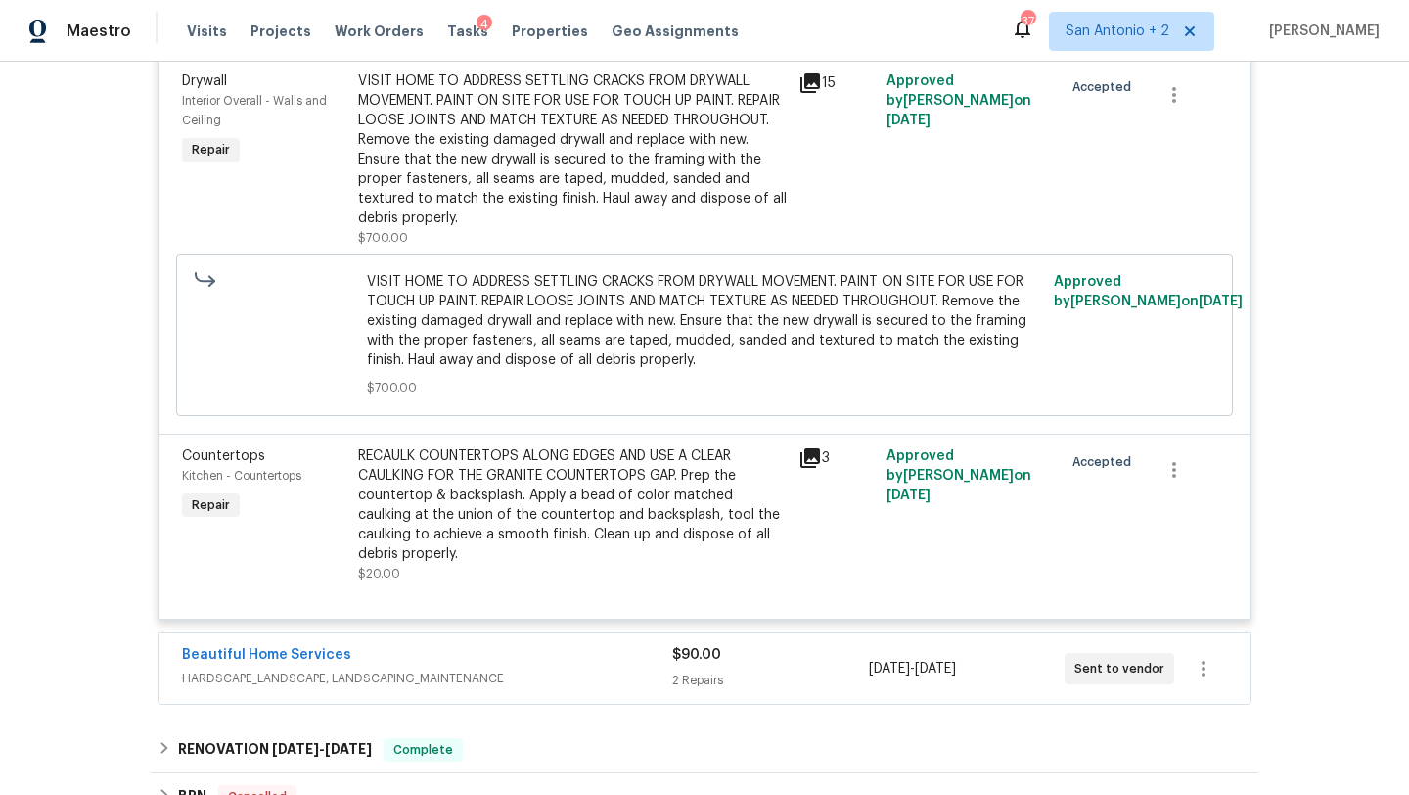
scroll to position [872, 0]
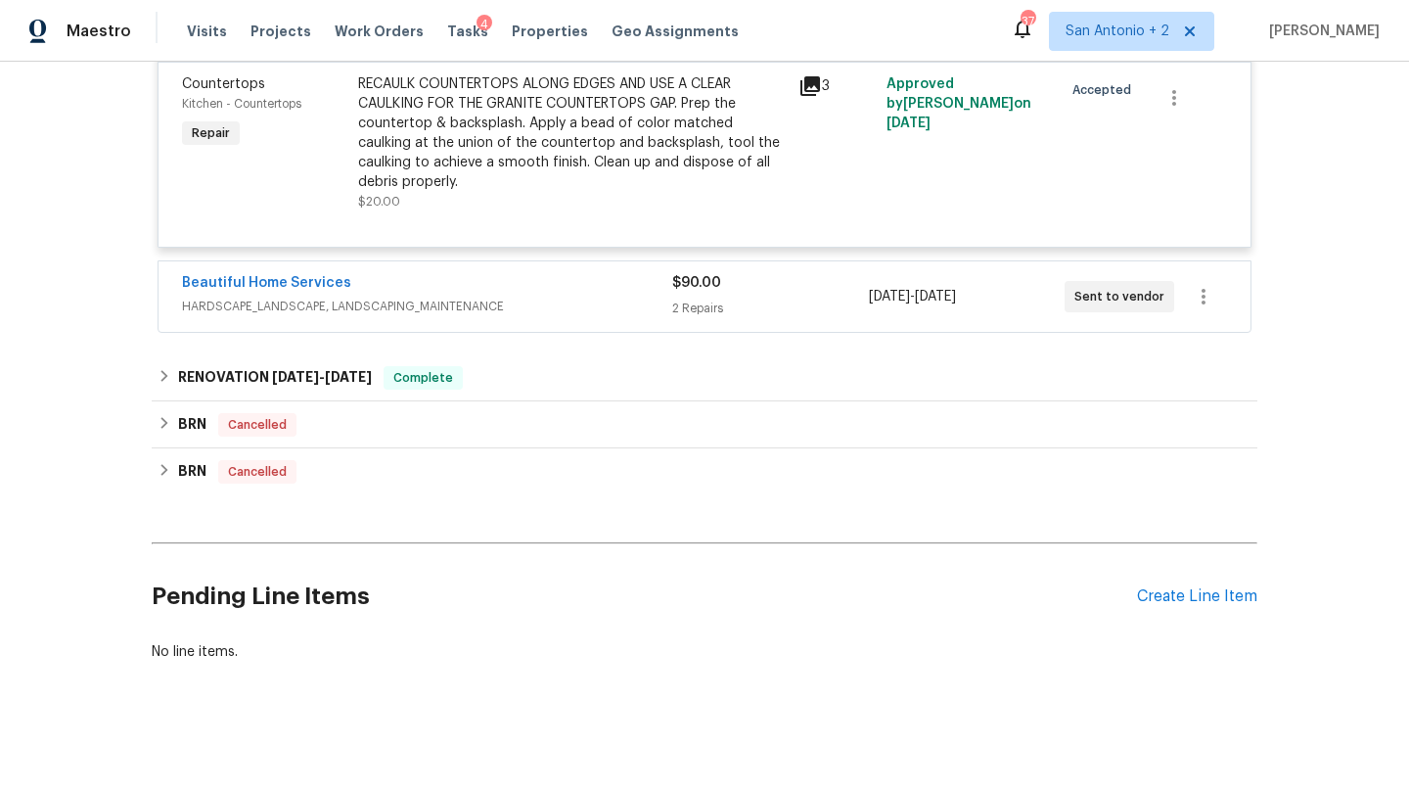
click at [672, 321] on div "Beautiful Home Services HARDSCAPE_LANDSCAPE, LANDSCAPING_MAINTENANCE $90.00 2 R…" at bounding box center [705, 296] width 1092 height 70
click at [652, 304] on span "HARDSCAPE_LANDSCAPE, LANDSCAPING_MAINTENANCE" at bounding box center [427, 306] width 490 height 20
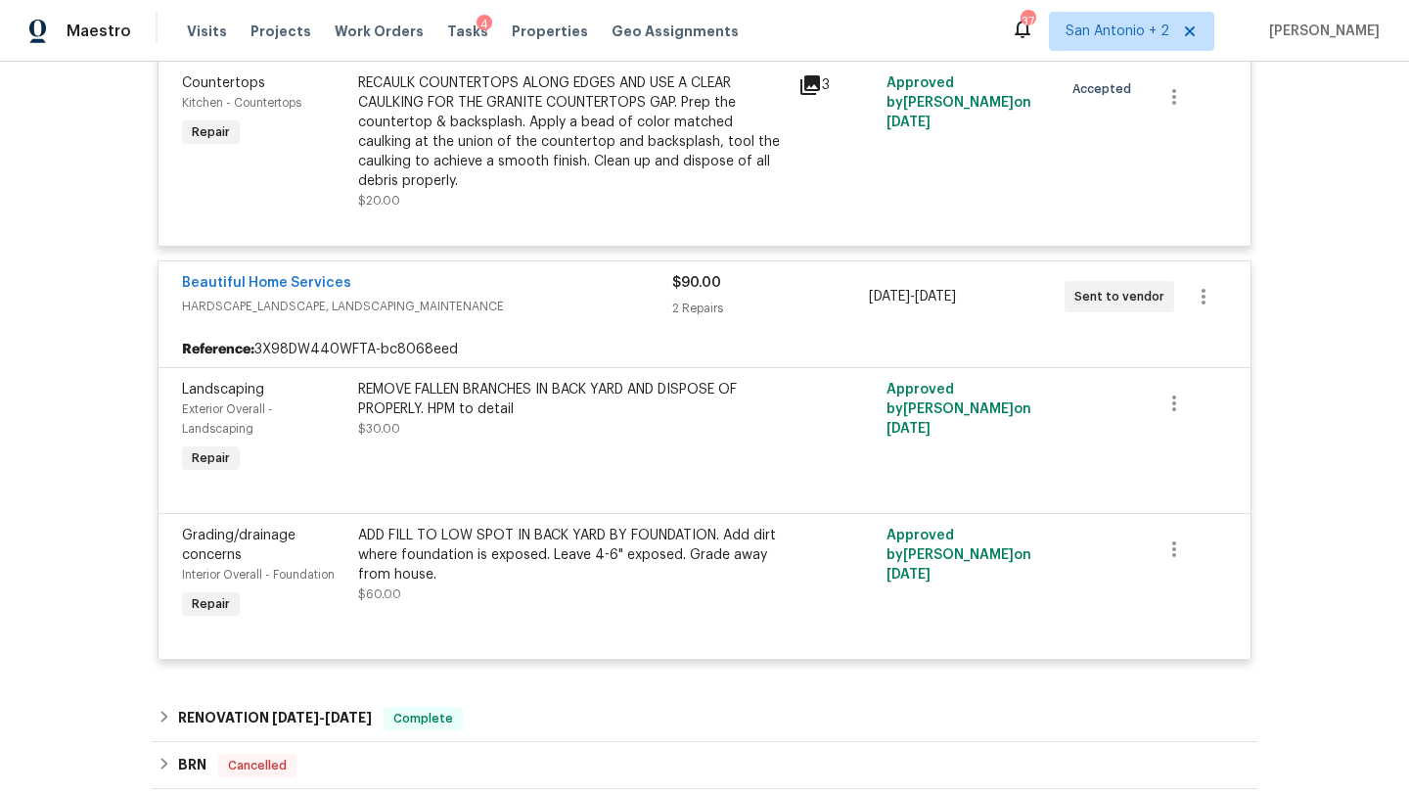
scroll to position [1214, 0]
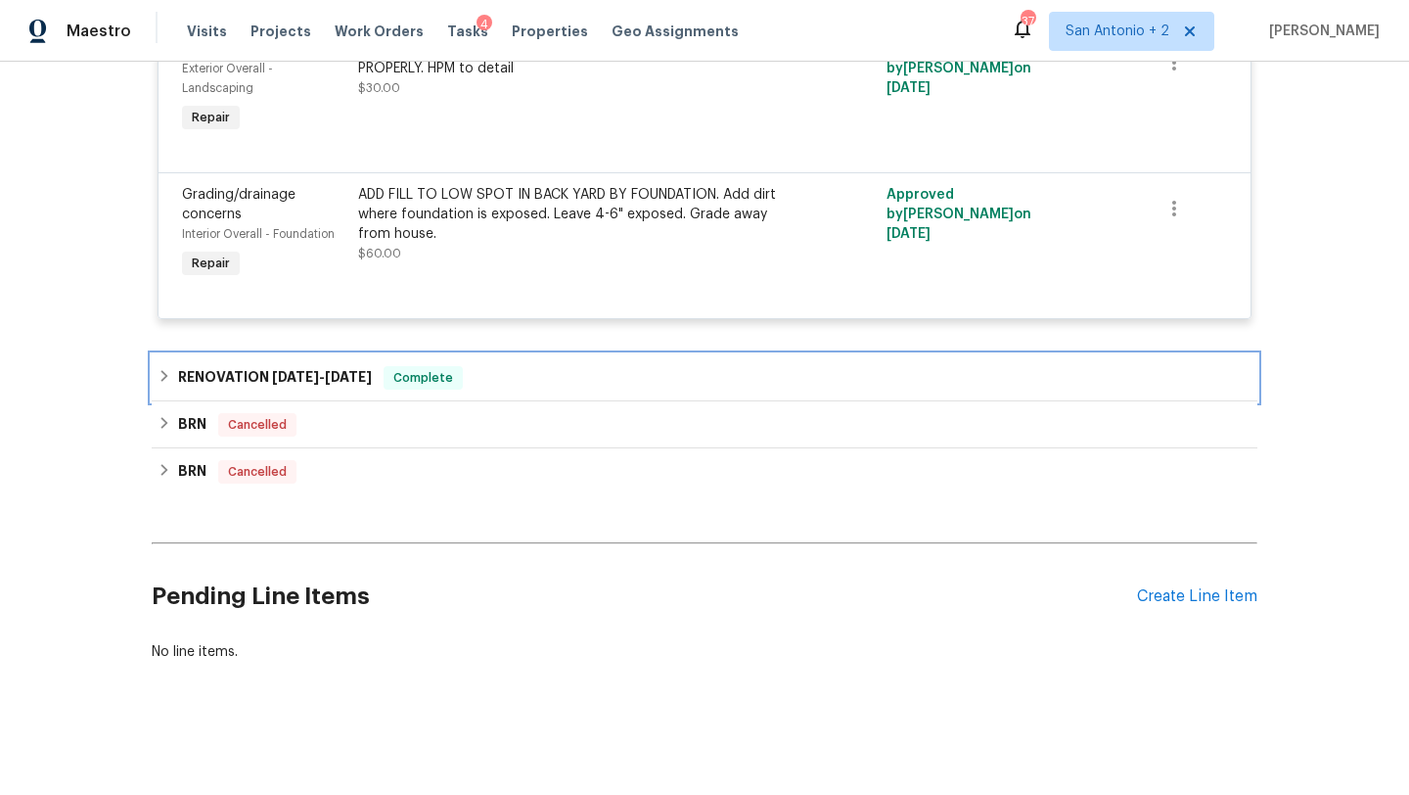
click at [653, 380] on div "RENOVATION 4/7/25 - 5/14/25 Complete" at bounding box center [705, 377] width 1094 height 23
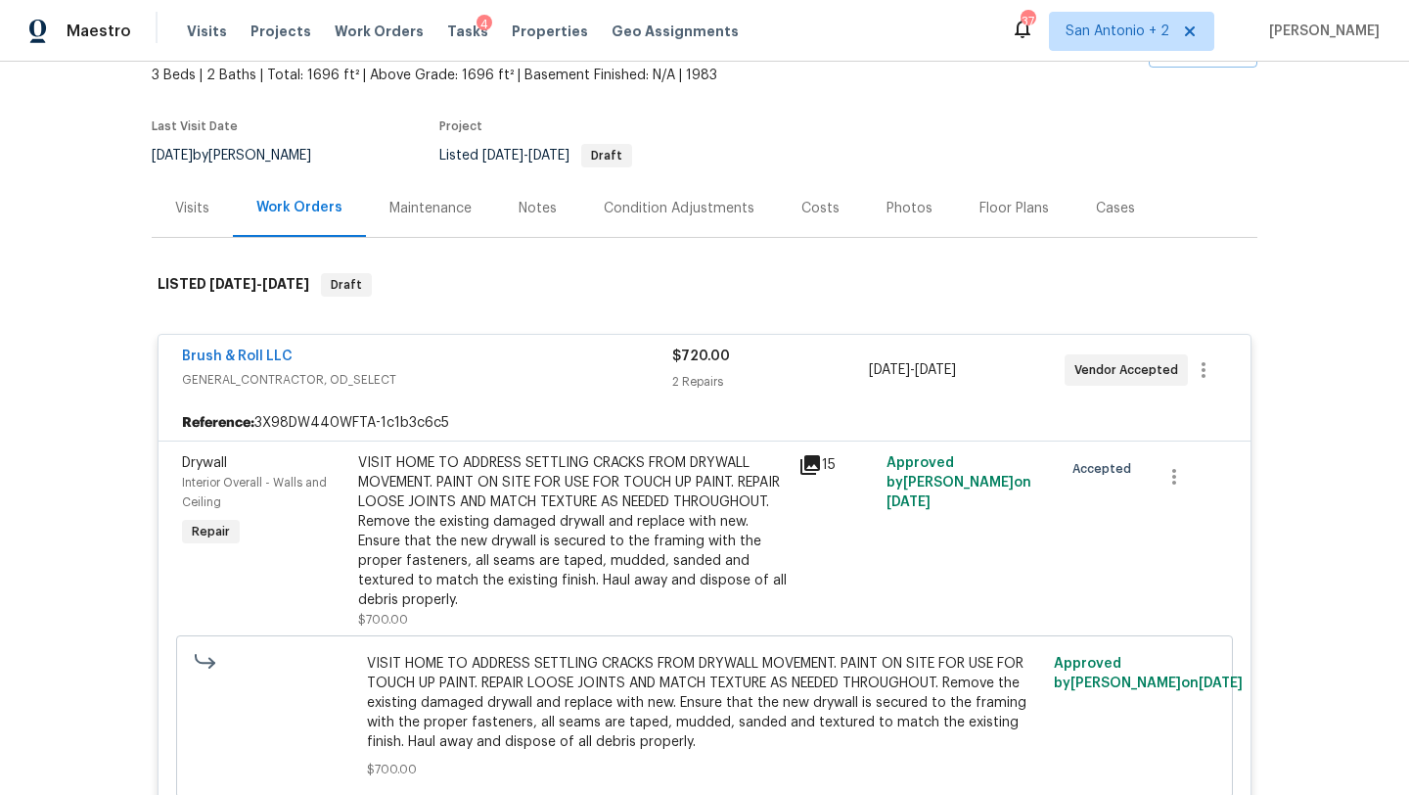
scroll to position [0, 0]
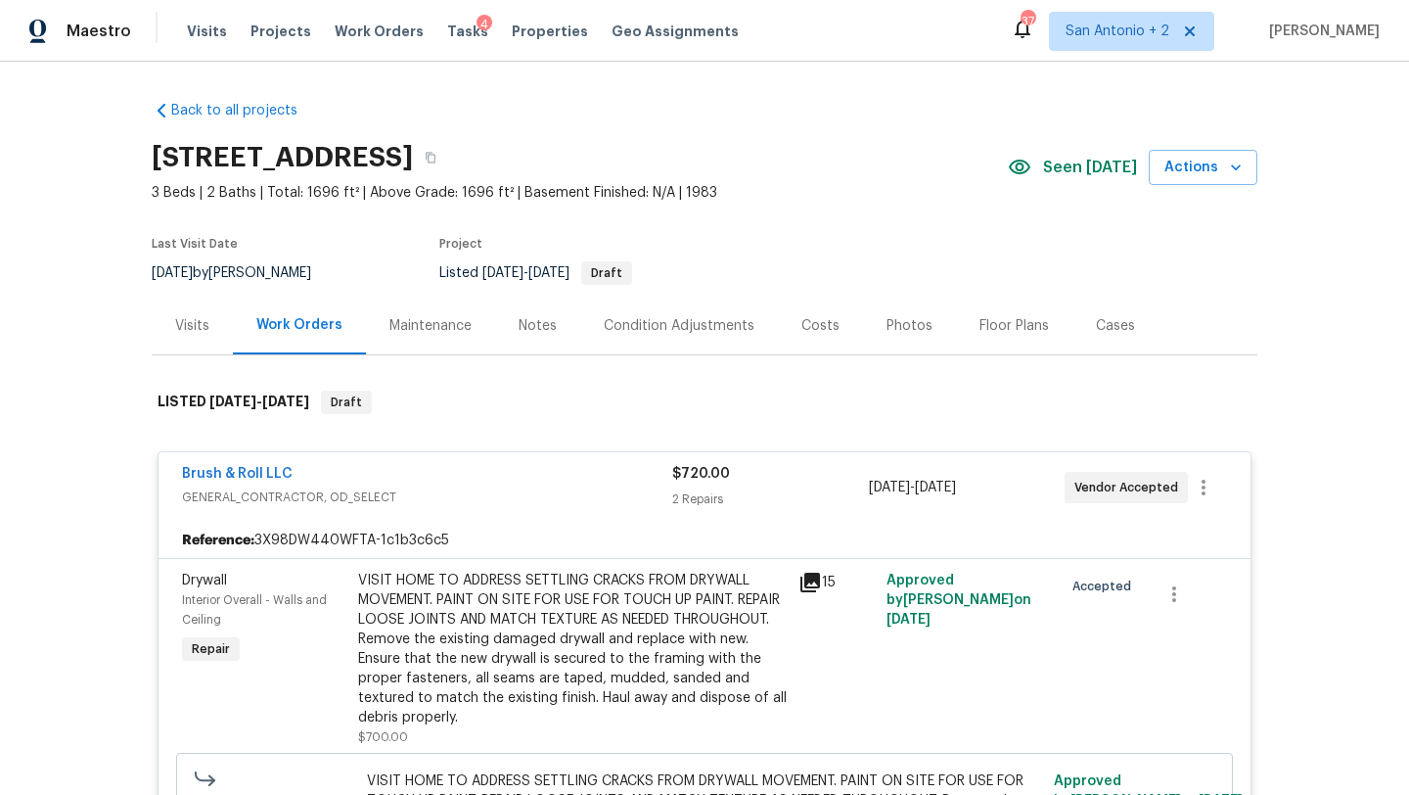
click at [801, 329] on div "Costs" at bounding box center [820, 326] width 38 height 20
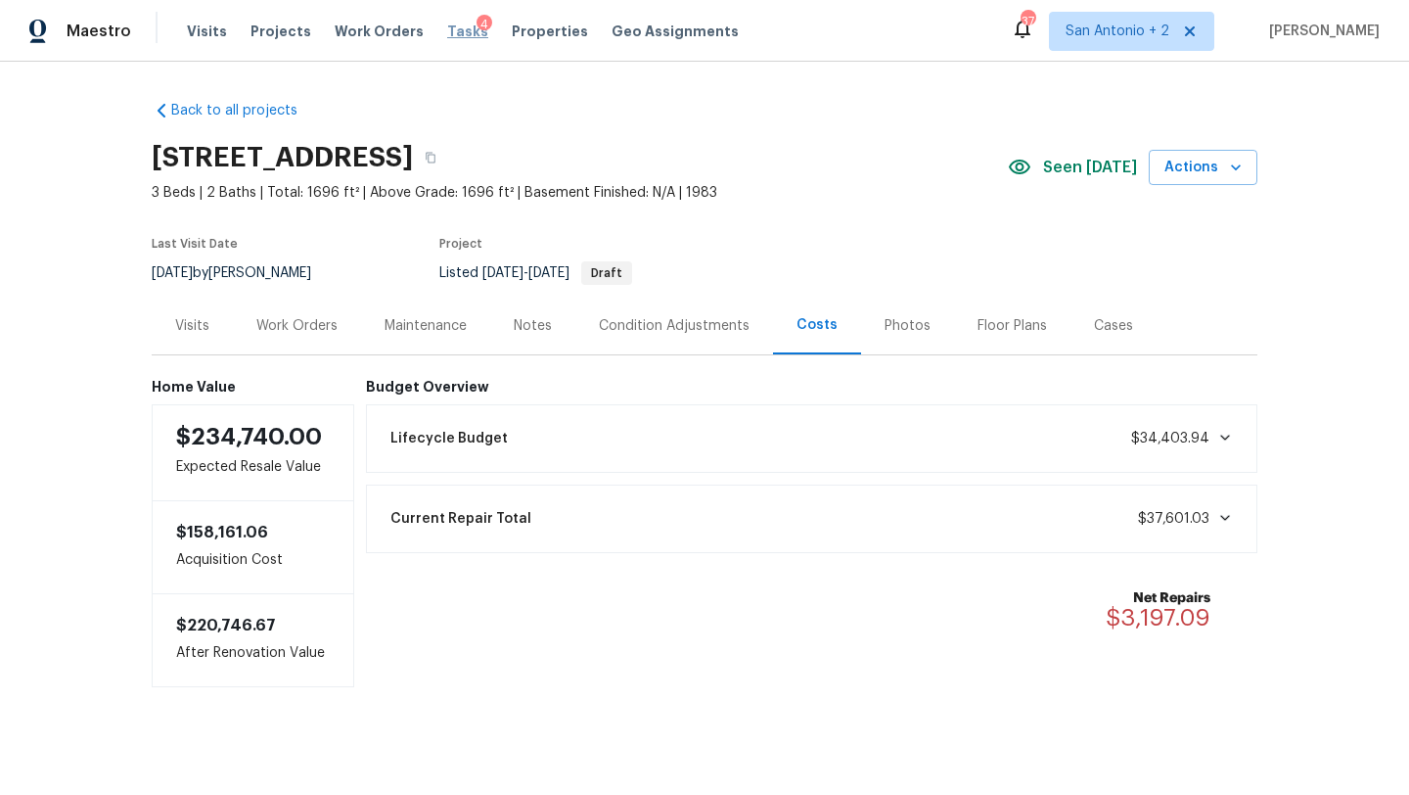
click at [447, 30] on span "Tasks" at bounding box center [467, 31] width 41 height 14
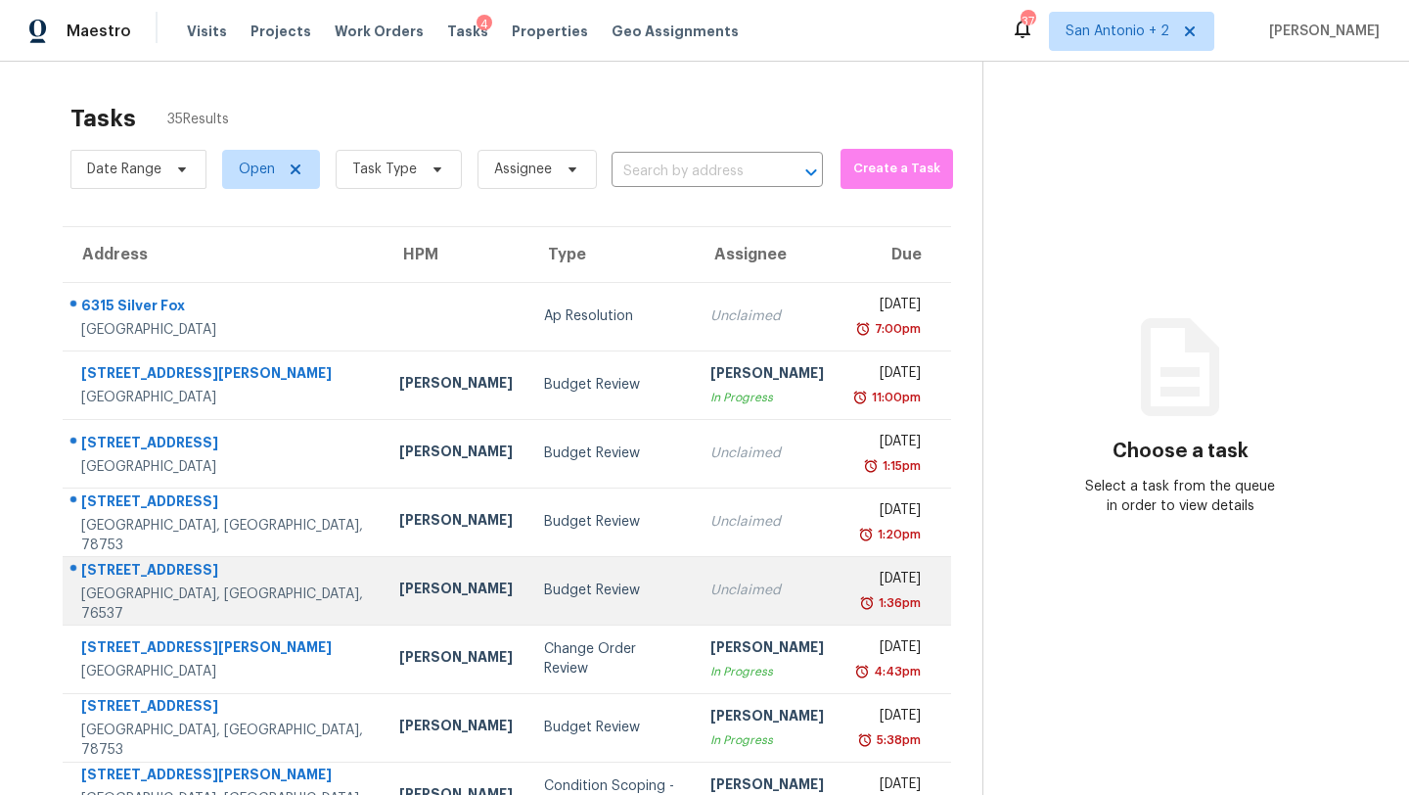
scroll to position [224, 0]
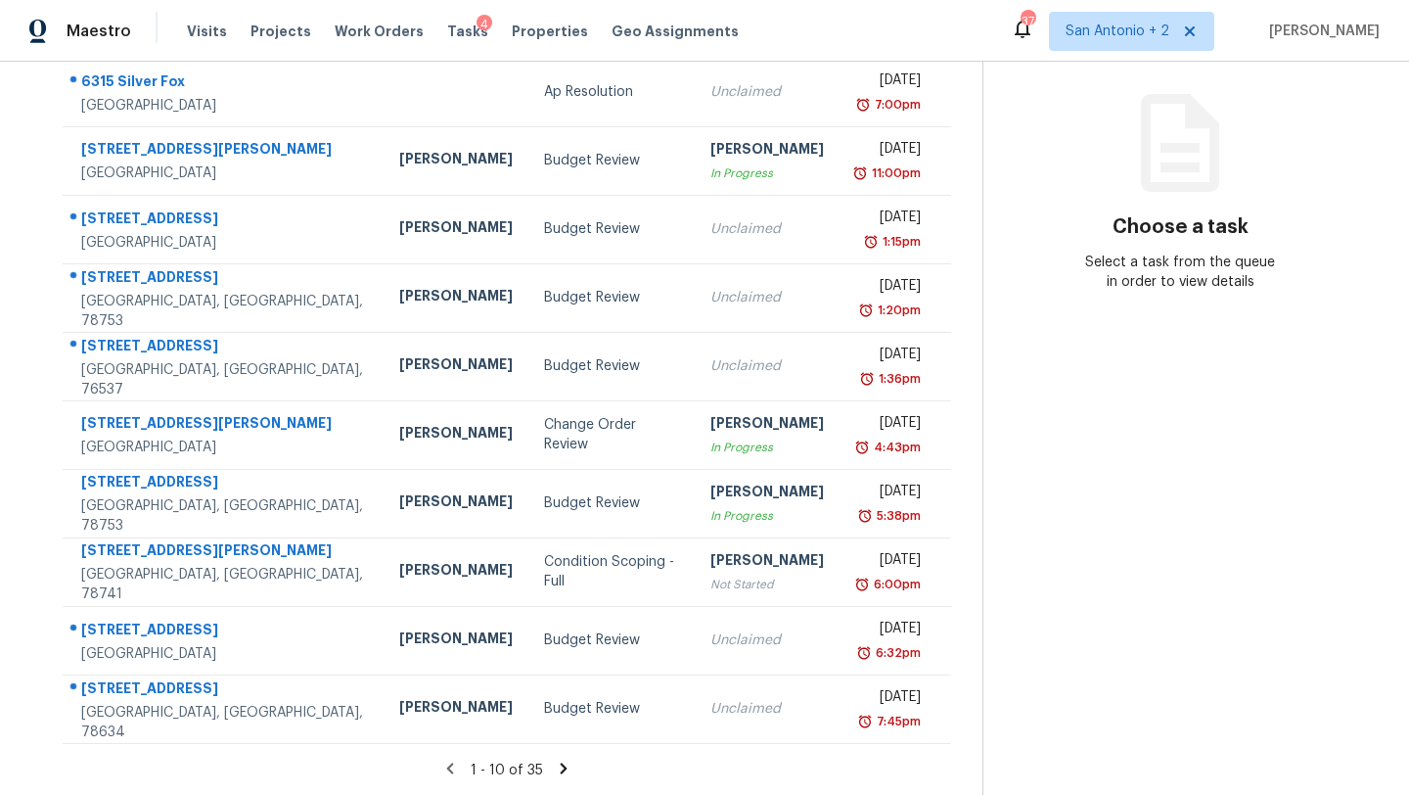
click at [555, 768] on icon at bounding box center [564, 768] width 18 height 18
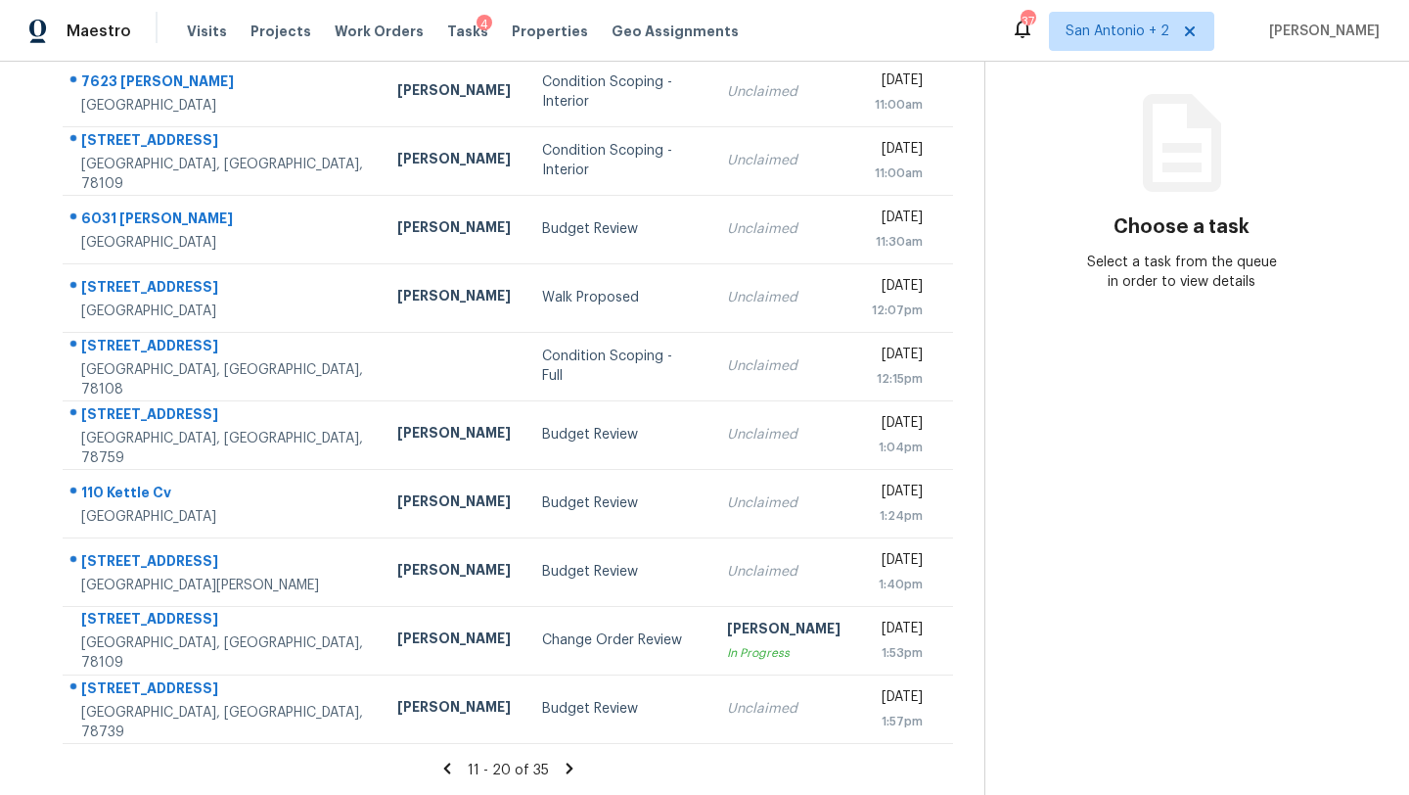
click at [443, 764] on icon at bounding box center [446, 767] width 7 height 11
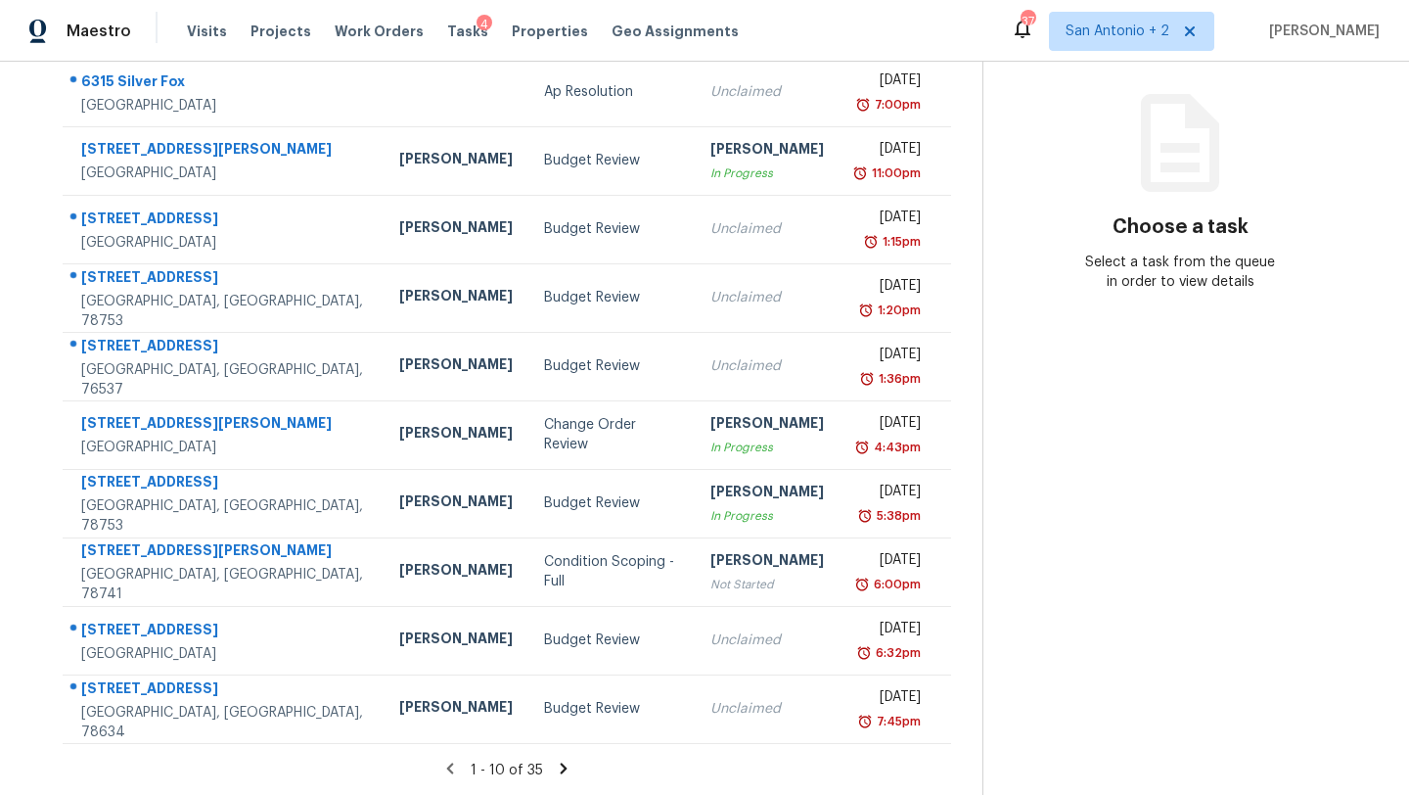
click at [555, 769] on icon at bounding box center [564, 768] width 18 height 18
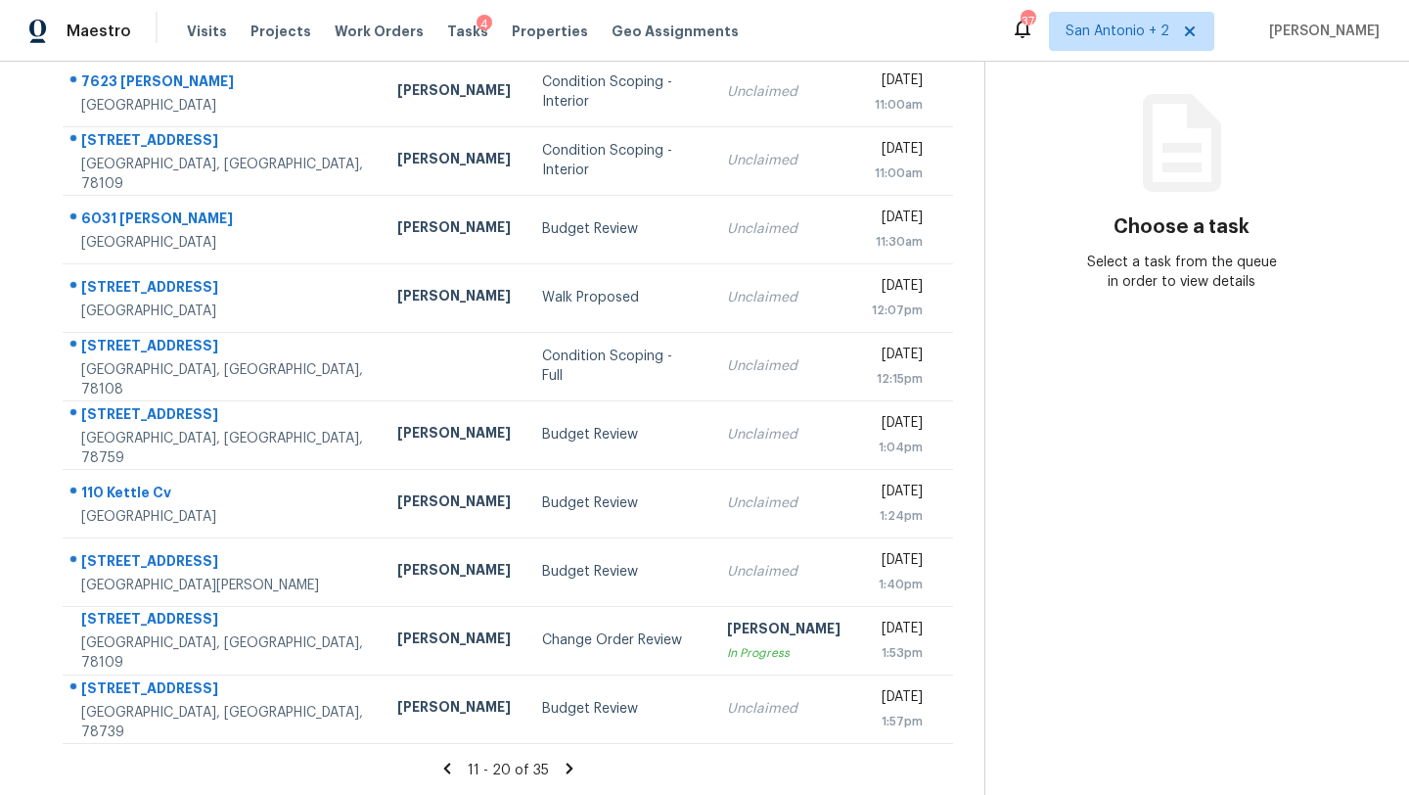
click at [566, 766] on icon at bounding box center [569, 767] width 7 height 11
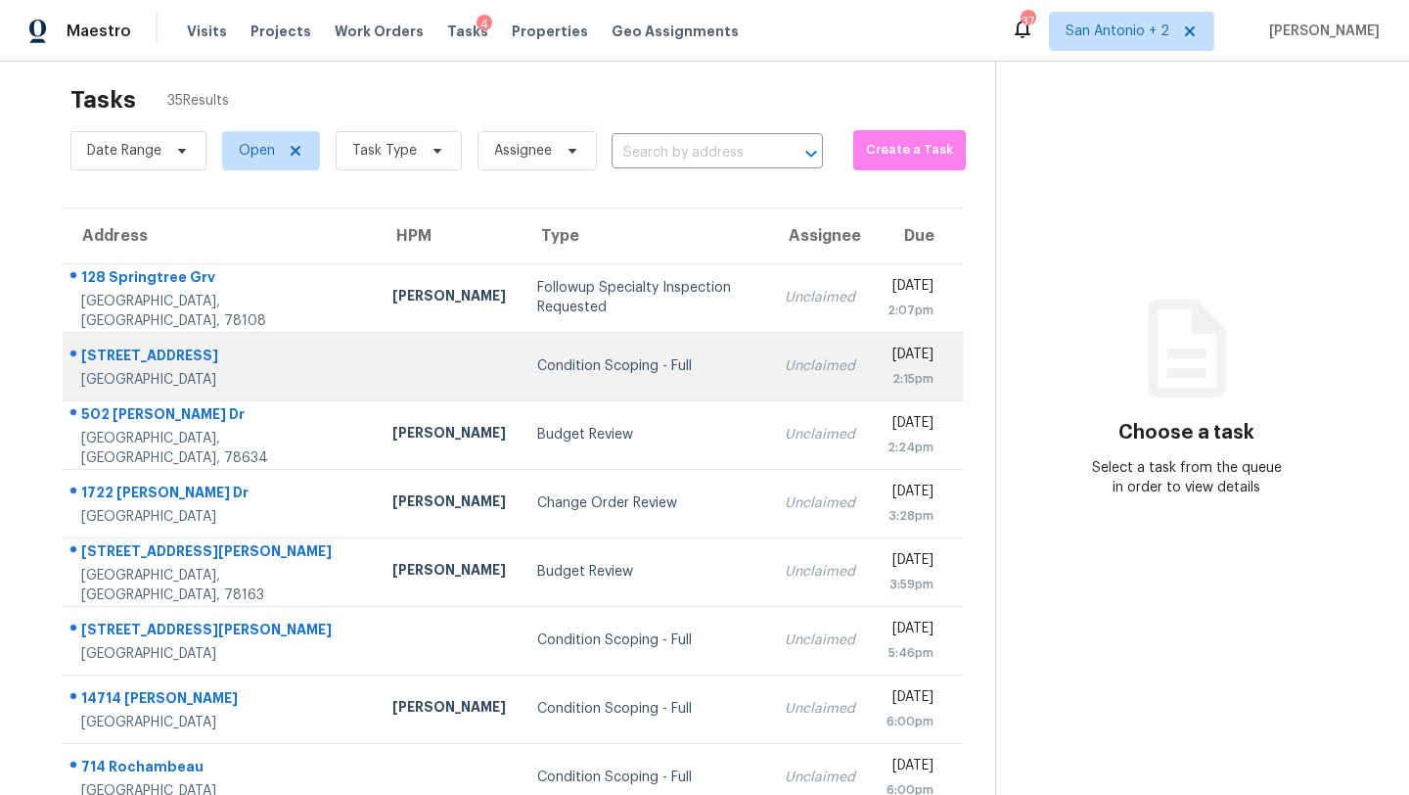
scroll to position [0, 0]
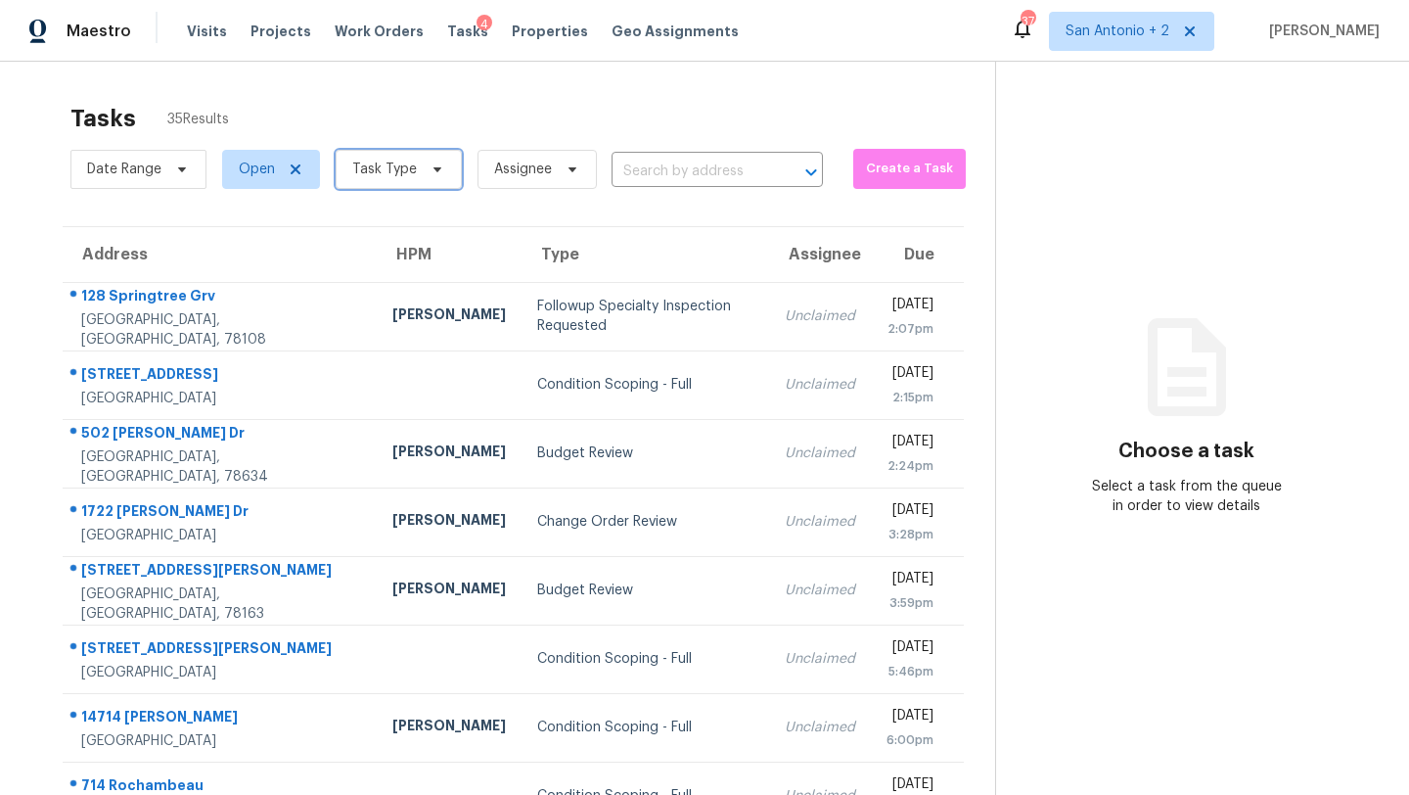
click at [405, 170] on span "Task Type" at bounding box center [384, 169] width 65 height 20
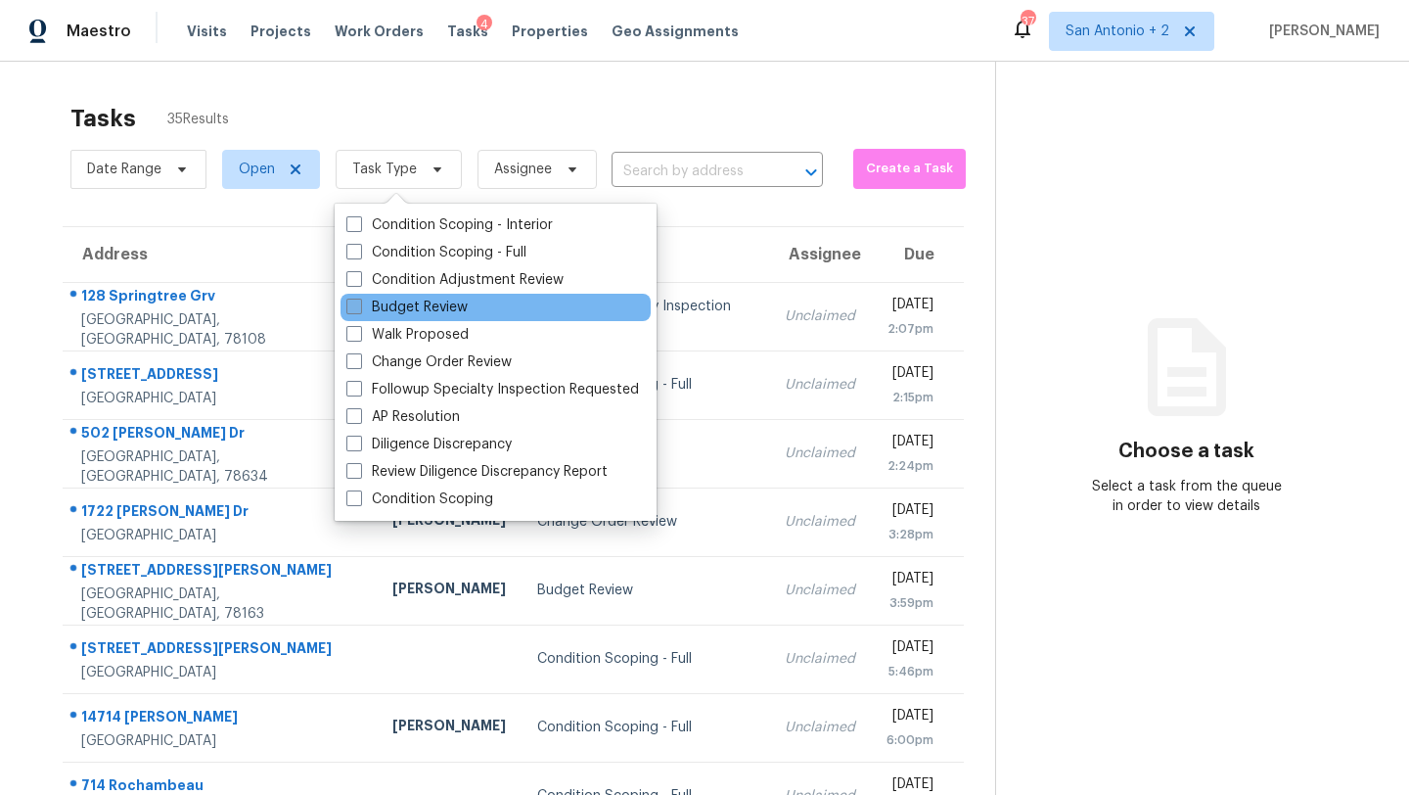
click at [416, 301] on label "Budget Review" at bounding box center [406, 307] width 121 height 20
click at [359, 301] on input "Budget Review" at bounding box center [352, 303] width 13 height 13
checkbox input "true"
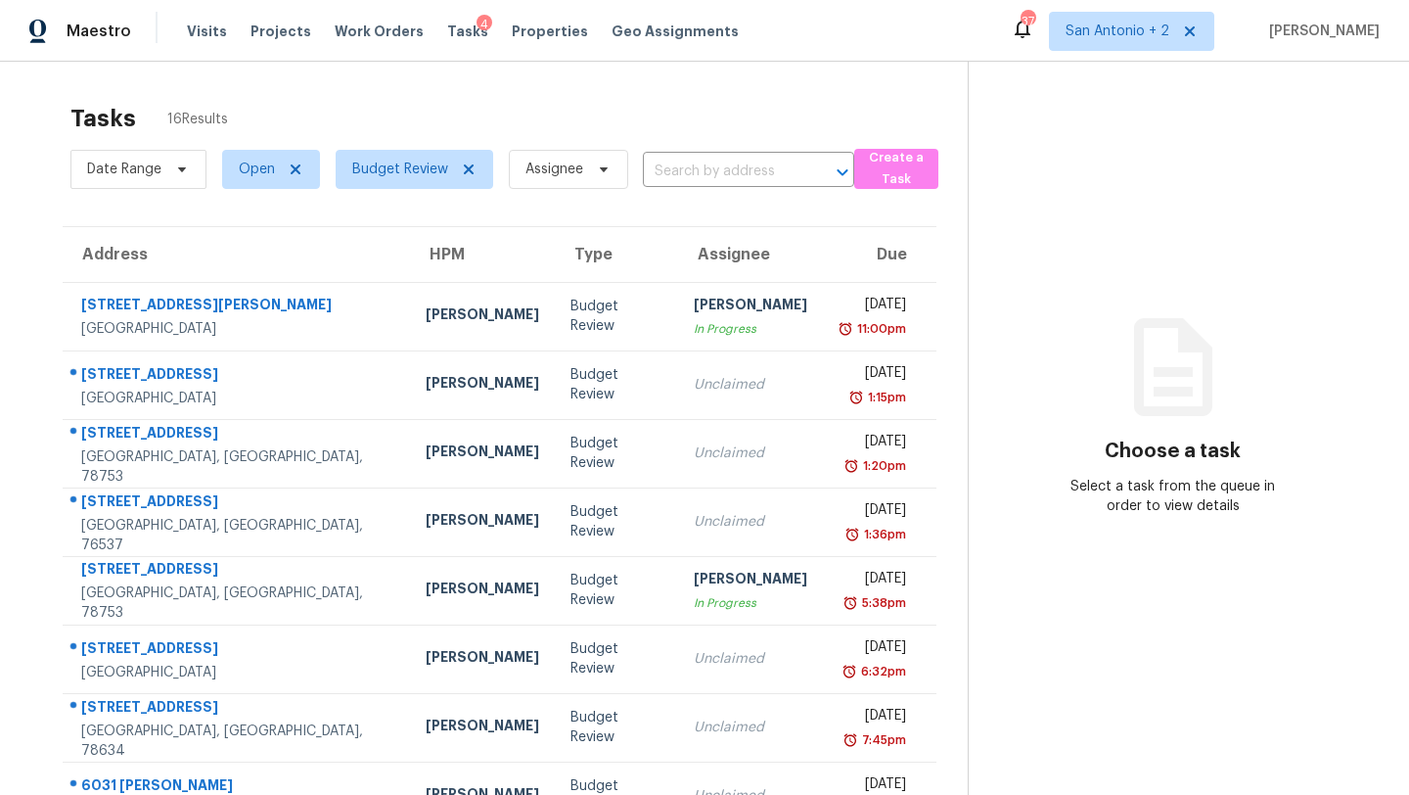
click at [730, 92] on div "Tasks 16 Results Date Range Open Budget Review Assignee ​ Create a Task Address…" at bounding box center [704, 541] width 1409 height 958
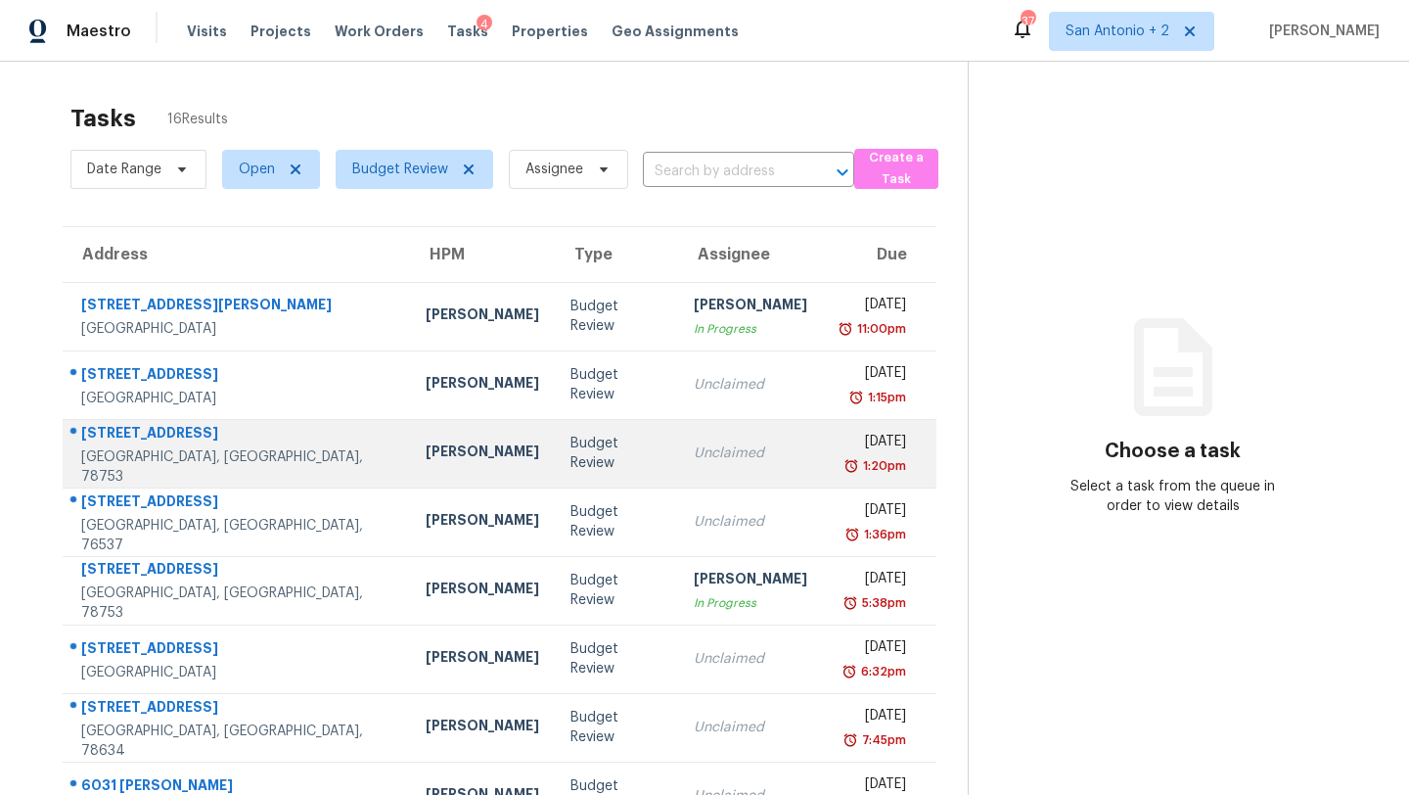
scroll to position [224, 0]
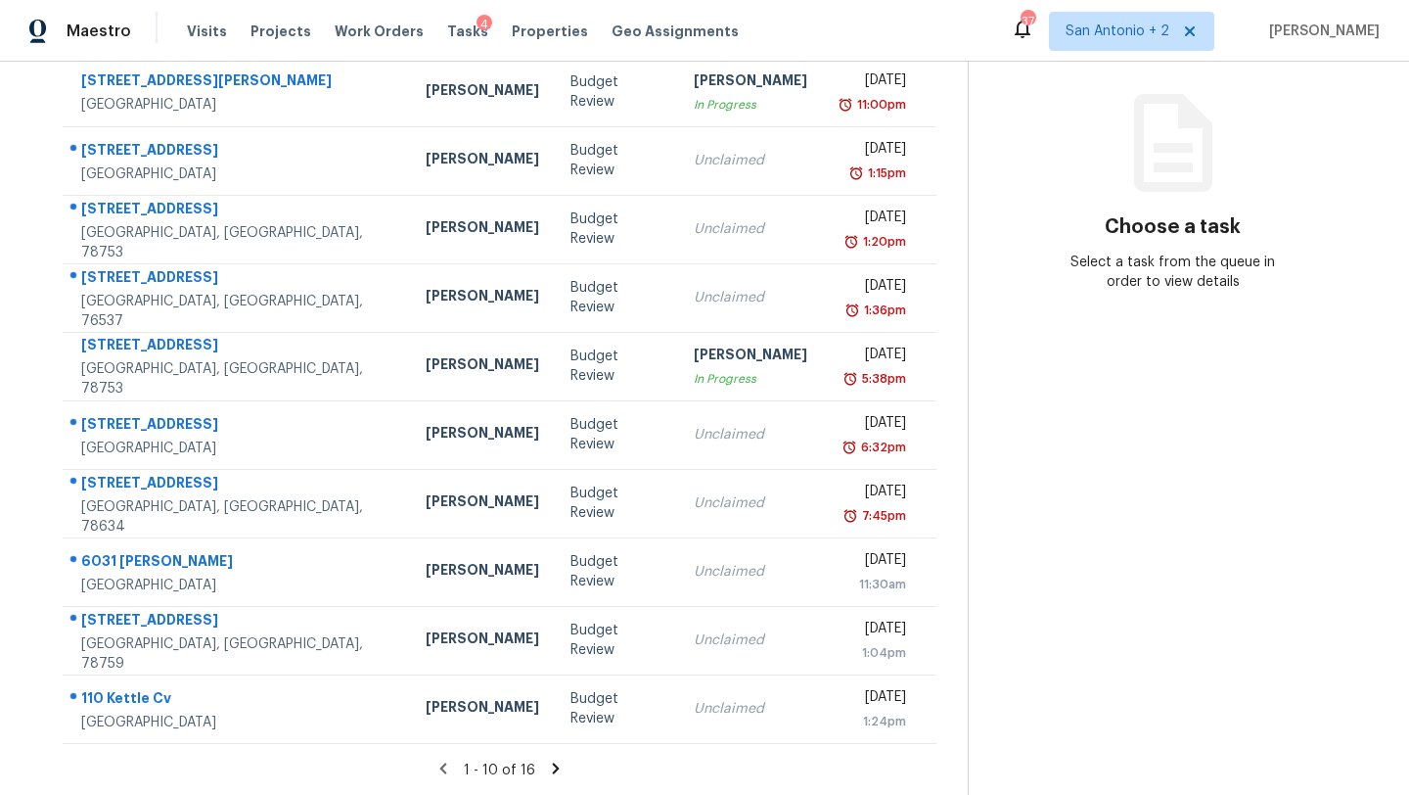
click at [550, 765] on icon at bounding box center [556, 768] width 18 height 18
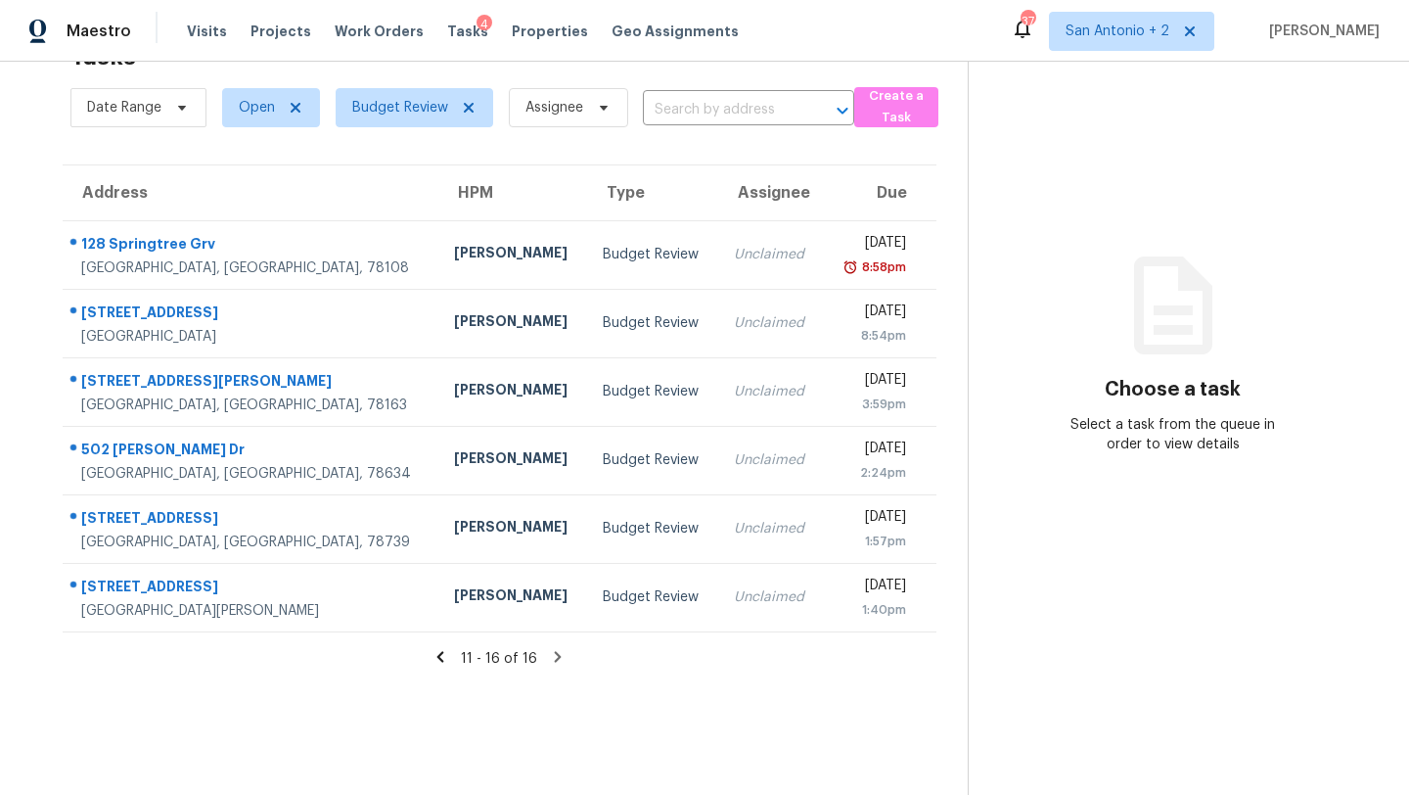
scroll to position [0, 0]
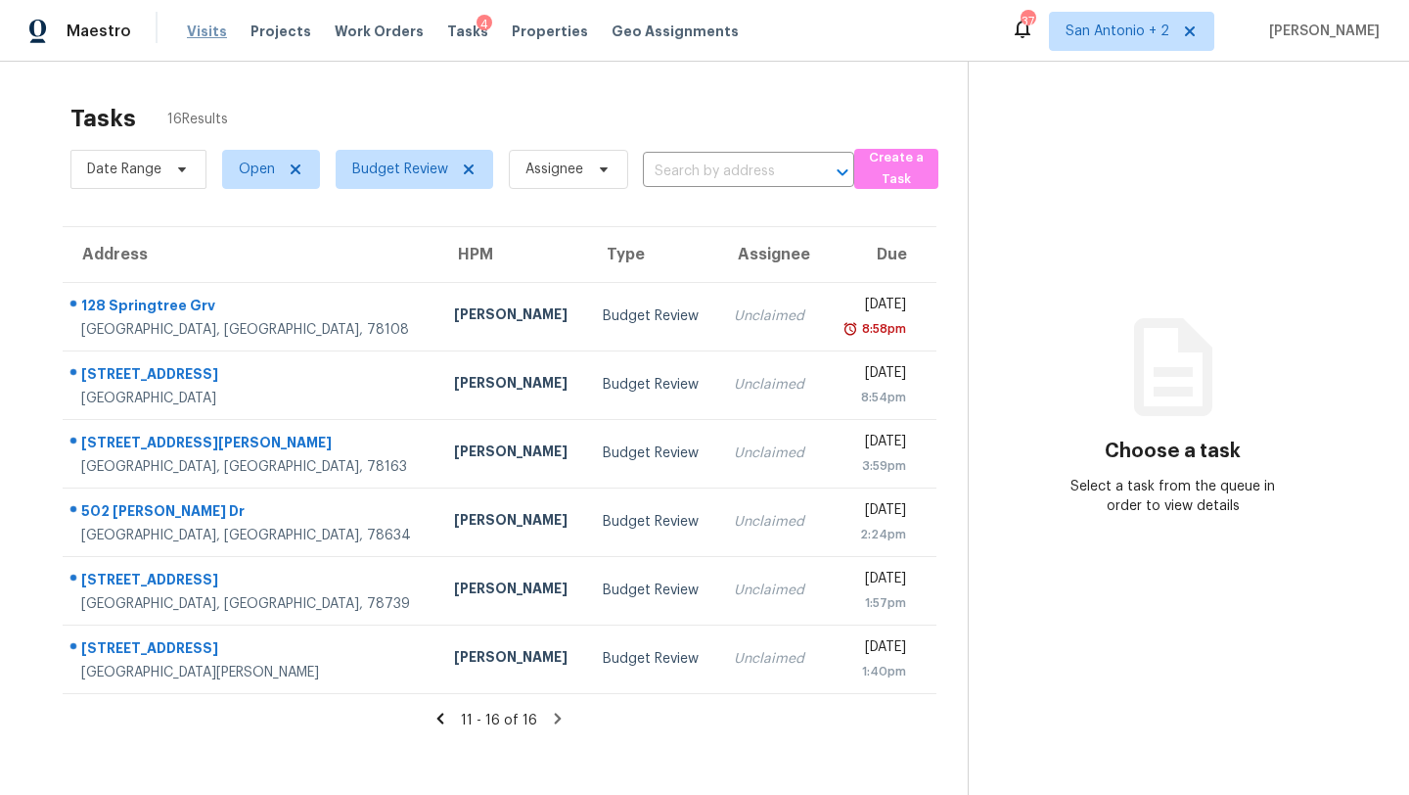
click at [193, 29] on span "Visits" at bounding box center [207, 32] width 40 height 20
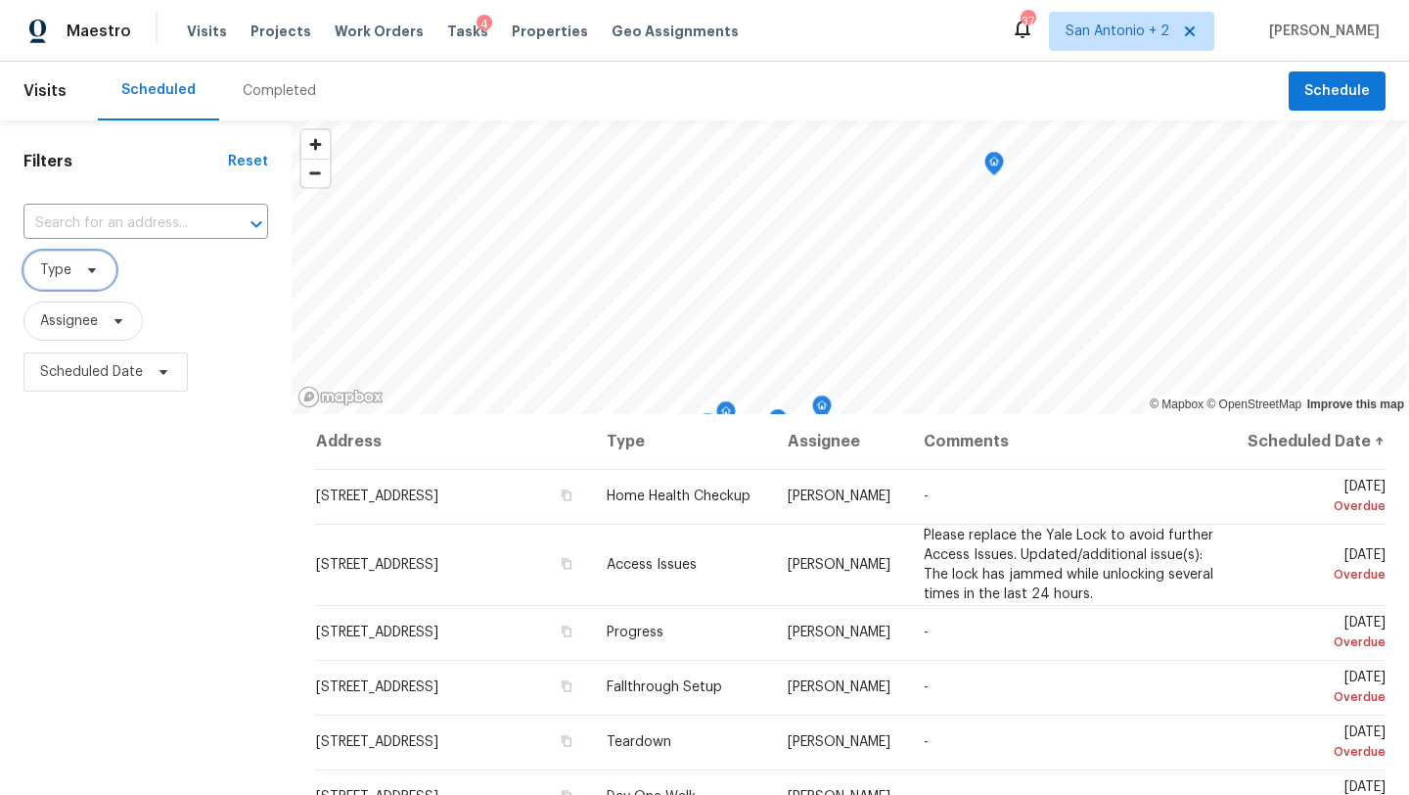
click at [94, 280] on span "Type" at bounding box center [69, 269] width 93 height 39
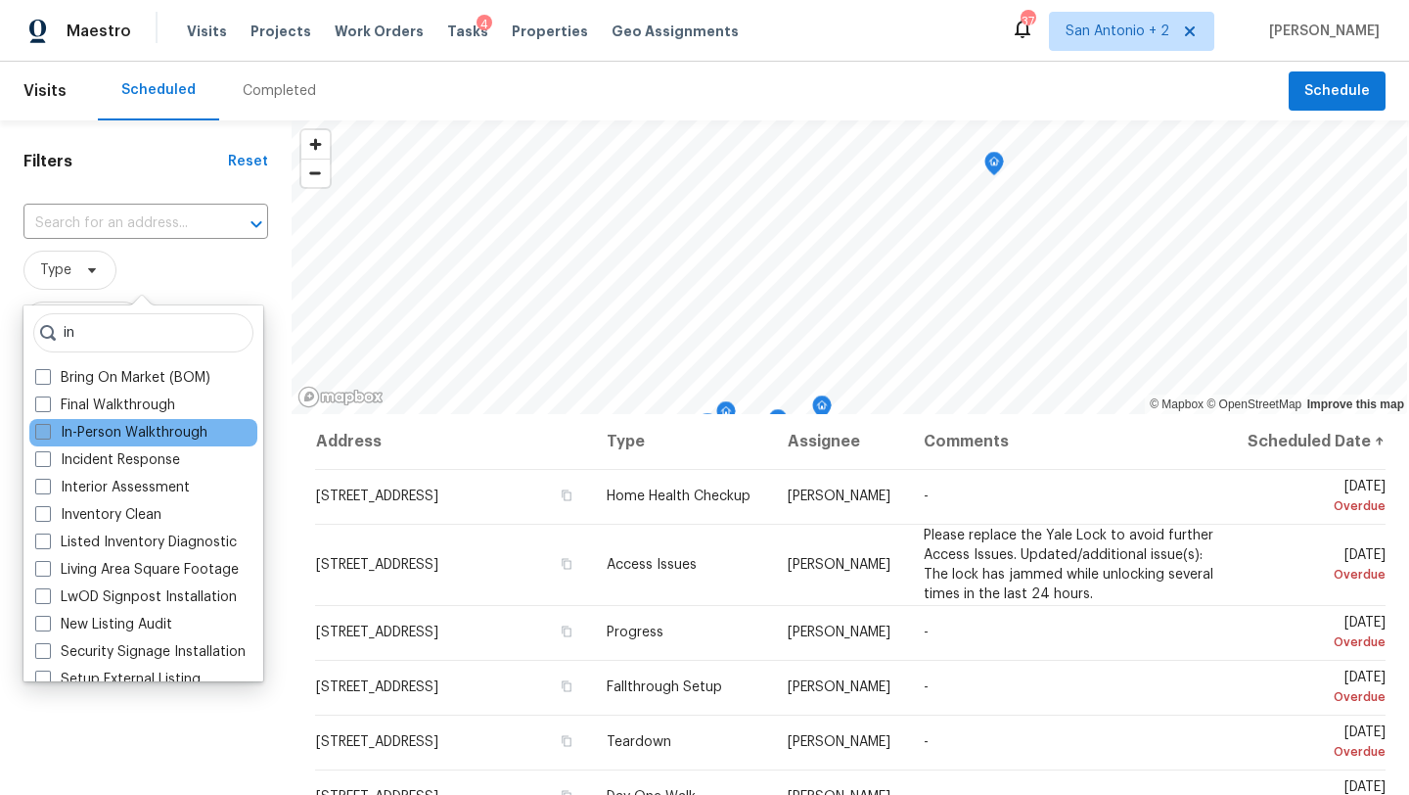
type input "in"
click at [131, 435] on label "In-Person Walkthrough" at bounding box center [121, 433] width 172 height 20
click at [48, 435] on input "In-Person Walkthrough" at bounding box center [41, 429] width 13 height 13
checkbox input "true"
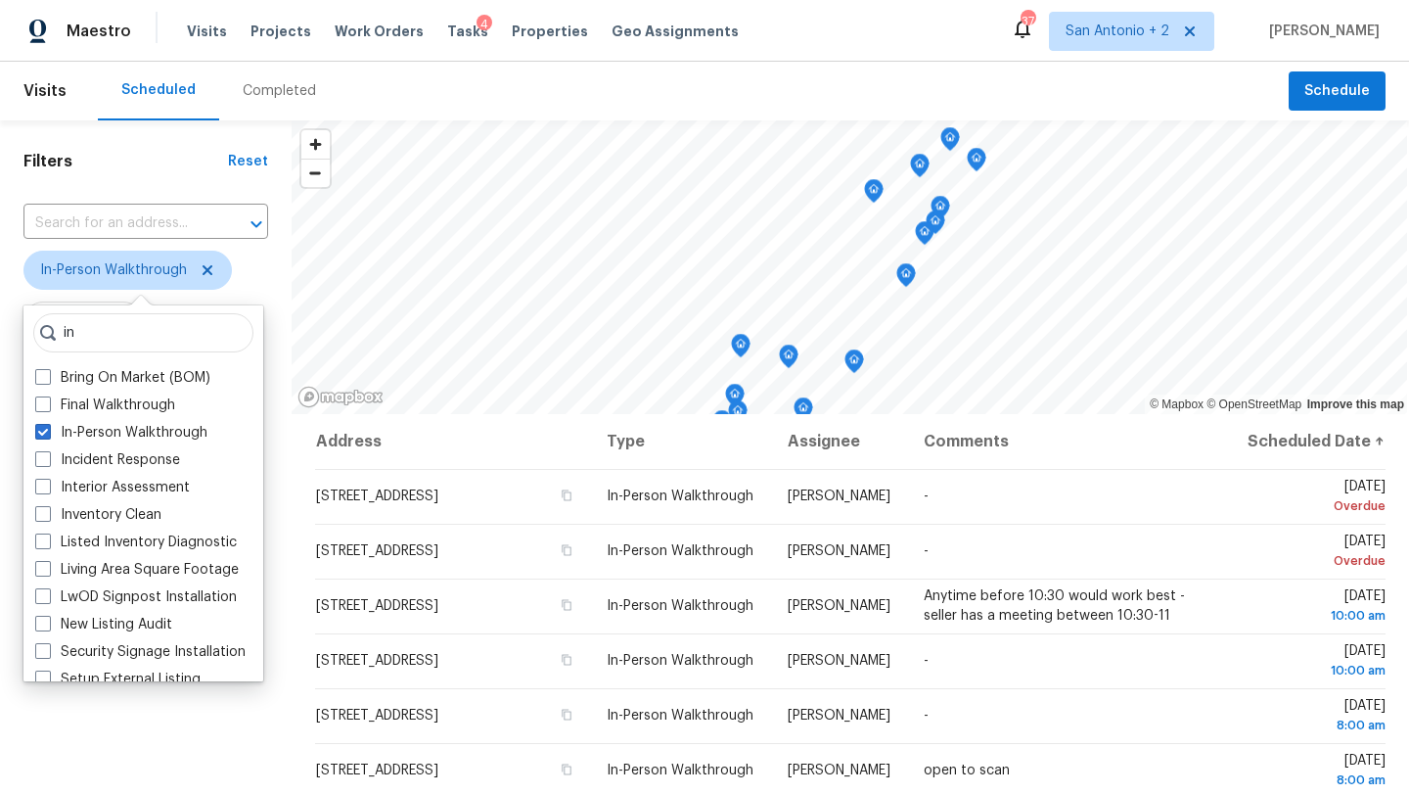
click at [250, 248] on span "In-Person Walkthrough" at bounding box center [145, 270] width 245 height 51
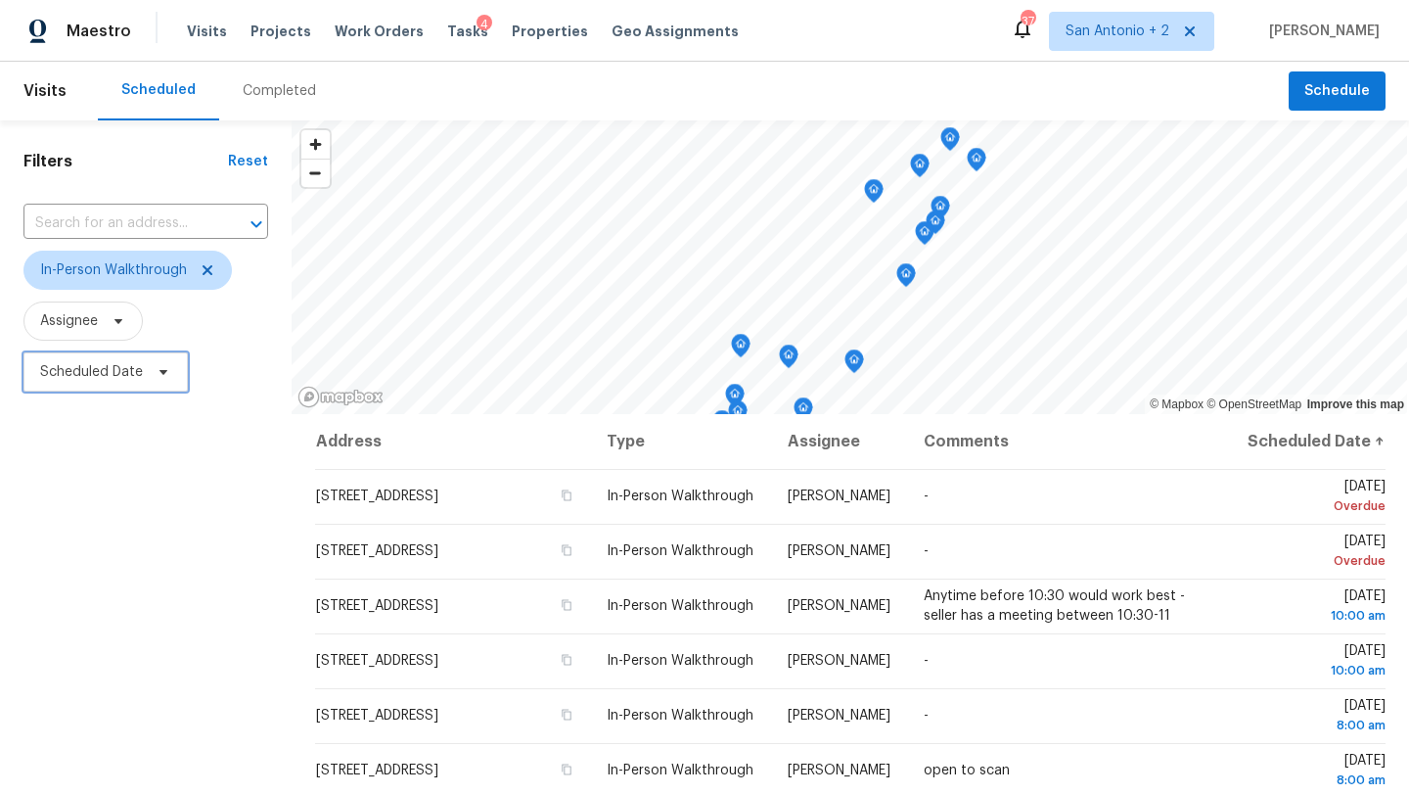
click at [105, 376] on span "Scheduled Date" at bounding box center [91, 372] width 103 height 20
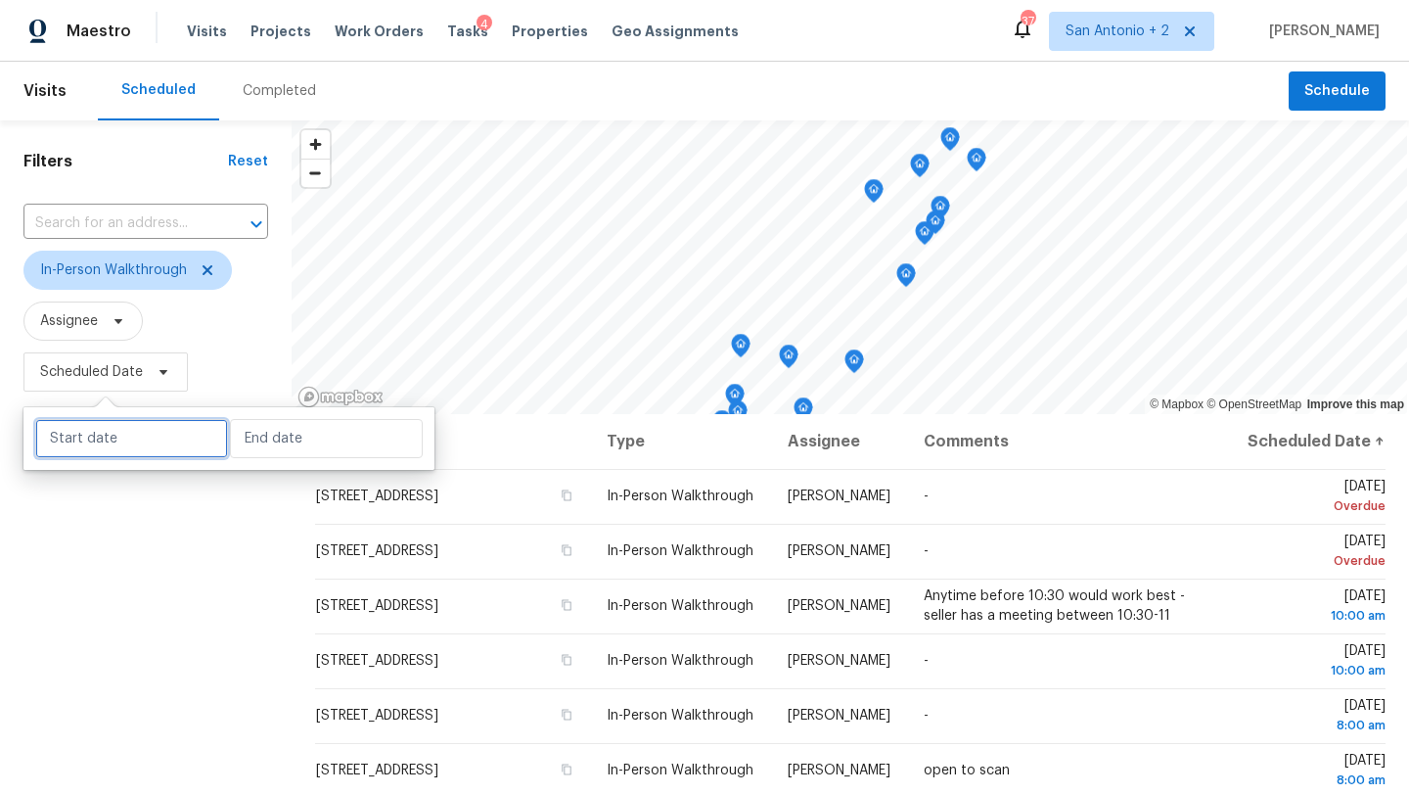
select select "8"
select select "2025"
select select "9"
select select "2025"
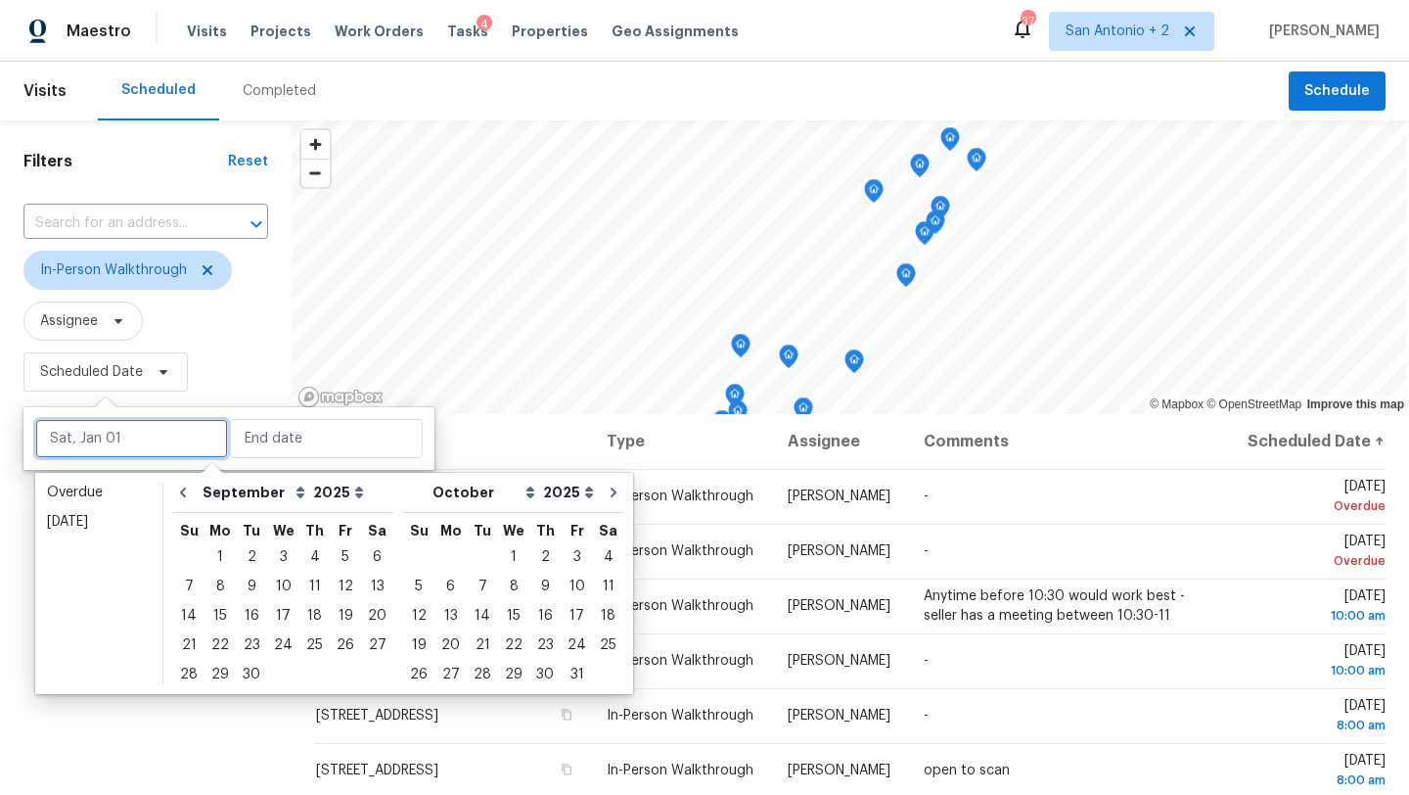
click at [110, 449] on input "text" at bounding box center [131, 438] width 193 height 39
type input "Mon, Sep 01"
click at [286, 584] on div "10" at bounding box center [283, 585] width 32 height 27
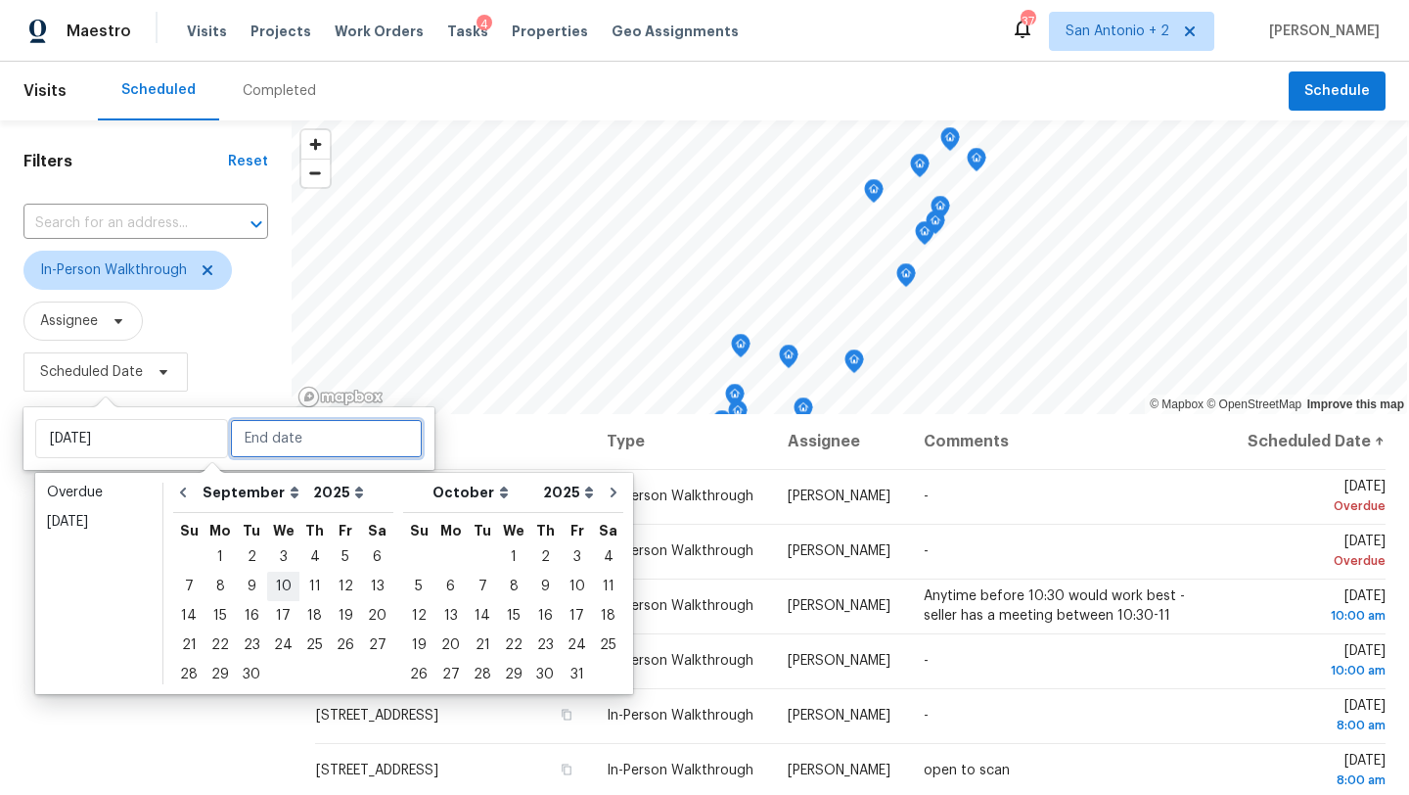
type input "Wed, Sep 10"
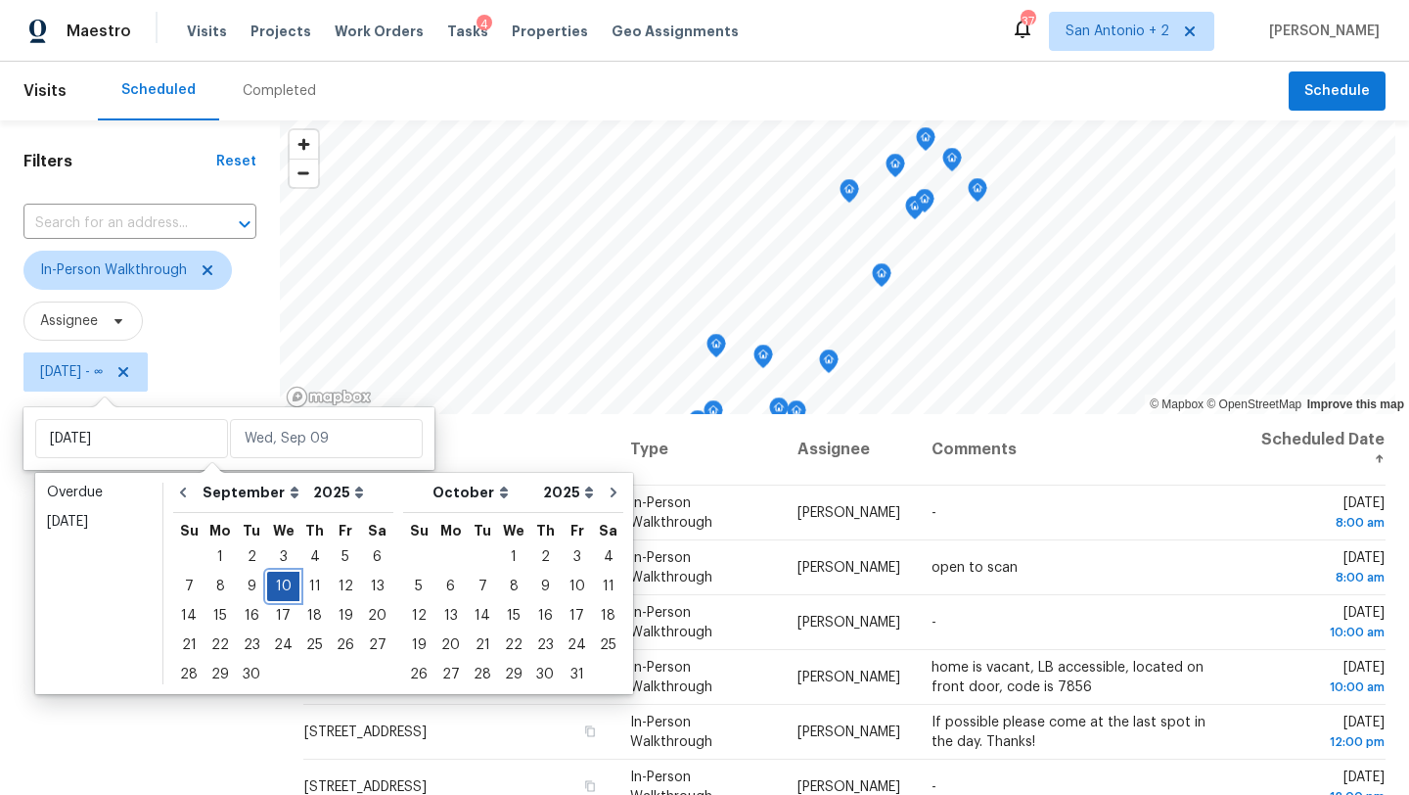
click at [286, 584] on div "10" at bounding box center [283, 585] width 32 height 27
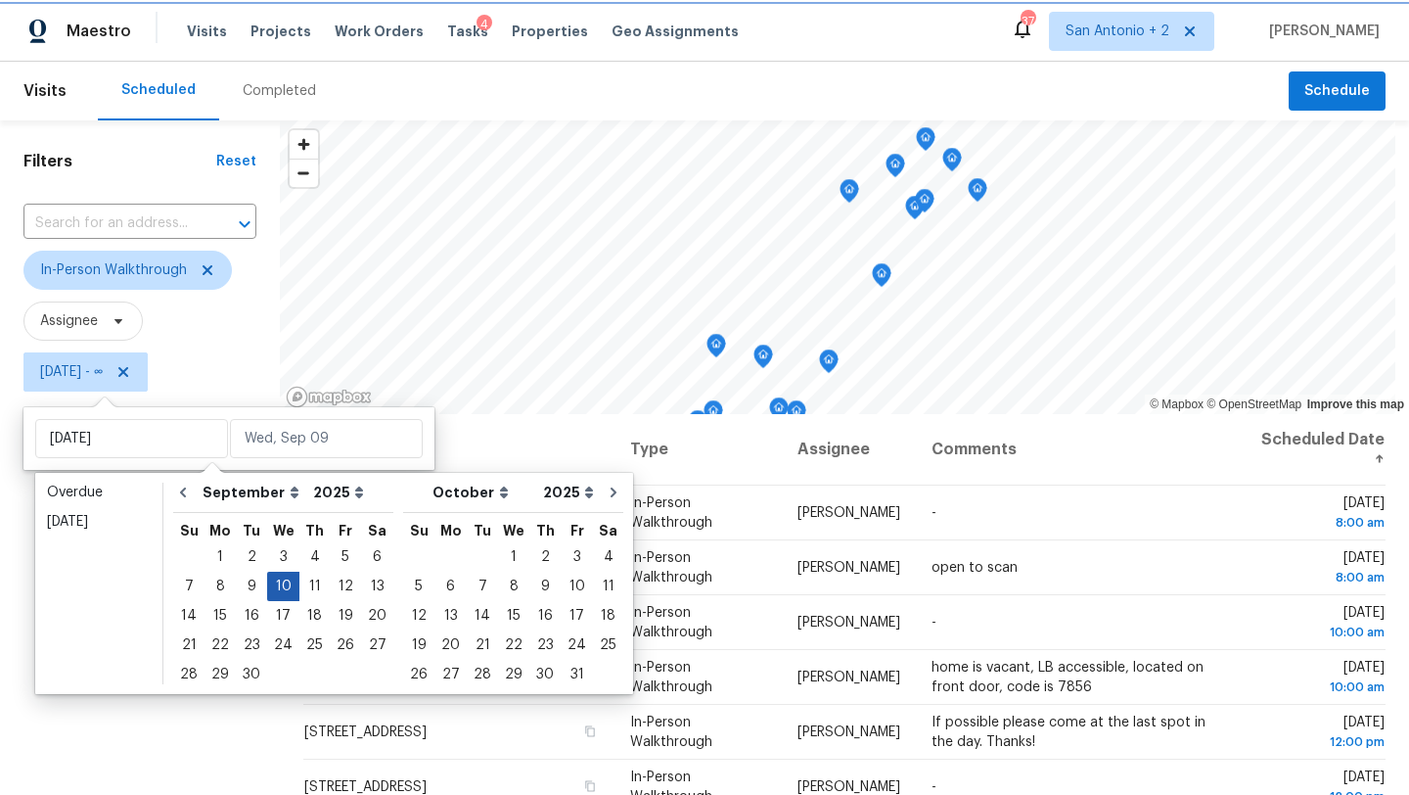
type input "Wed, Sep 10"
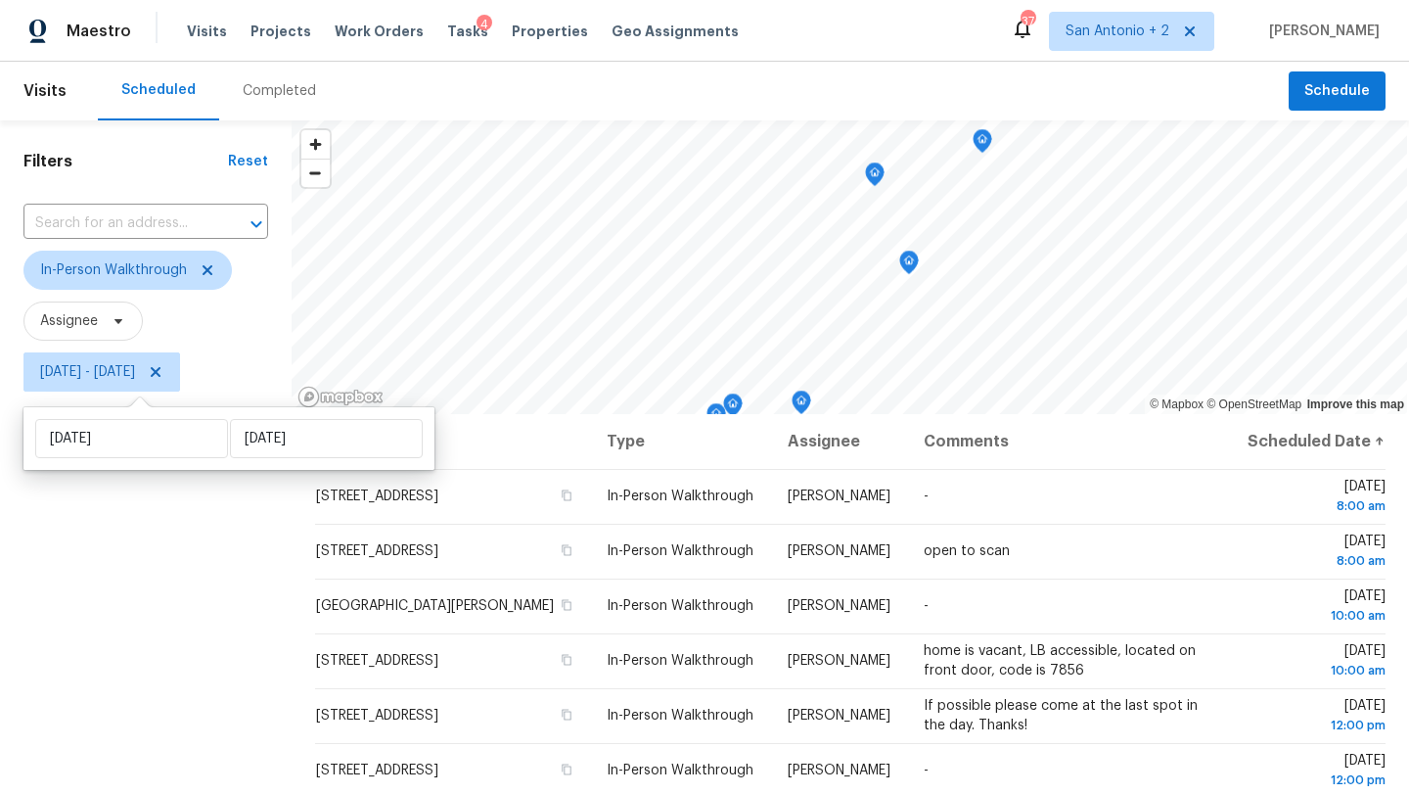
click at [41, 613] on div "Filters Reset ​ In-Person Walkthrough Assignee Wed, Sep 10 - Wed, Sep 10" at bounding box center [146, 585] width 292 height 930
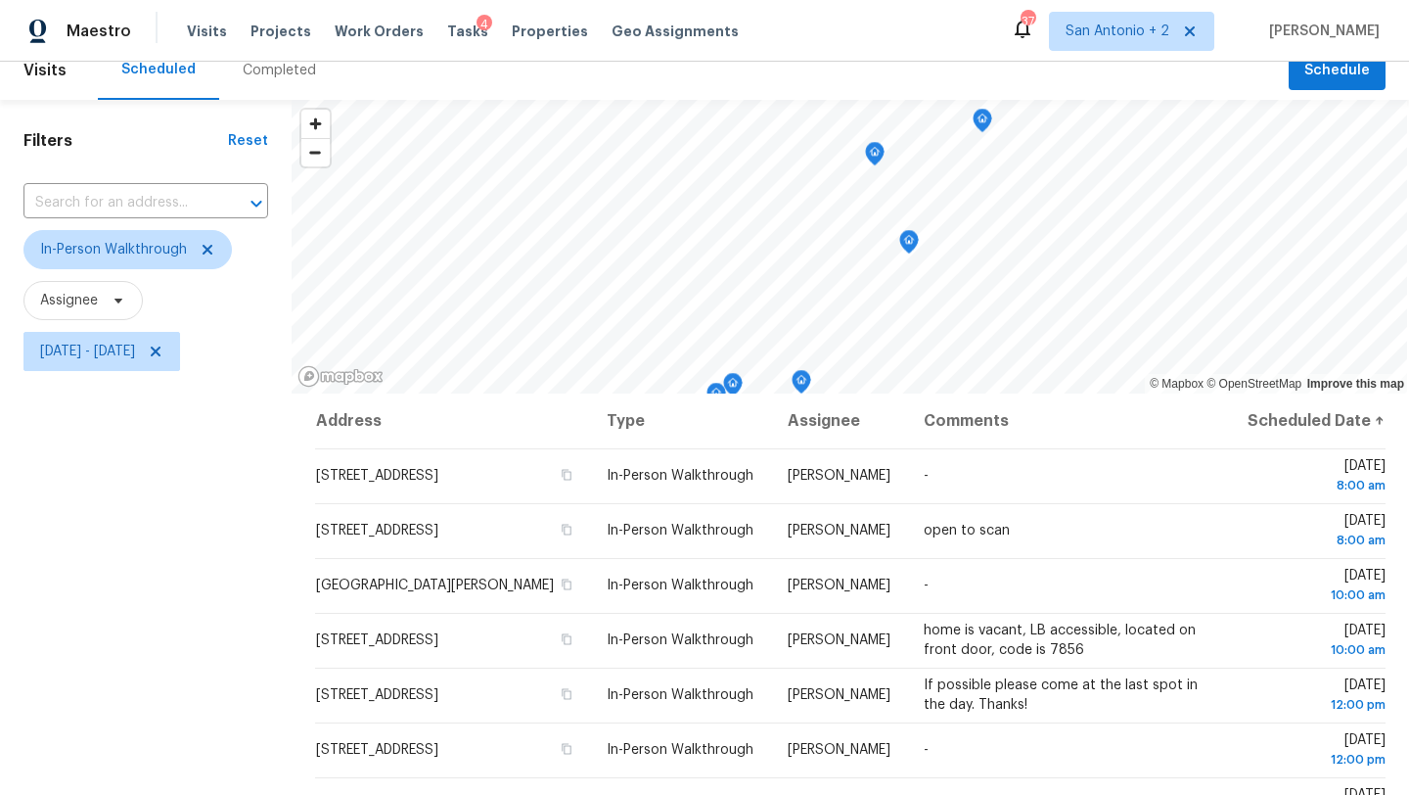
scroll to position [20, 0]
drag, startPoint x: 219, startPoint y: 625, endPoint x: 206, endPoint y: 445, distance: 180.5
click at [206, 445] on div "Filters Reset ​ In-Person Walkthrough Assignee Wed, Sep 10 - Wed, Sep 10" at bounding box center [146, 566] width 292 height 930
drag, startPoint x: 186, startPoint y: 682, endPoint x: 185, endPoint y: 452, distance: 229.9
click at [185, 452] on div "Filters Reset ​ In-Person Walkthrough Assignee Wed, Sep 10 - Wed, Sep 10" at bounding box center [146, 566] width 292 height 930
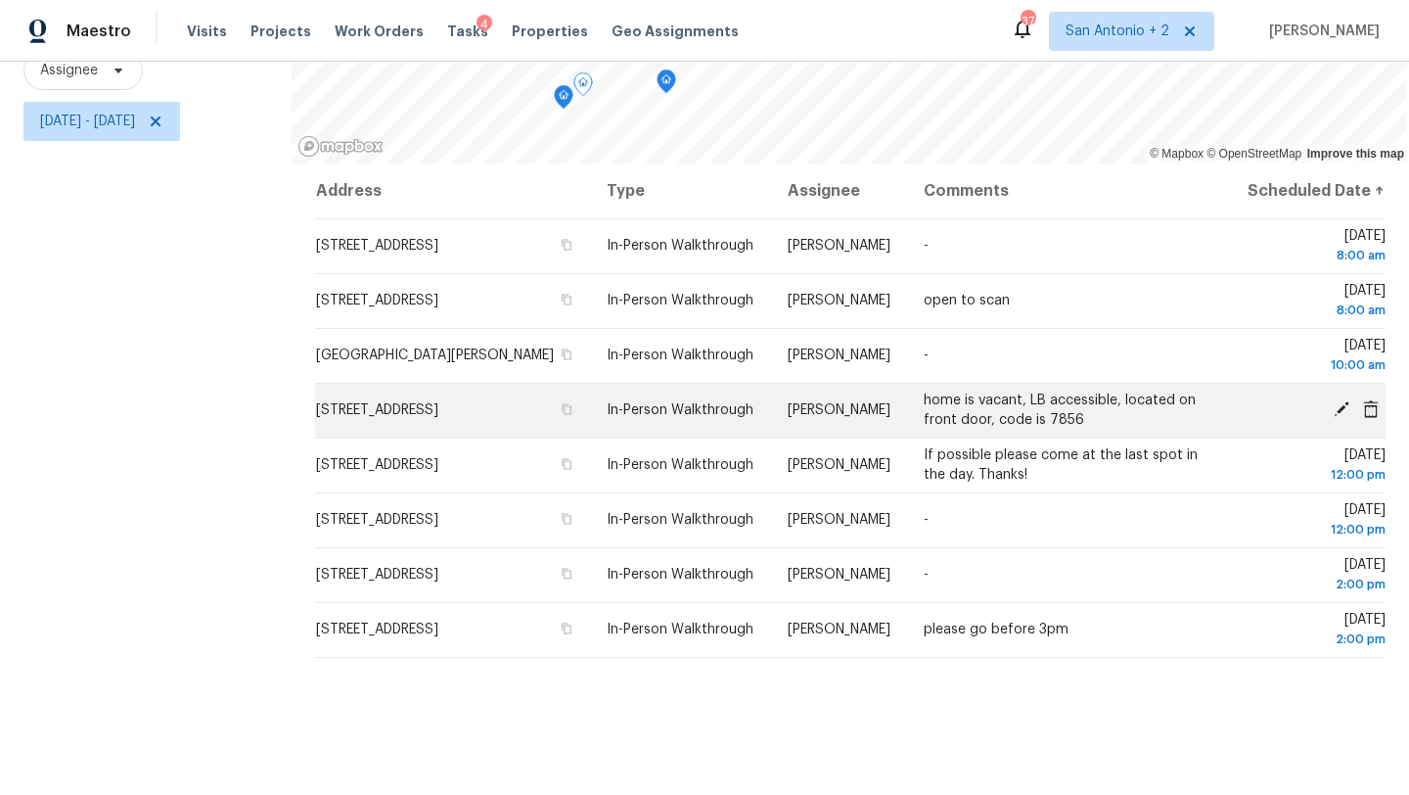
scroll to position [254, 0]
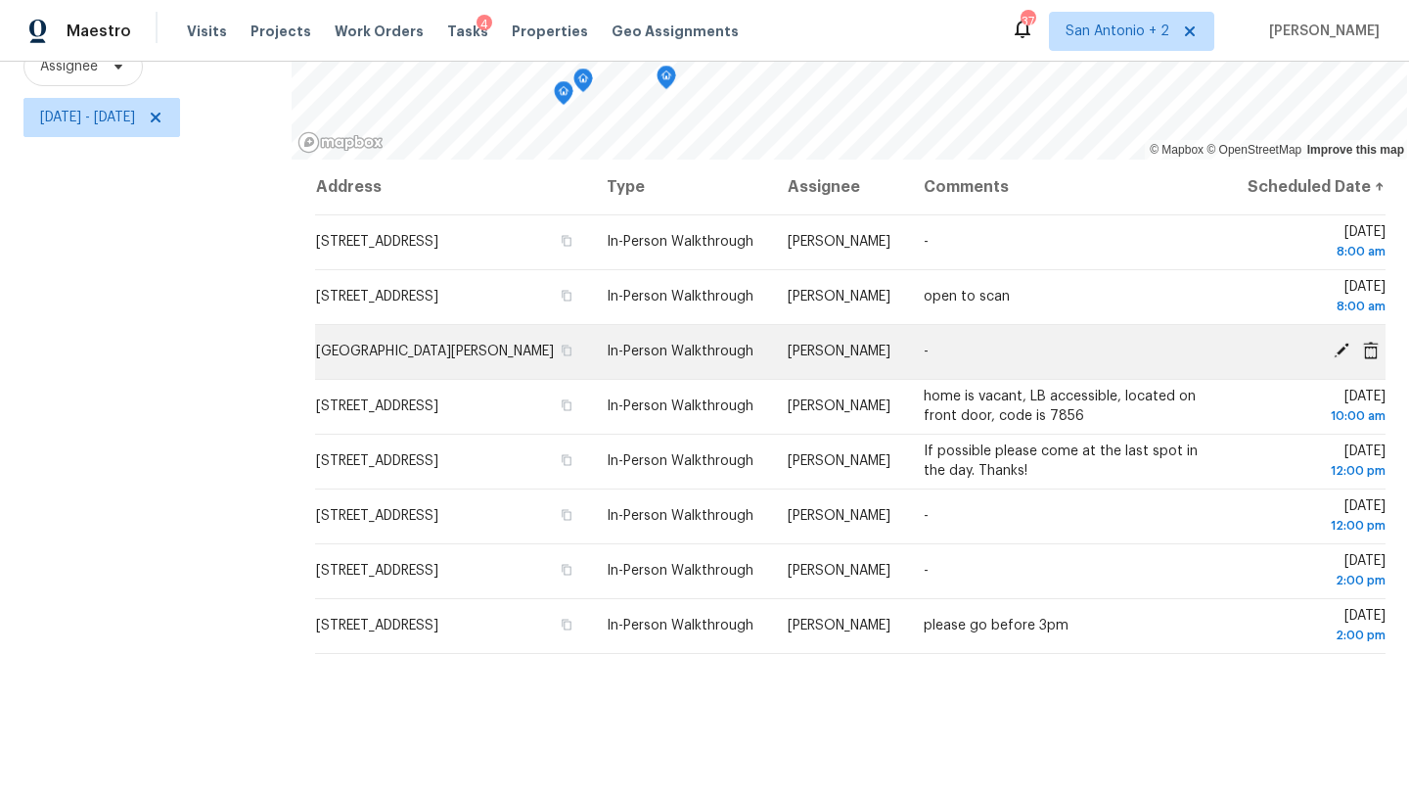
click at [1336, 358] on icon at bounding box center [1341, 350] width 16 height 16
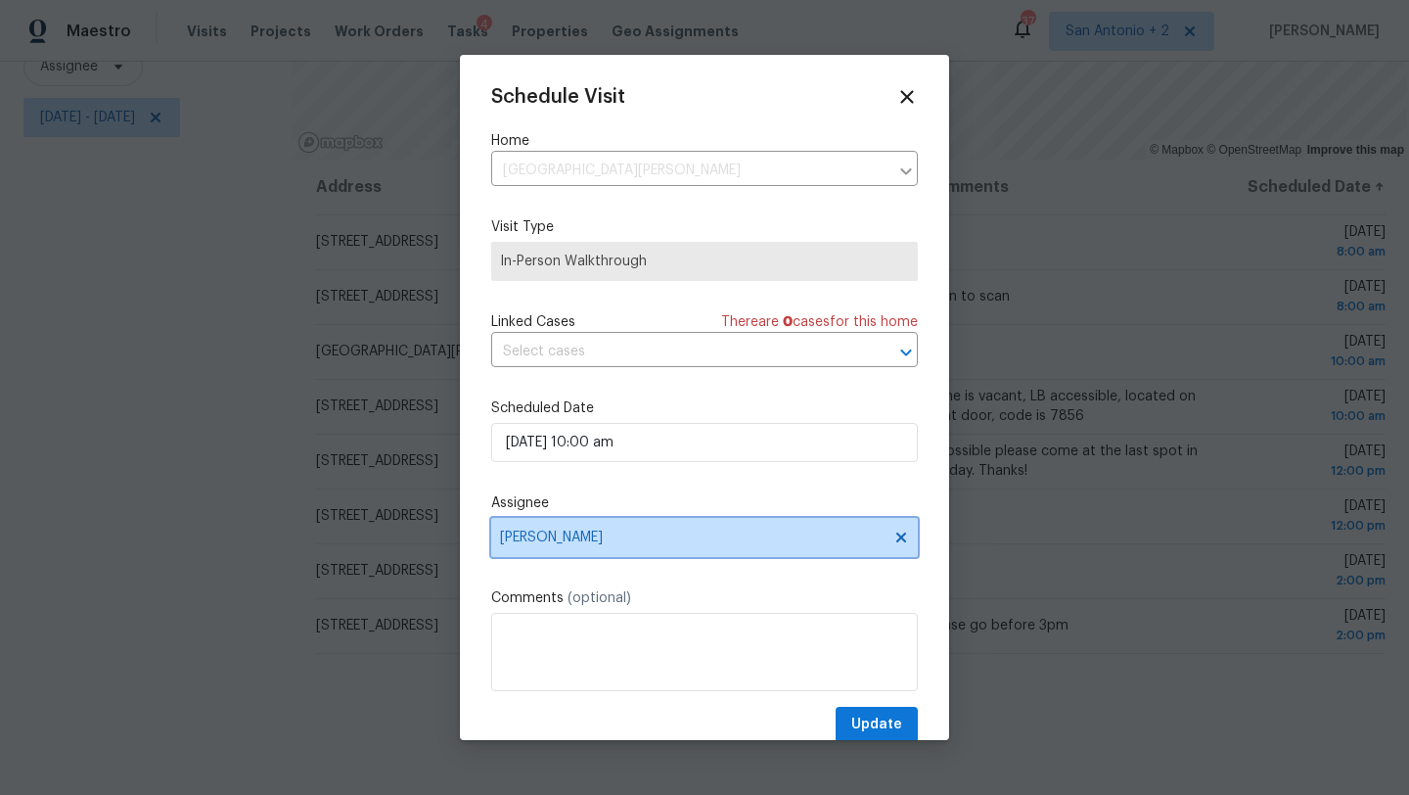
click at [580, 554] on span "[PERSON_NAME]" at bounding box center [704, 537] width 427 height 39
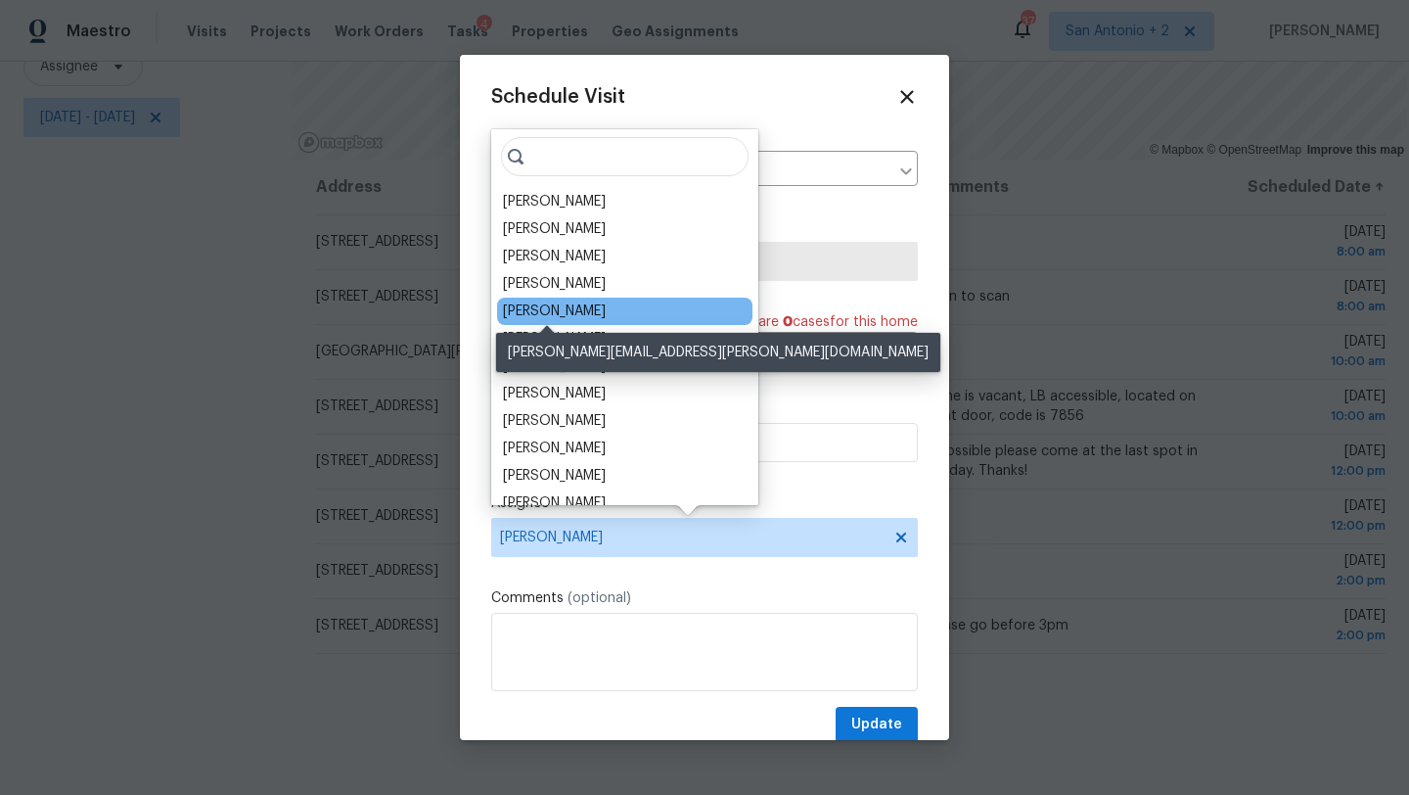
click at [578, 315] on div "[PERSON_NAME]" at bounding box center [554, 311] width 103 height 20
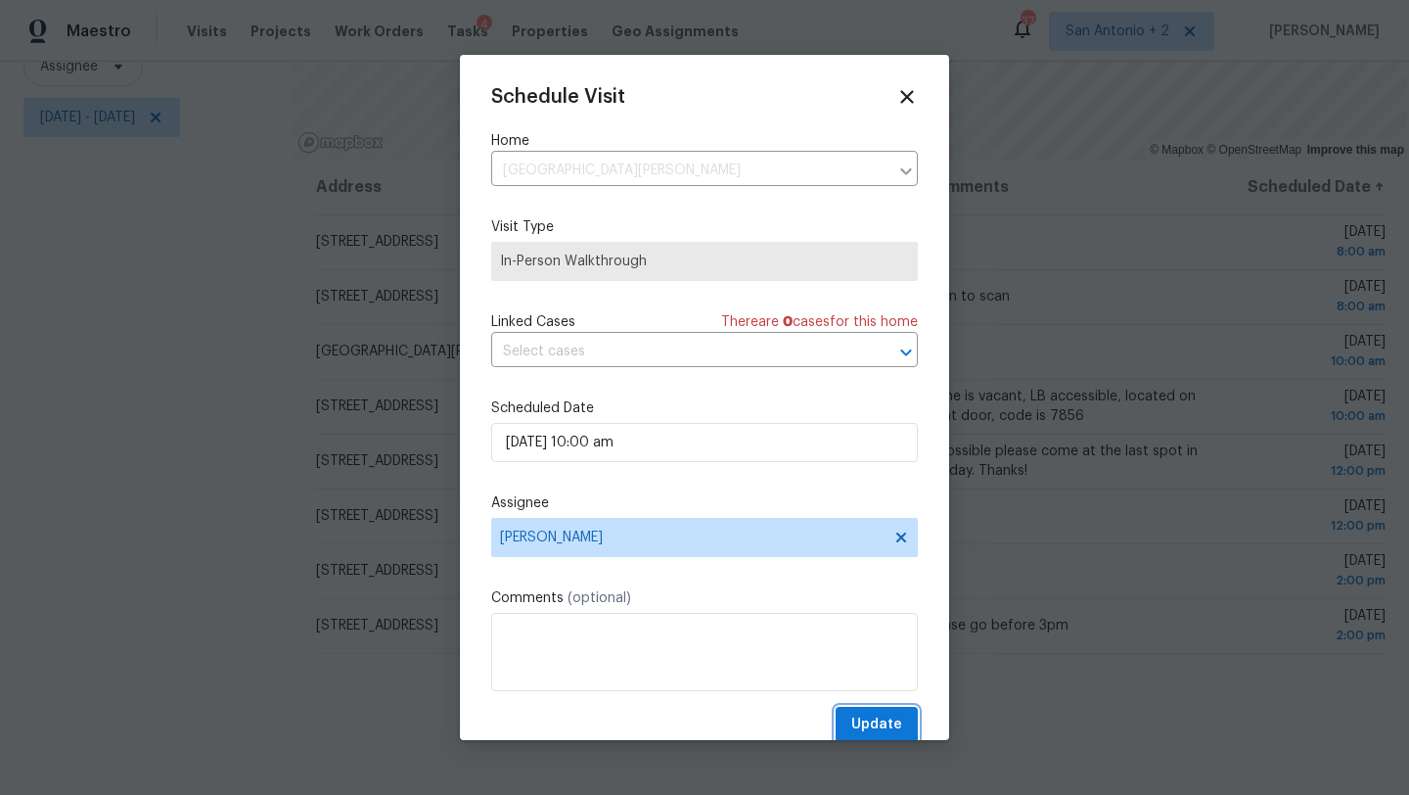
click at [866, 721] on span "Update" at bounding box center [876, 724] width 51 height 24
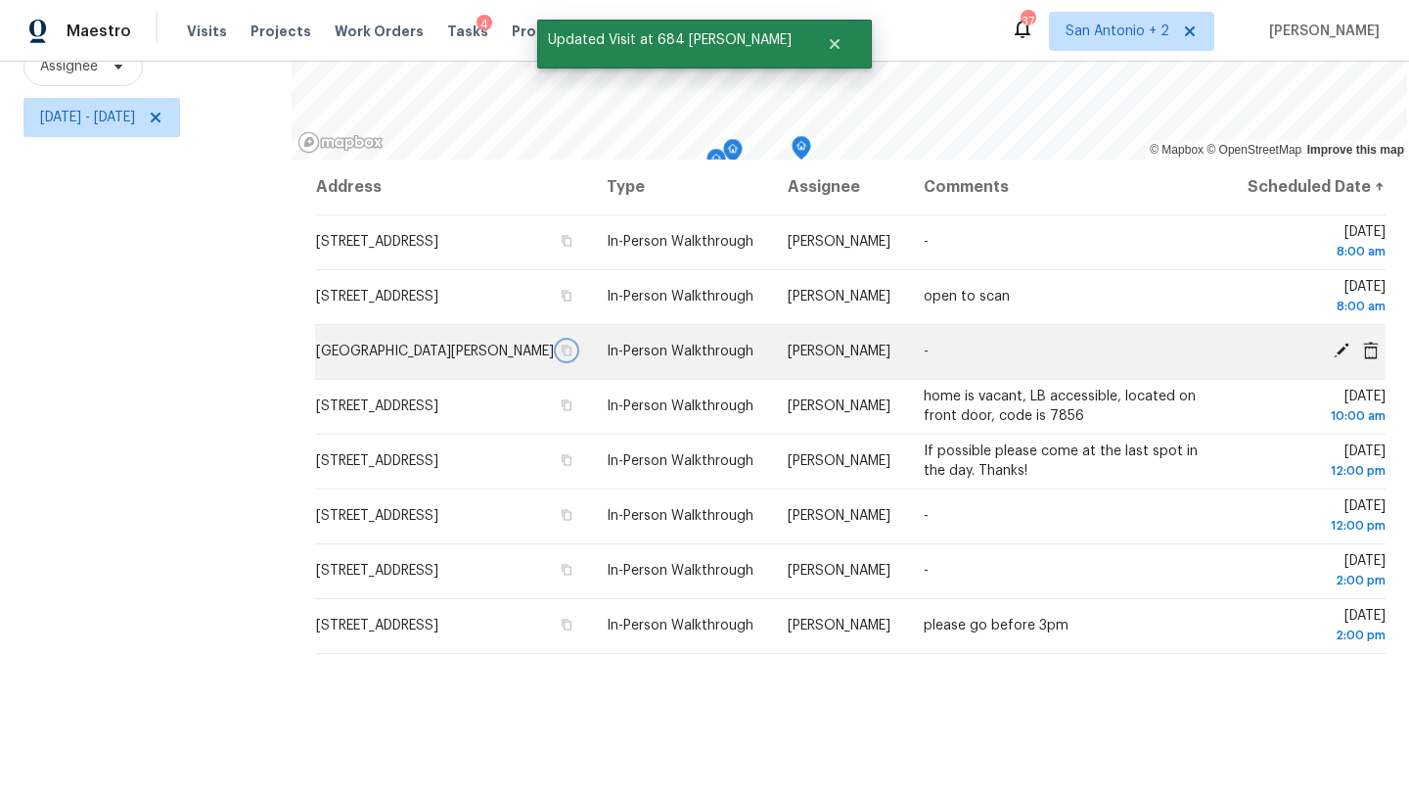
click at [572, 356] on icon "button" at bounding box center [567, 350] width 12 height 12
